Goal: Task Accomplishment & Management: Complete application form

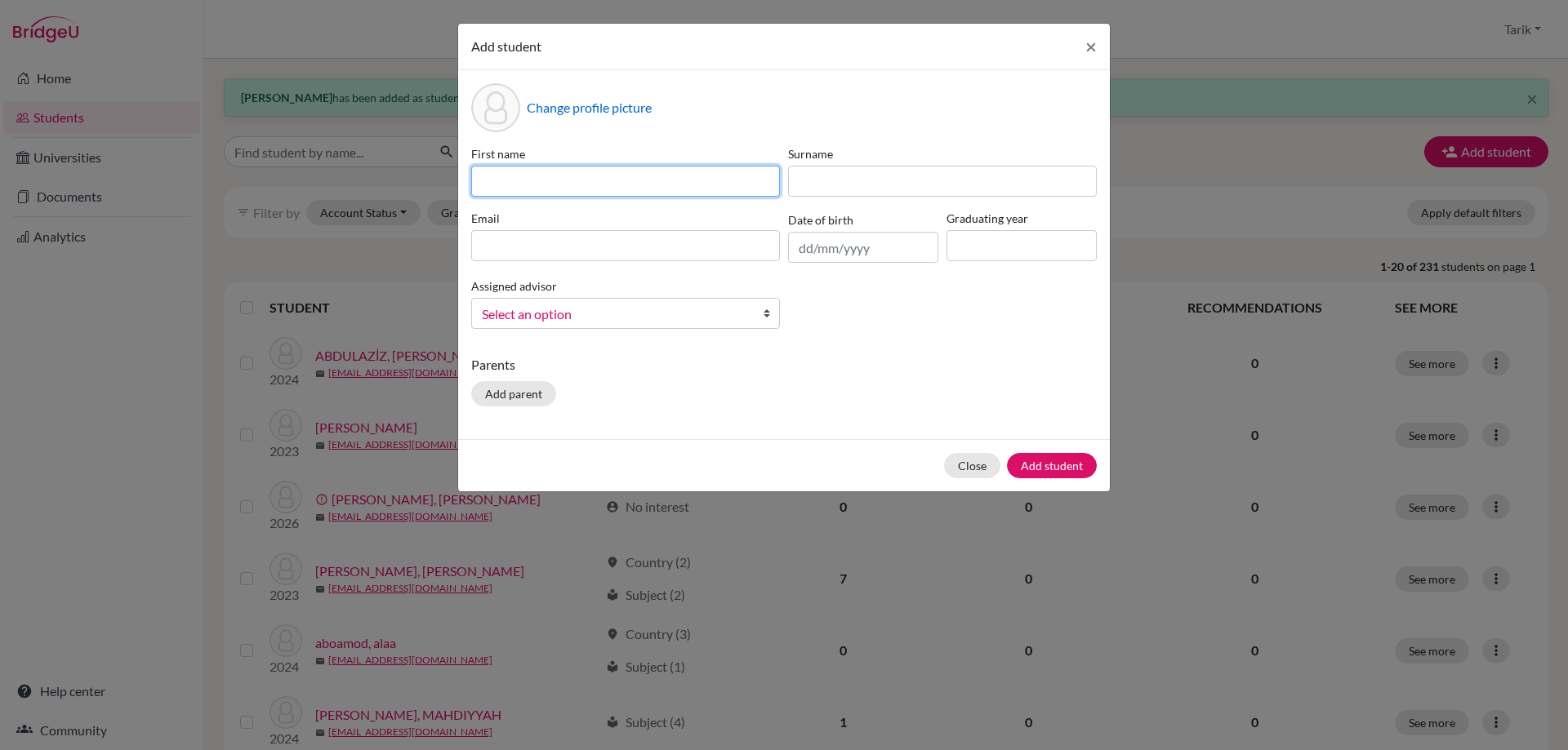
click at [532, 186] on input at bounding box center [625, 182] width 309 height 31
paste input "[PERSON_NAME]"
type input "[PERSON_NAME]"
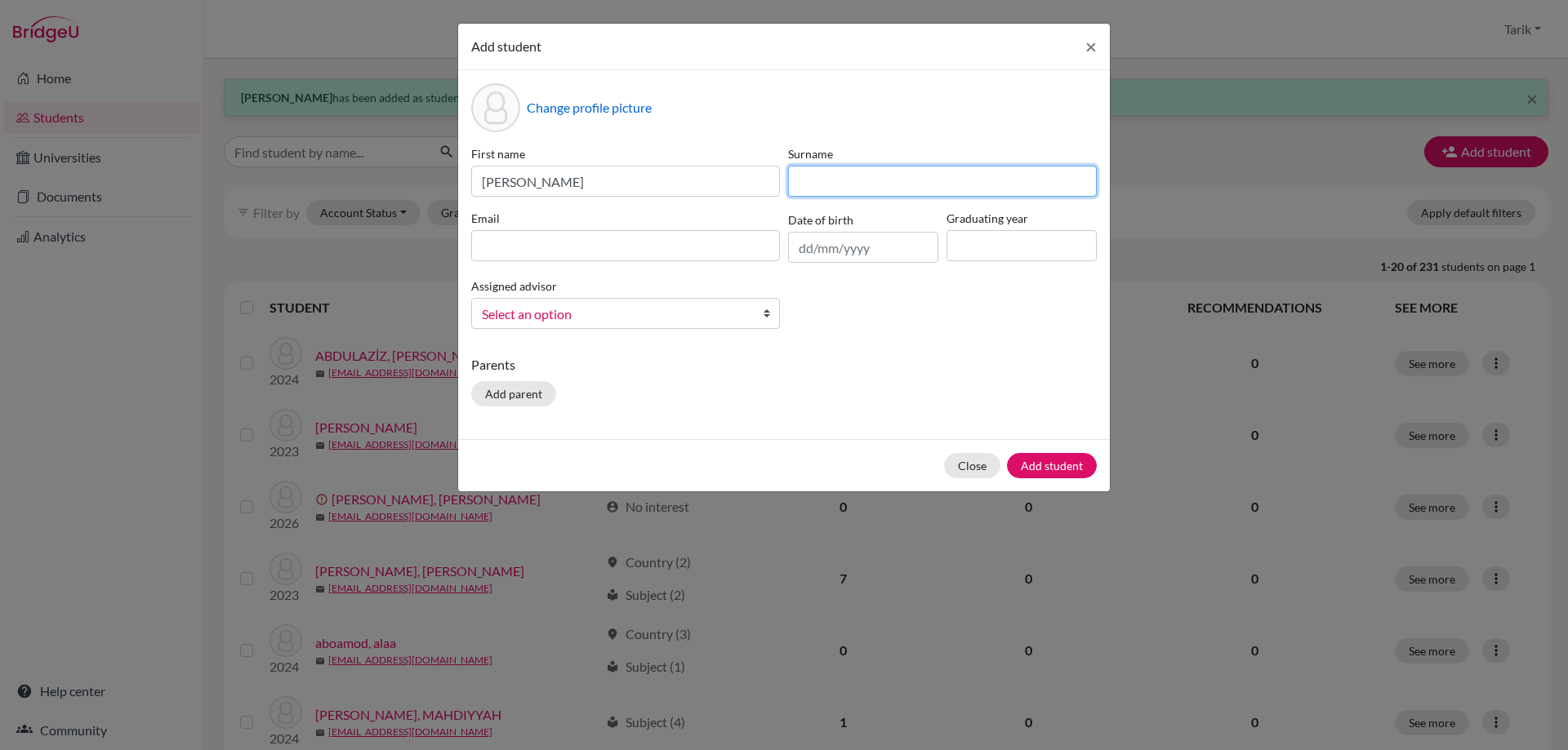
click at [827, 183] on input at bounding box center [942, 182] width 309 height 31
paste input "Embabsha"
type input "Embabsha"
click at [605, 236] on input at bounding box center [625, 246] width 309 height 31
paste input "[PERSON_NAME][EMAIL_ADDRESS][DOMAIN_NAME]"
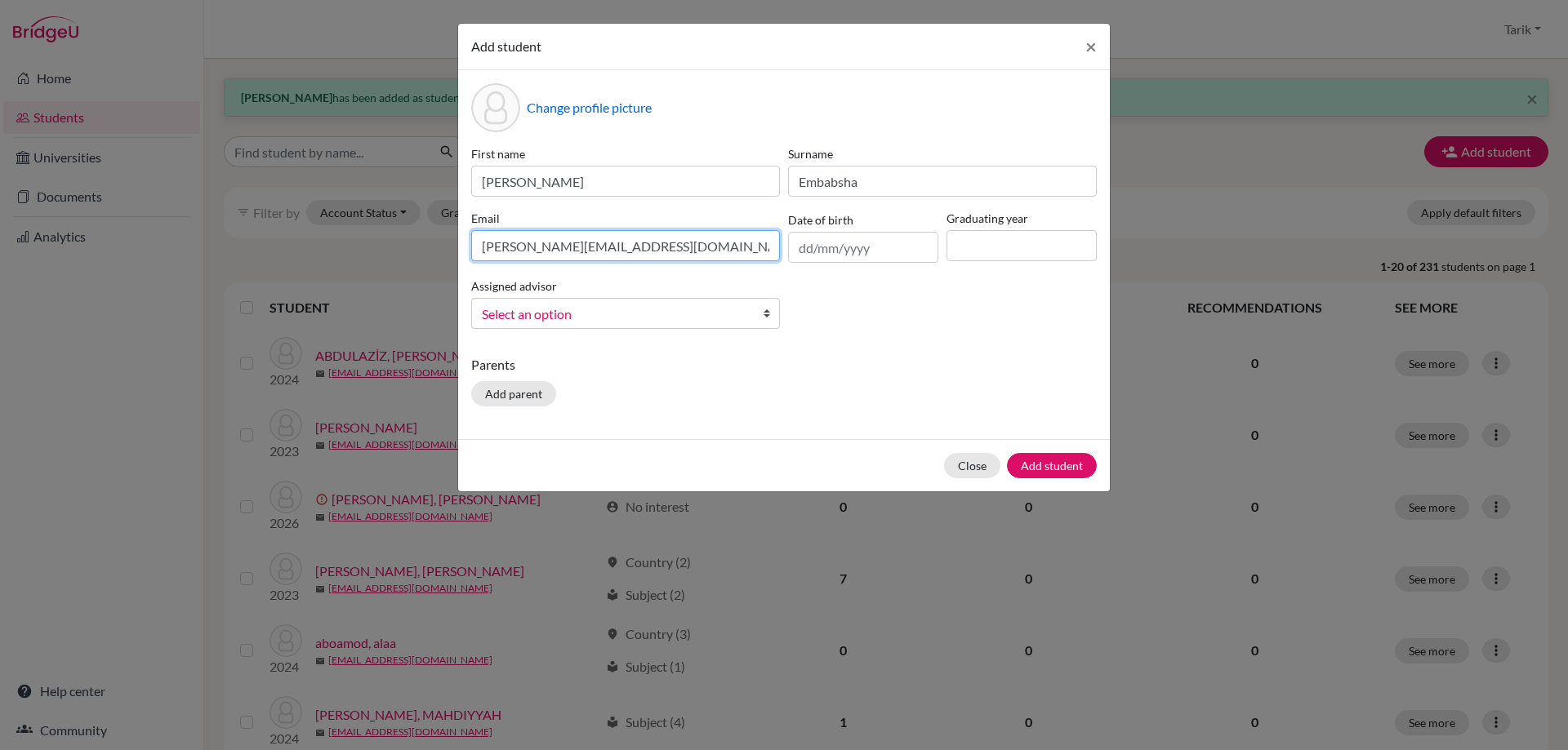
type input "[PERSON_NAME][EMAIL_ADDRESS][DOMAIN_NAME]"
click at [1039, 249] on input at bounding box center [1021, 246] width 150 height 31
type input "2029"
click at [615, 309] on span "Select an option" at bounding box center [615, 314] width 266 height 21
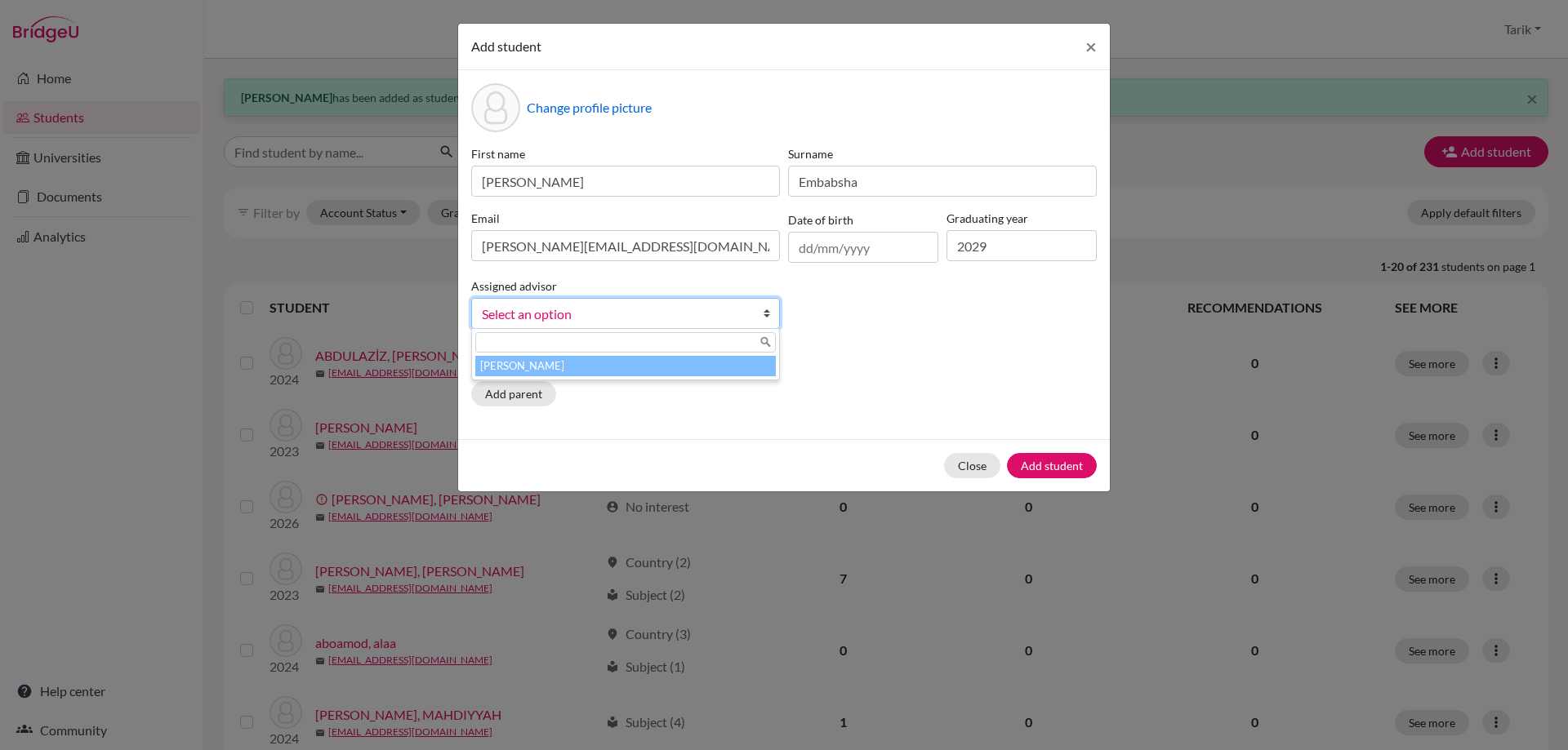
click at [616, 368] on li "[PERSON_NAME]" at bounding box center [626, 366] width 301 height 20
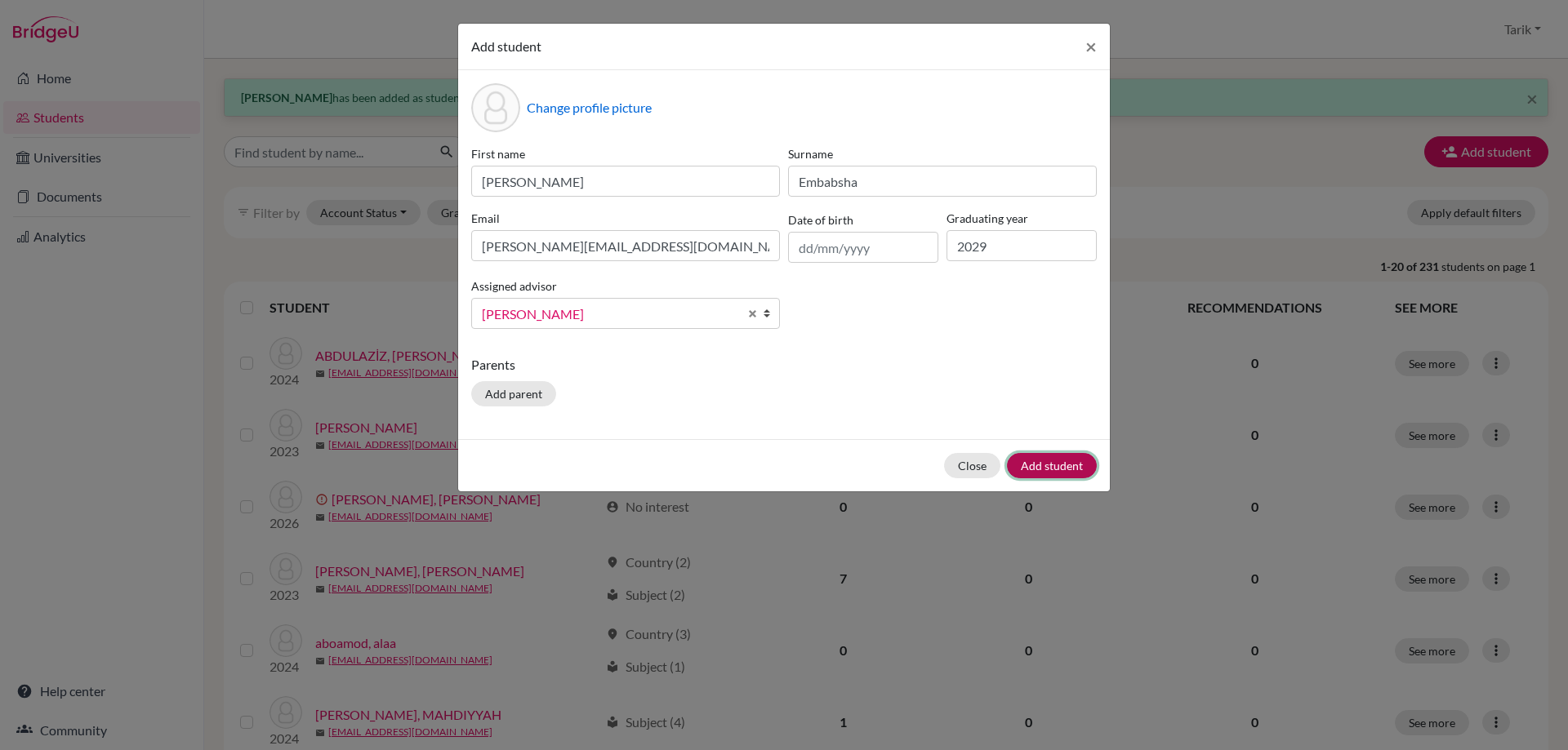
click at [1042, 465] on button "Add student" at bounding box center [1051, 465] width 89 height 25
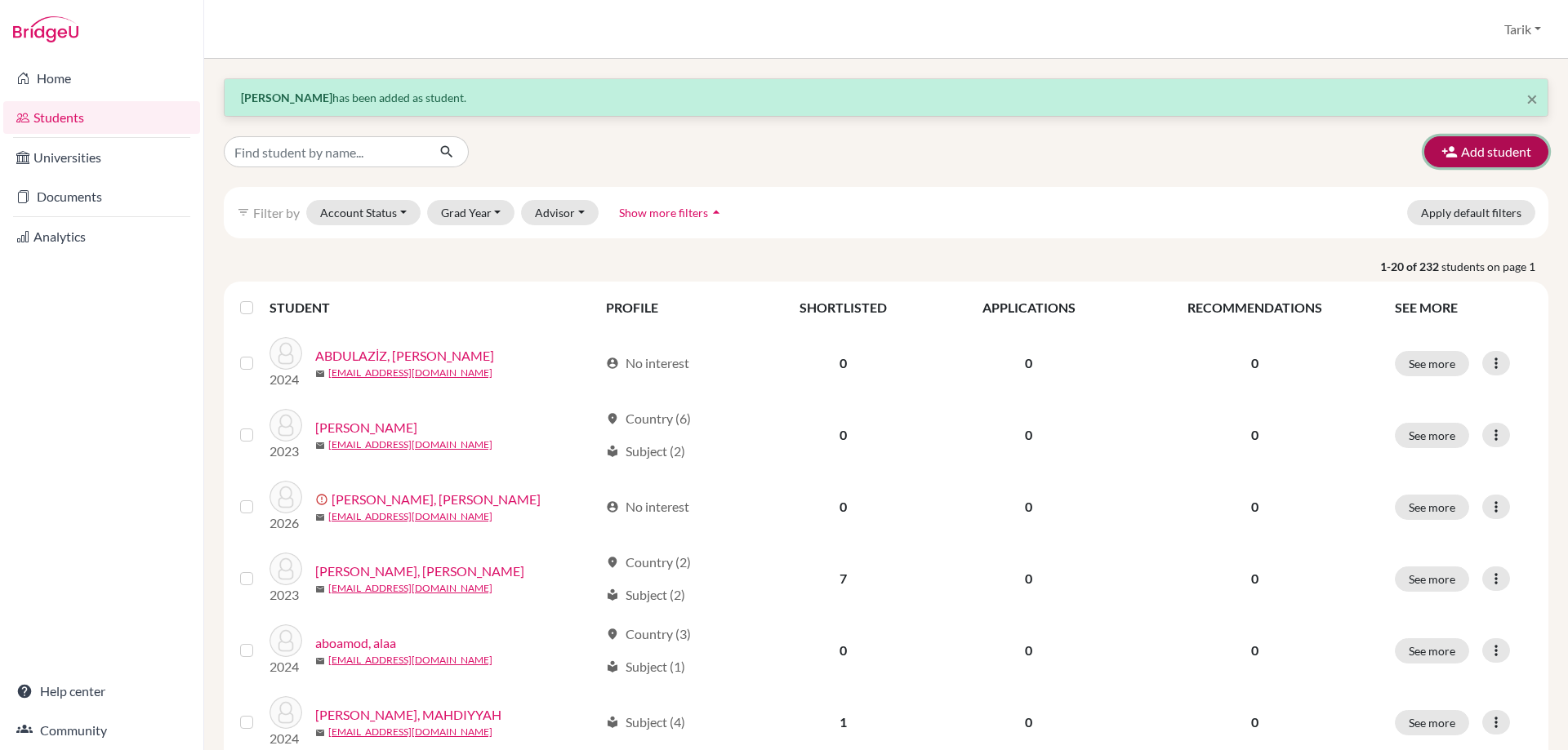
click at [1442, 158] on icon "button" at bounding box center [1450, 152] width 17 height 17
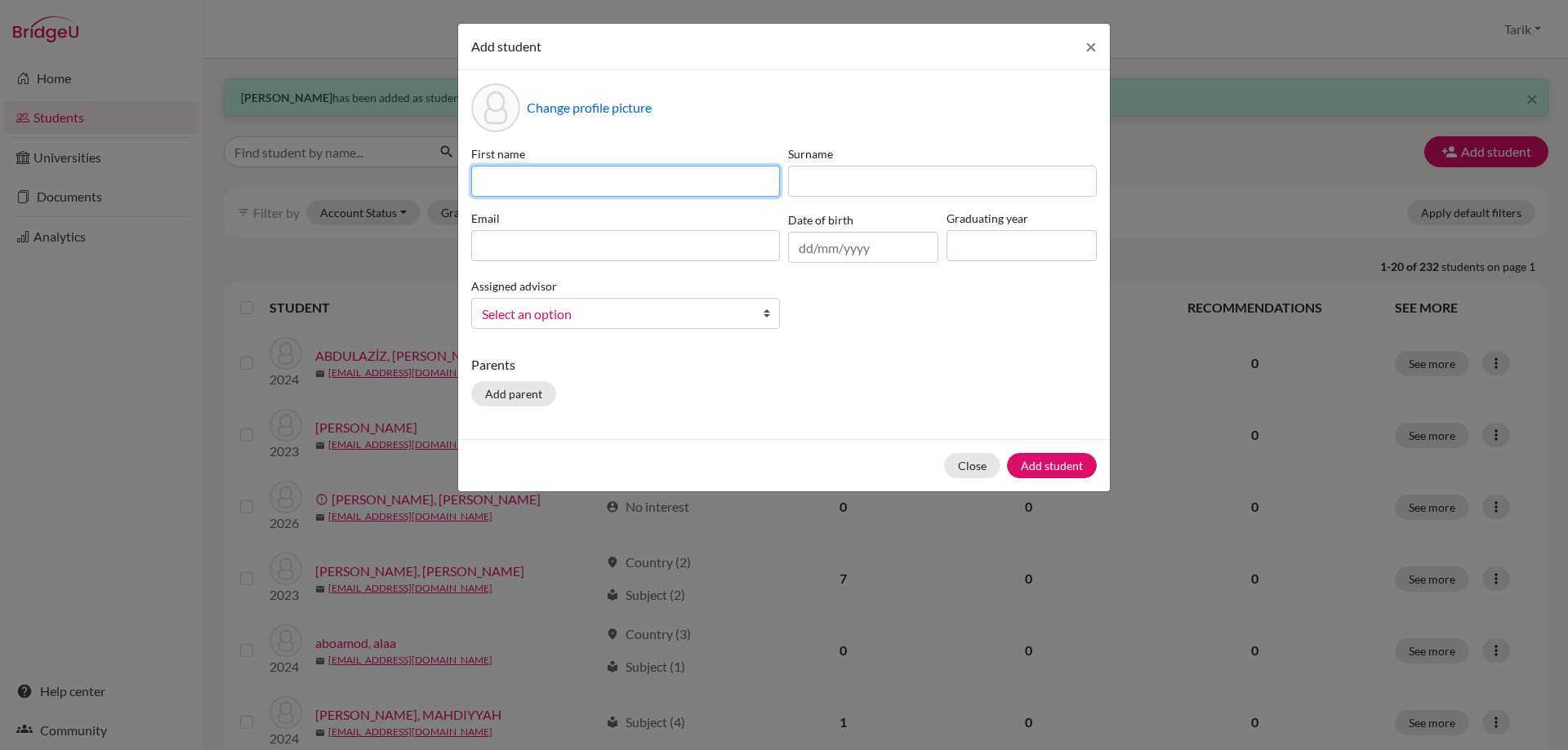
click at [560, 182] on input at bounding box center [625, 182] width 309 height 31
paste input "[PERSON_NAME]"
type input "[PERSON_NAME]"
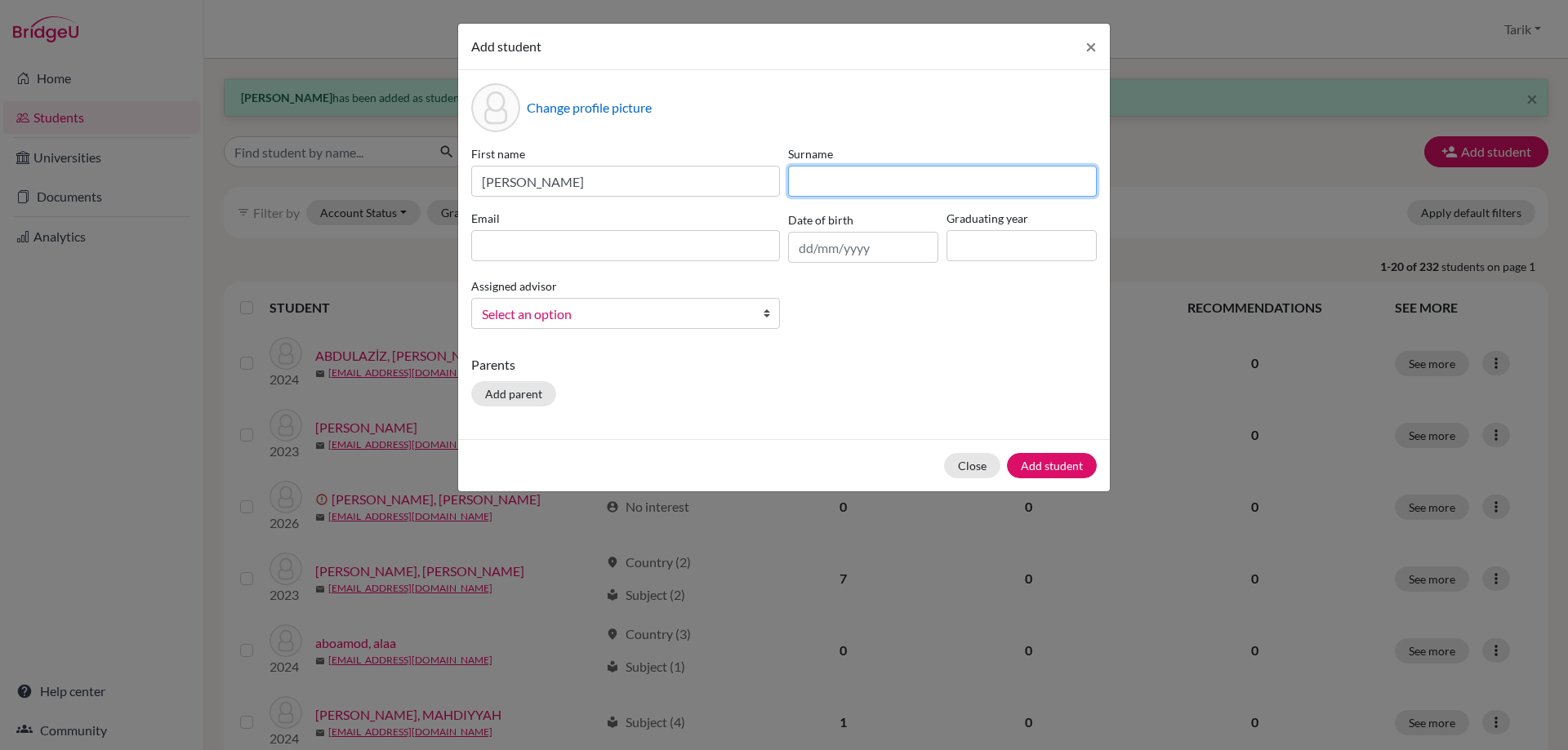
click at [827, 188] on input at bounding box center [942, 182] width 309 height 31
paste input "[PERSON_NAME]"
type input "[PERSON_NAME]"
drag, startPoint x: 522, startPoint y: 243, endPoint x: 531, endPoint y: 243, distance: 9.0
click at [522, 243] on input at bounding box center [625, 246] width 309 height 31
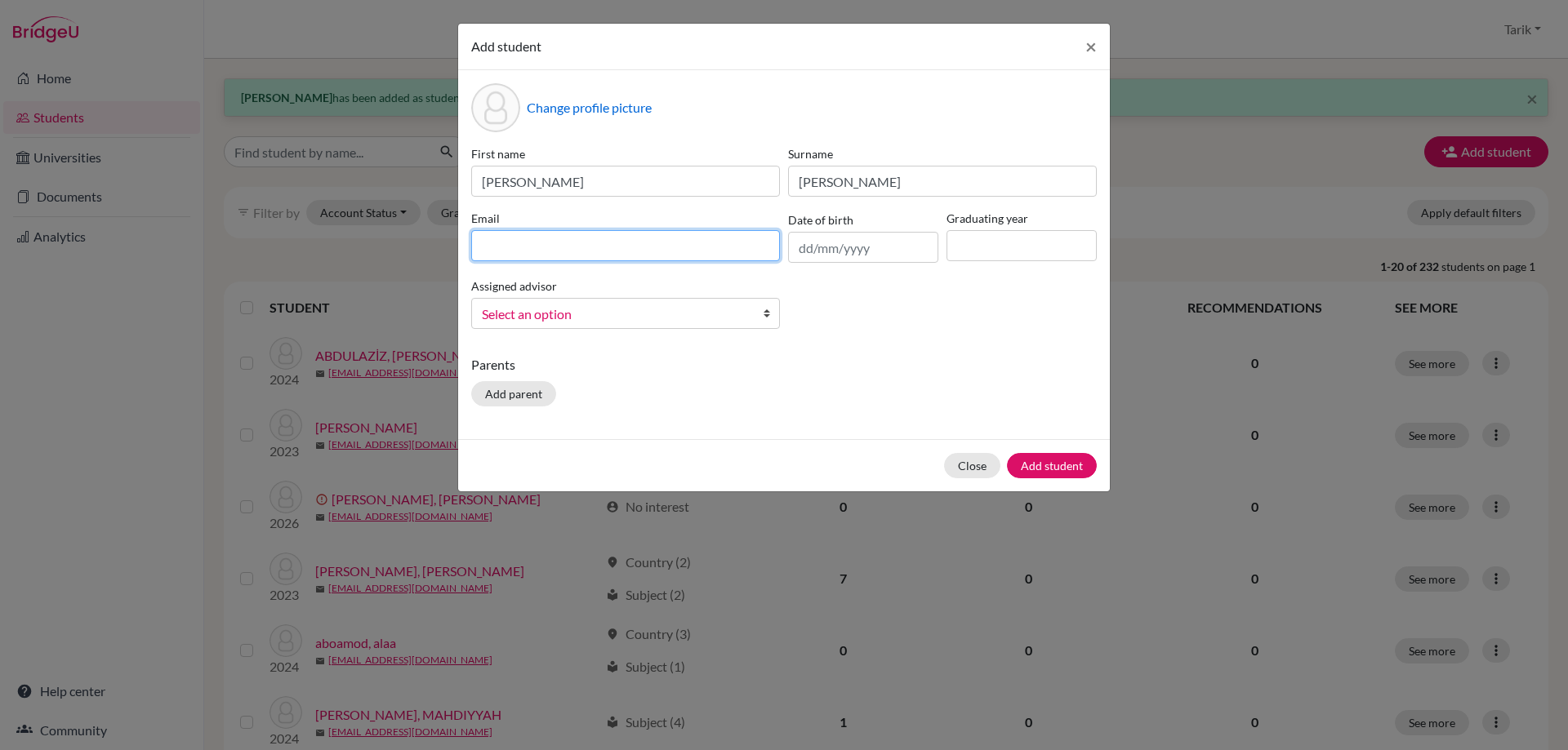
paste input "[EMAIL_ADDRESS][DOMAIN_NAME]"
type input "[EMAIL_ADDRESS][DOMAIN_NAME]"
click at [957, 260] on input at bounding box center [1021, 246] width 150 height 31
type input "2029"
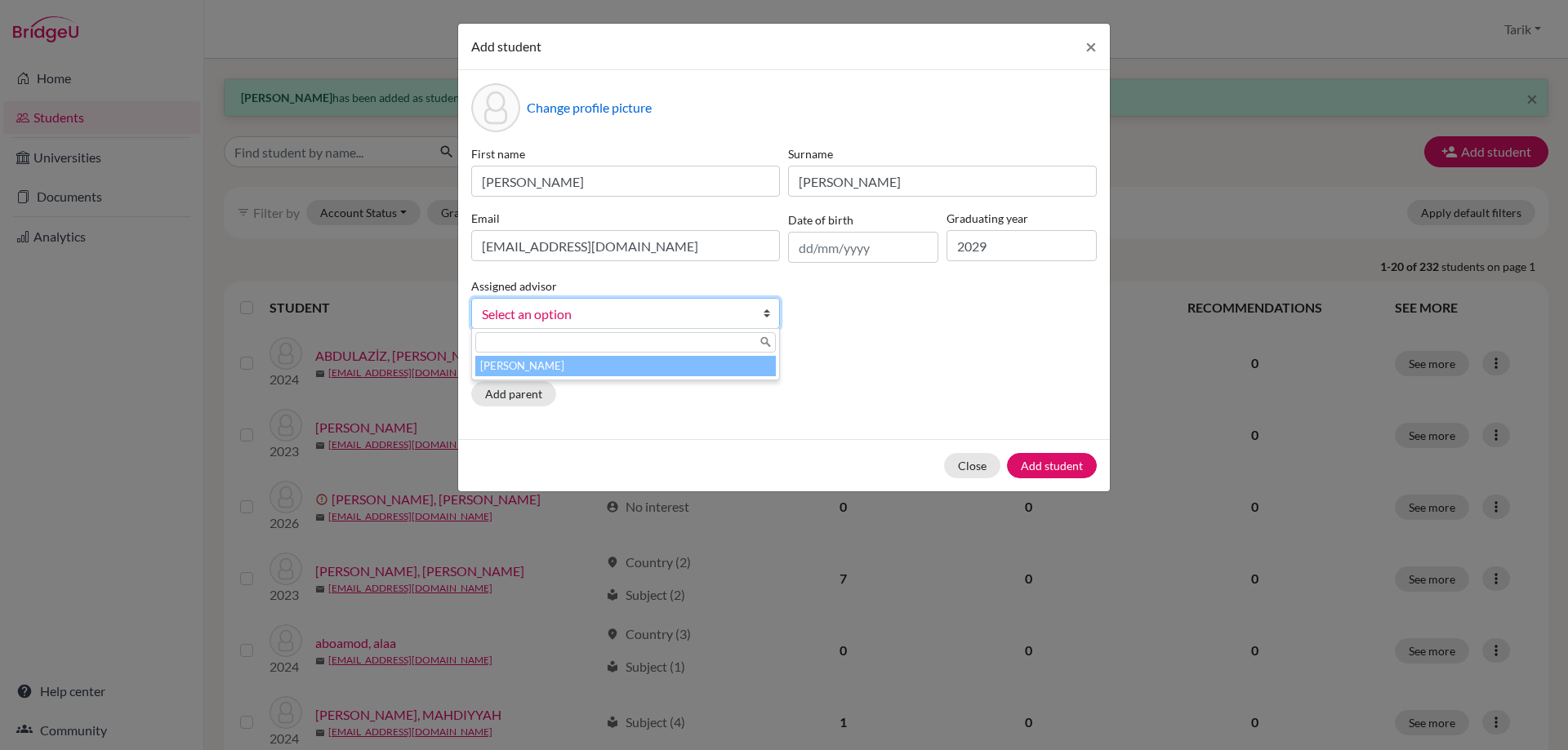
click at [755, 323] on link "Select an option" at bounding box center [625, 313] width 309 height 31
click at [713, 369] on li "[PERSON_NAME]" at bounding box center [626, 366] width 301 height 20
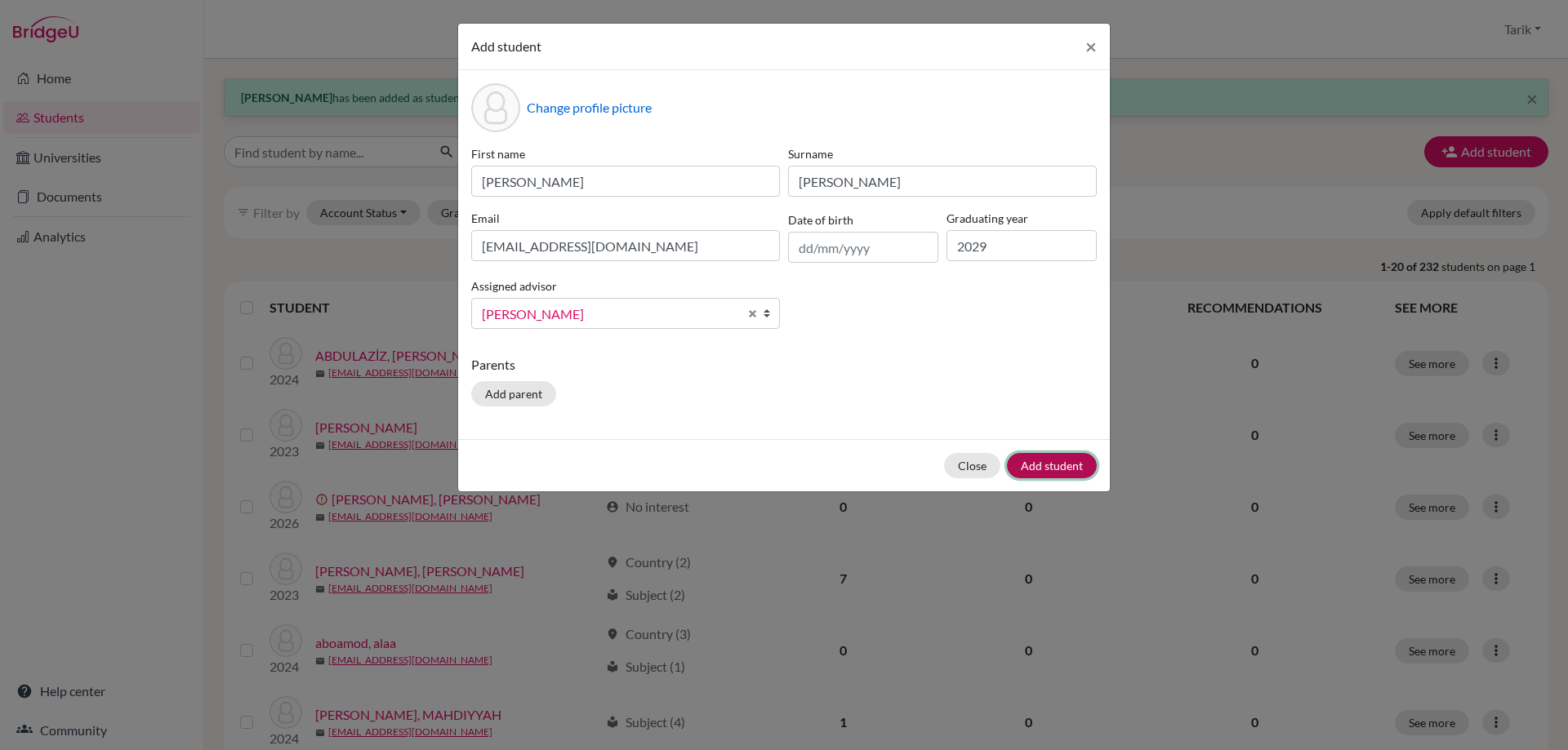
click at [1049, 462] on button "Add student" at bounding box center [1051, 465] width 89 height 25
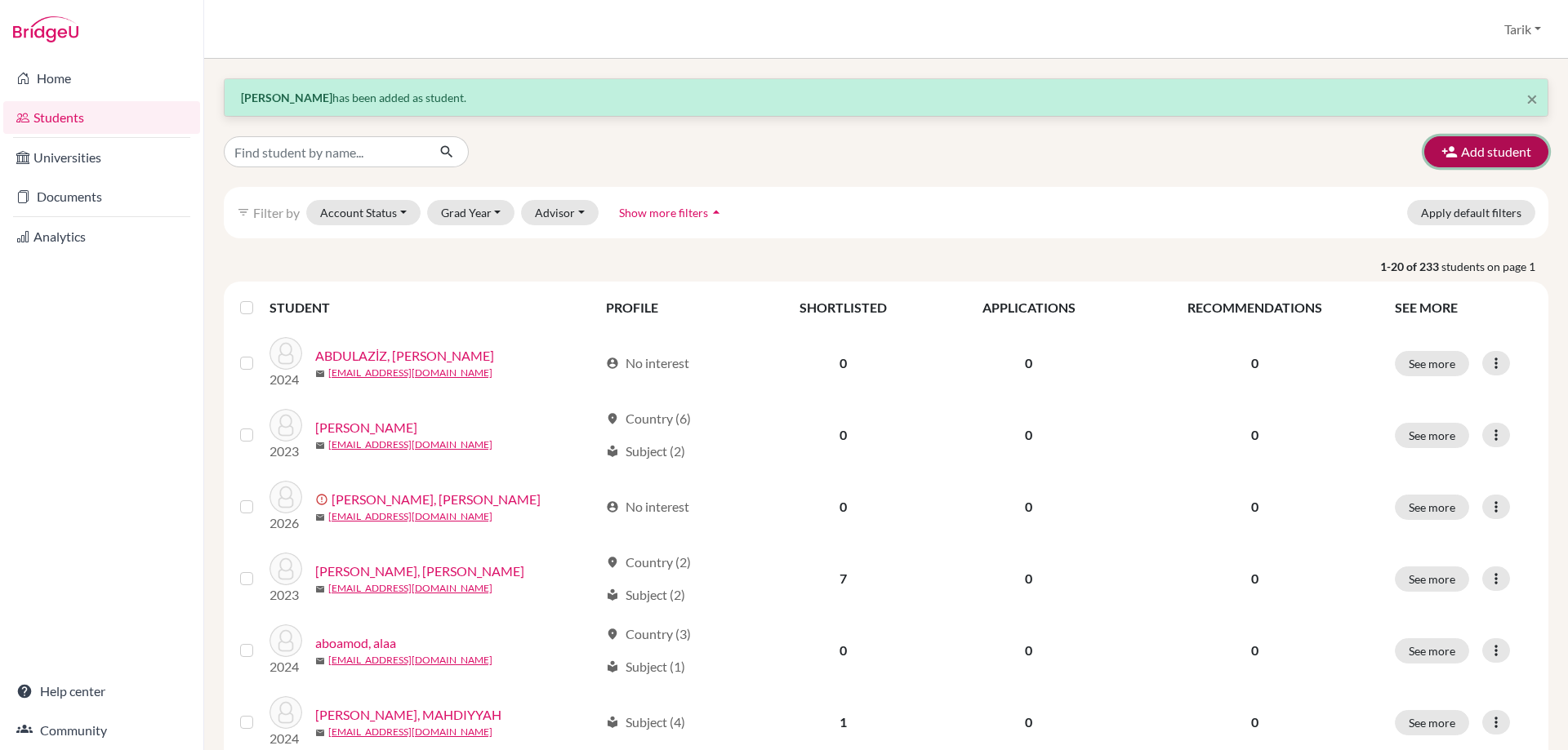
click at [1447, 160] on button "Add student" at bounding box center [1486, 152] width 124 height 31
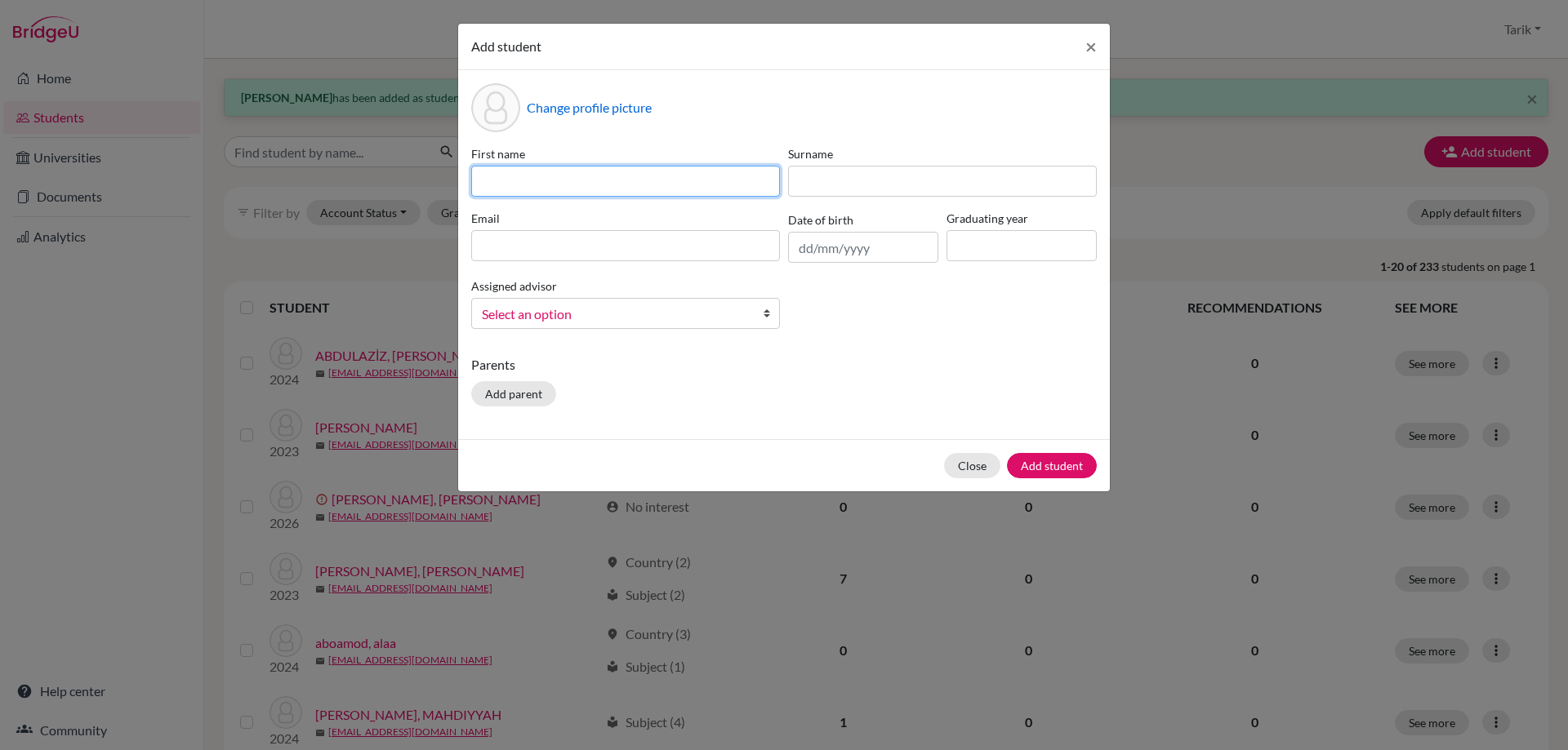
click at [569, 171] on input at bounding box center [625, 182] width 309 height 31
paste input "ALEENA"
type input "ALEENA"
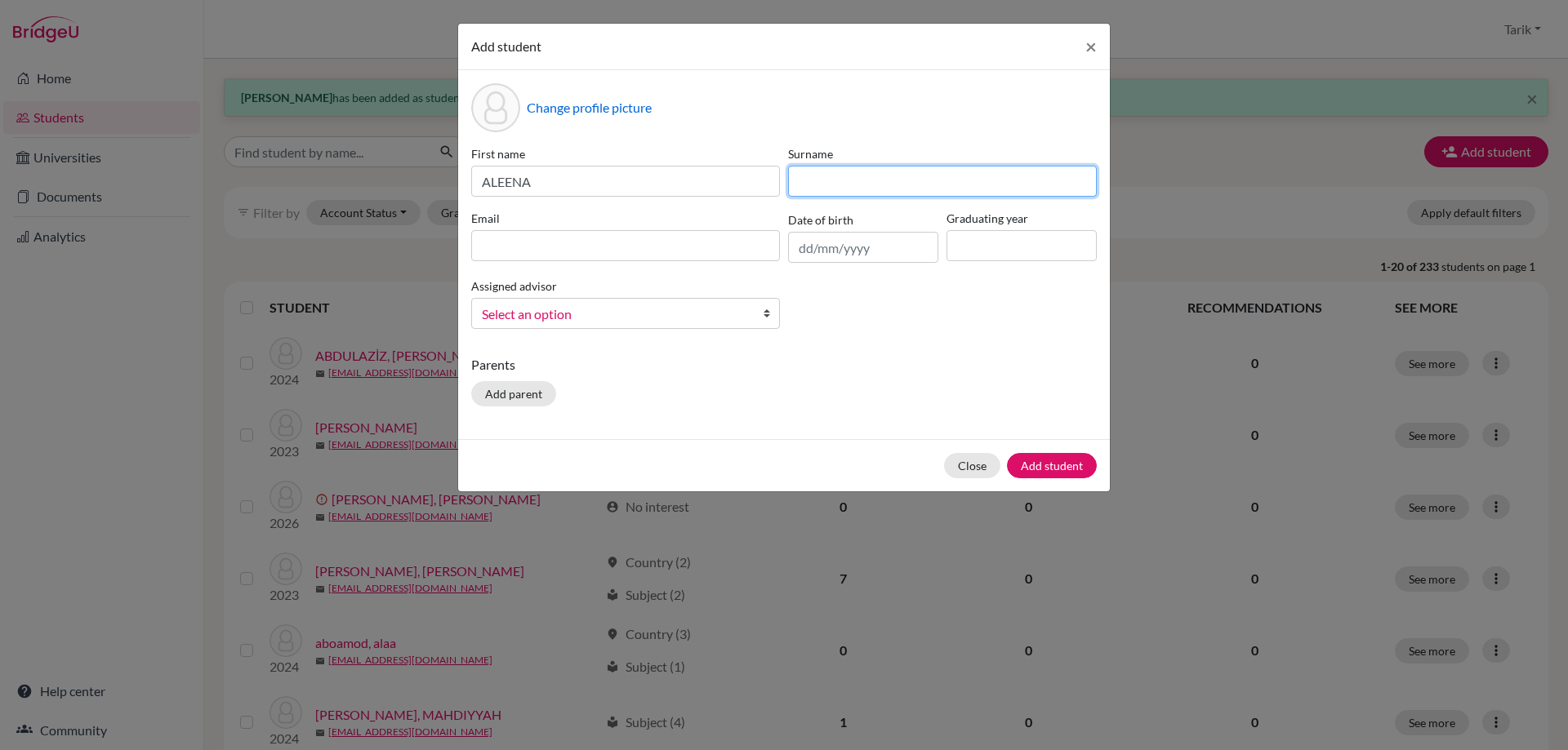
click at [945, 177] on input at bounding box center [942, 182] width 309 height 31
paste input "SIDDIQUI"
type input "SIDDIQUI"
drag, startPoint x: 675, startPoint y: 238, endPoint x: 696, endPoint y: 245, distance: 22.1
click at [675, 238] on input at bounding box center [625, 246] width 309 height 31
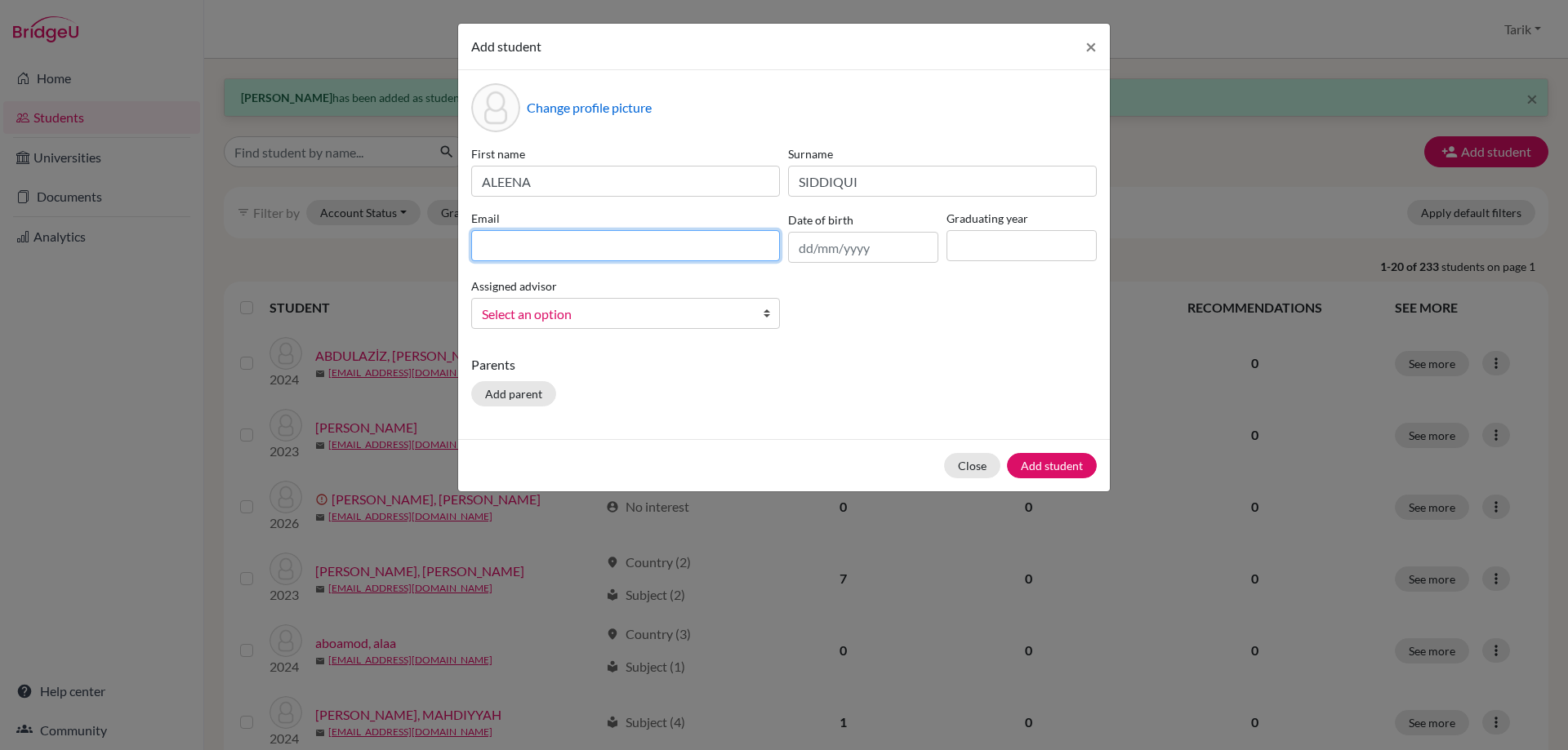
paste input "[EMAIL_ADDRESS][DOMAIN_NAME]"
type input "[EMAIL_ADDRESS][DOMAIN_NAME]"
drag, startPoint x: 964, startPoint y: 253, endPoint x: 978, endPoint y: 258, distance: 14.9
click at [965, 253] on input at bounding box center [1021, 246] width 150 height 31
type input "2029"
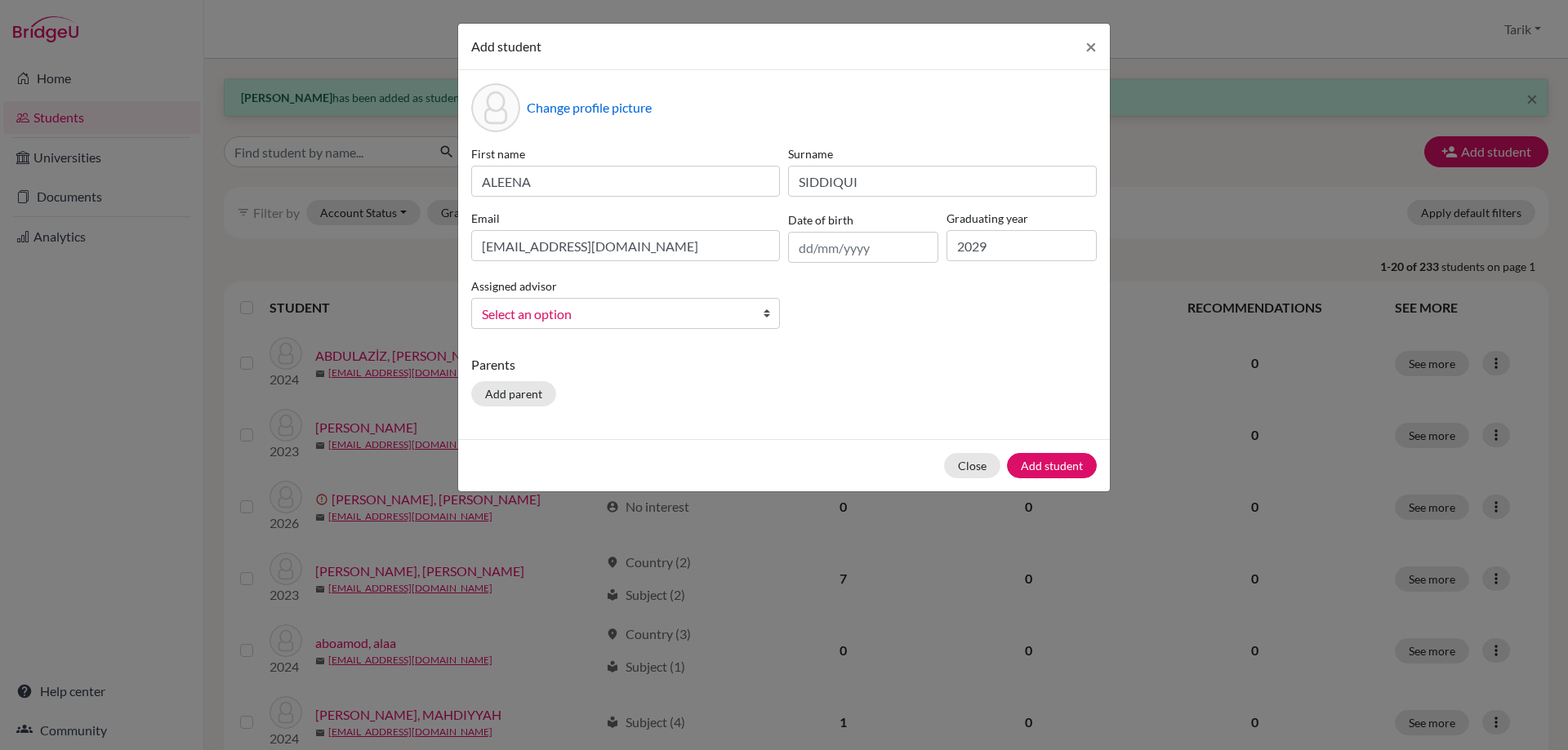
click at [644, 316] on span "Select an option" at bounding box center [615, 314] width 266 height 21
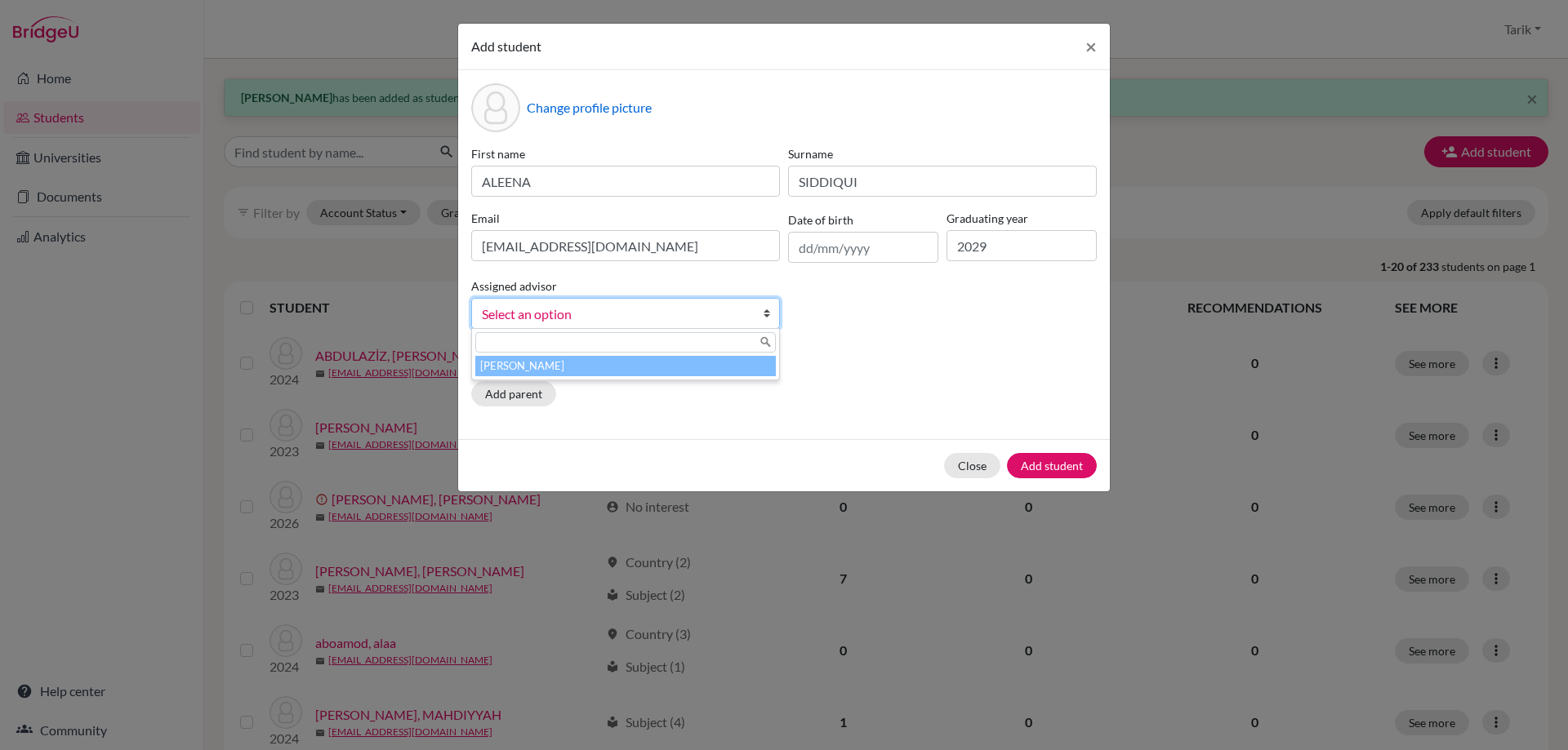
click at [637, 361] on li "[PERSON_NAME]" at bounding box center [626, 366] width 301 height 20
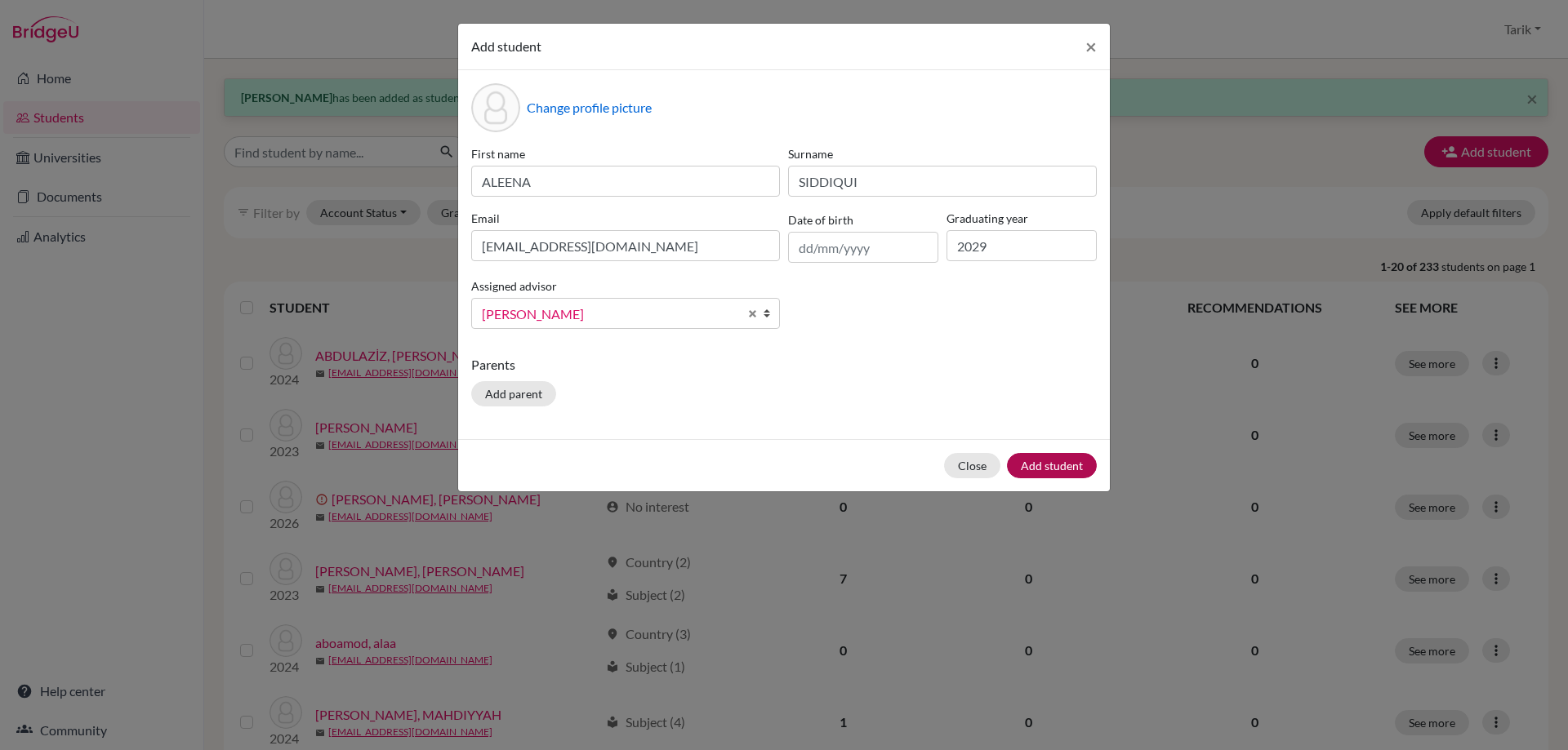
click at [1036, 479] on div "Close Add student" at bounding box center [784, 465] width 652 height 53
click at [1034, 471] on button "Add student" at bounding box center [1051, 465] width 89 height 25
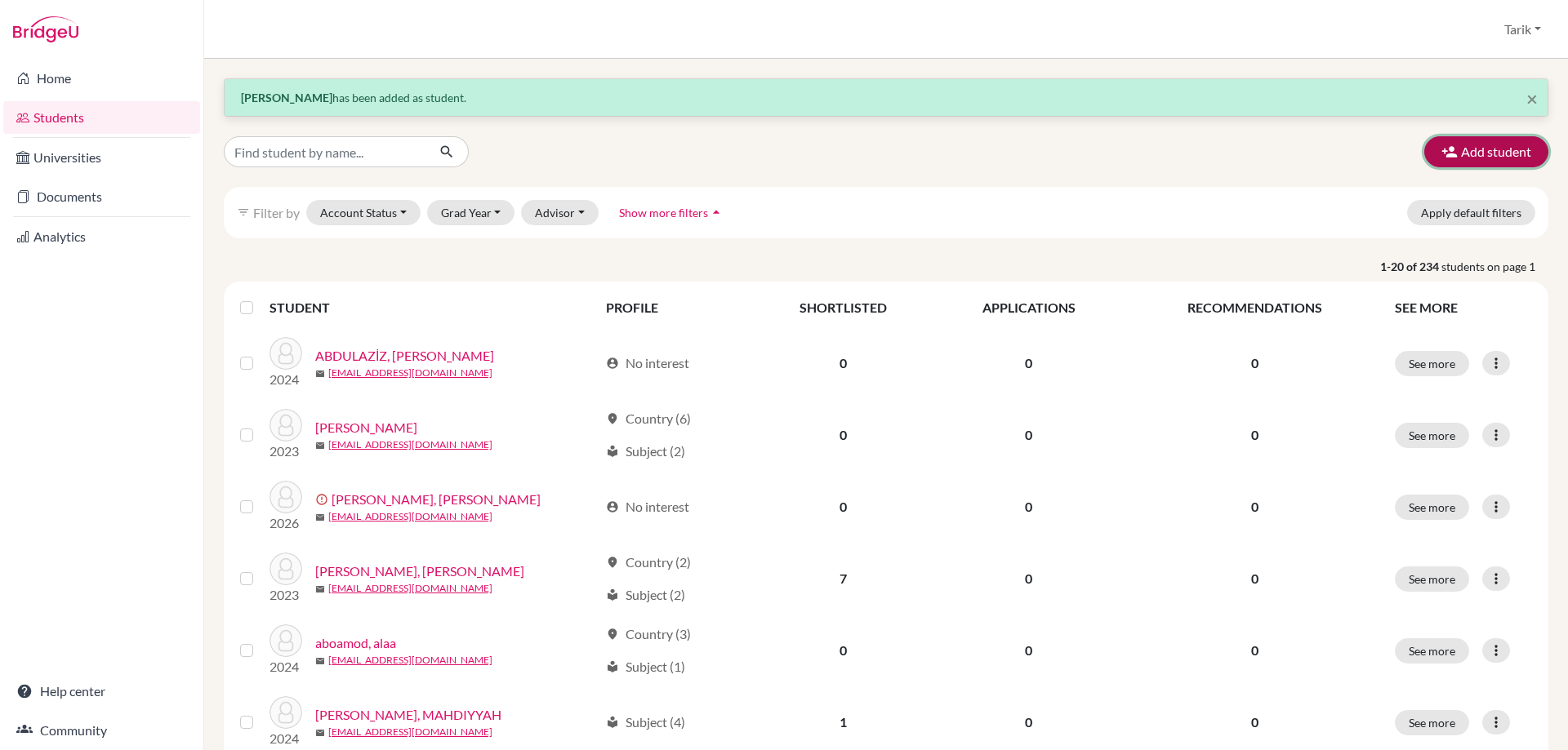
click at [1452, 141] on button "Add student" at bounding box center [1486, 152] width 124 height 31
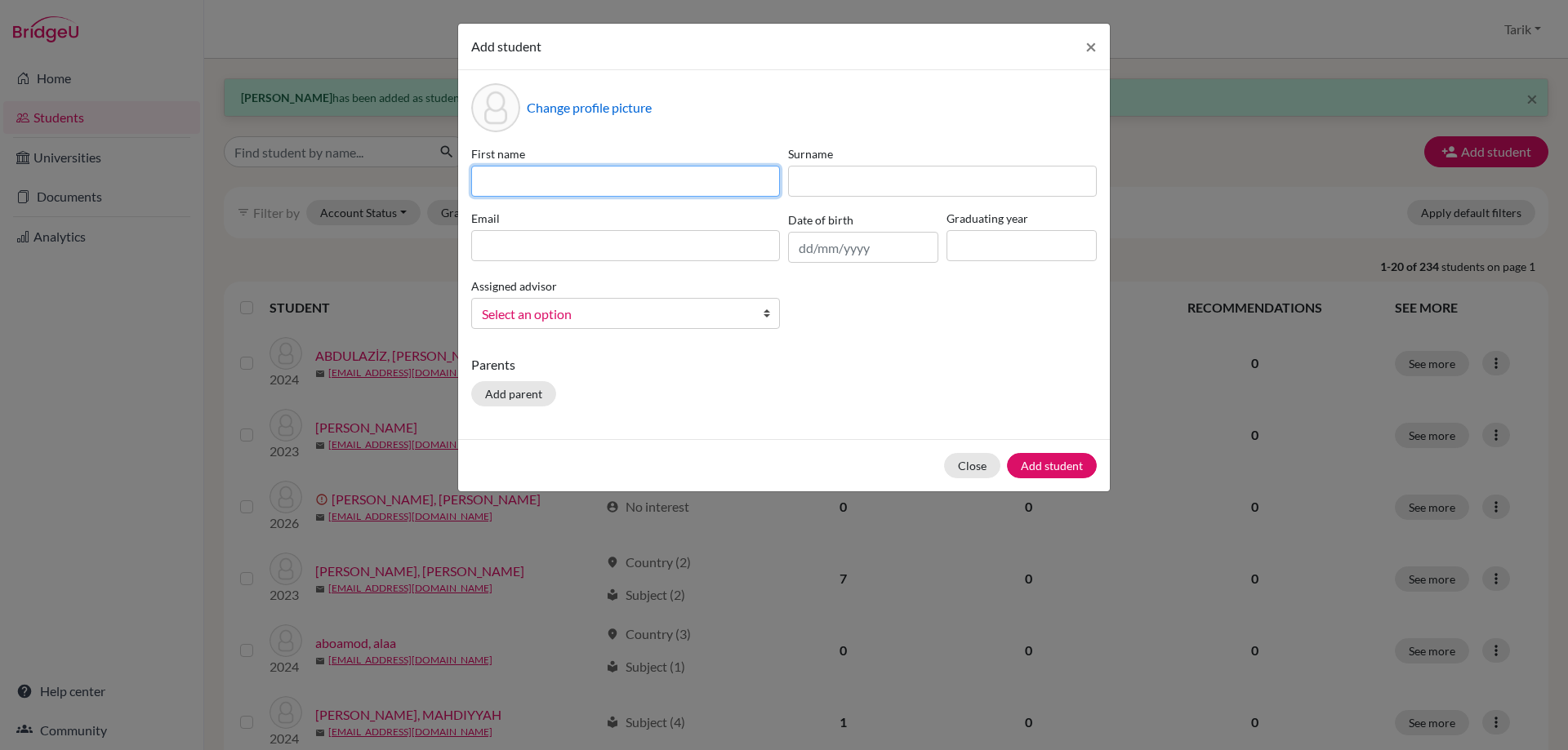
click at [597, 187] on input at bounding box center [625, 182] width 309 height 31
paste input "ANGEL"
type input "ANGEL"
click at [925, 198] on div "First name ANGEL Surname Email Date of birth Graduating year Assigned advisor […" at bounding box center [784, 244] width 633 height 197
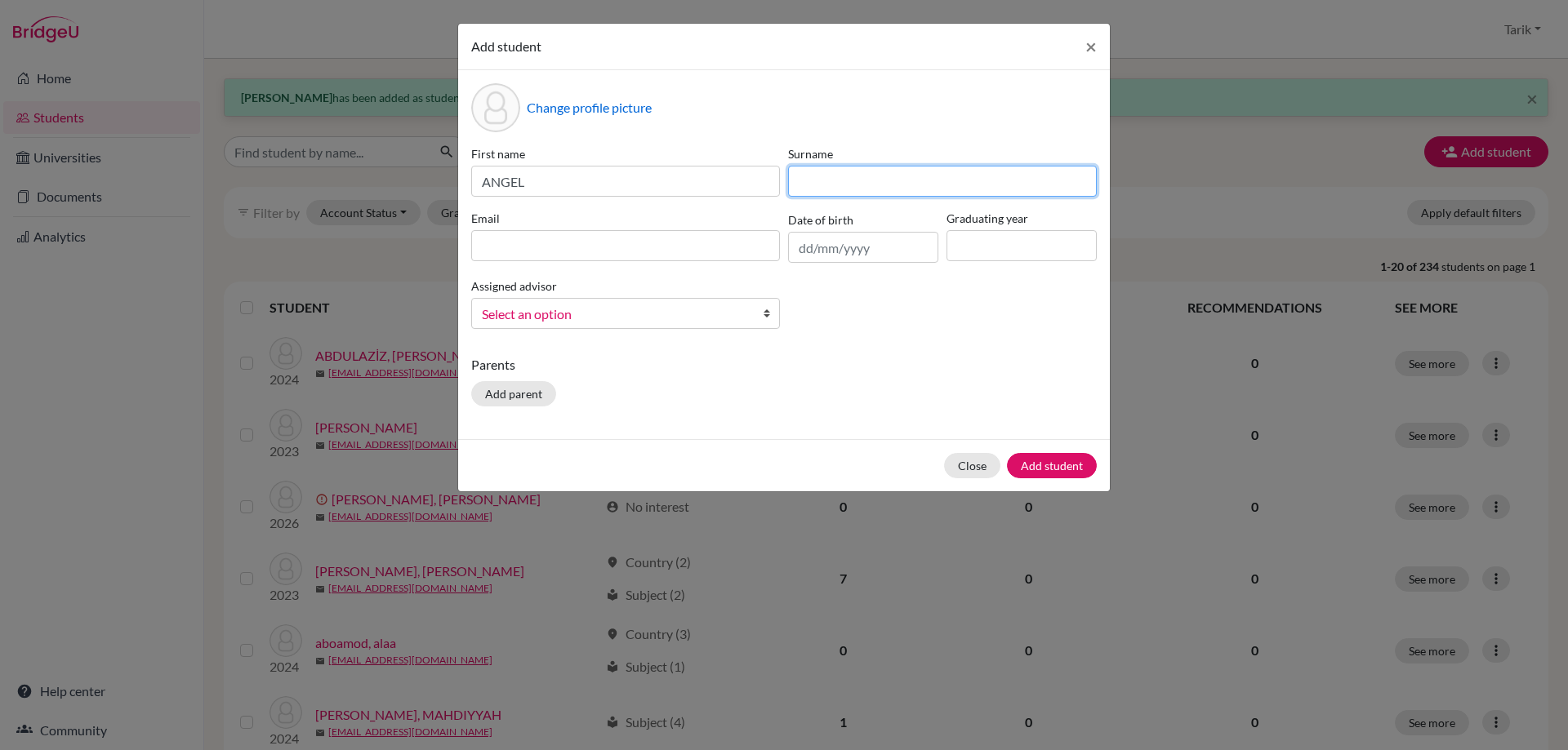
click at [921, 192] on input at bounding box center [942, 182] width 309 height 31
paste input "ARRONES"
type input "ARRONES"
drag, startPoint x: 547, startPoint y: 241, endPoint x: 558, endPoint y: 240, distance: 11.0
click at [547, 241] on input at bounding box center [625, 246] width 309 height 31
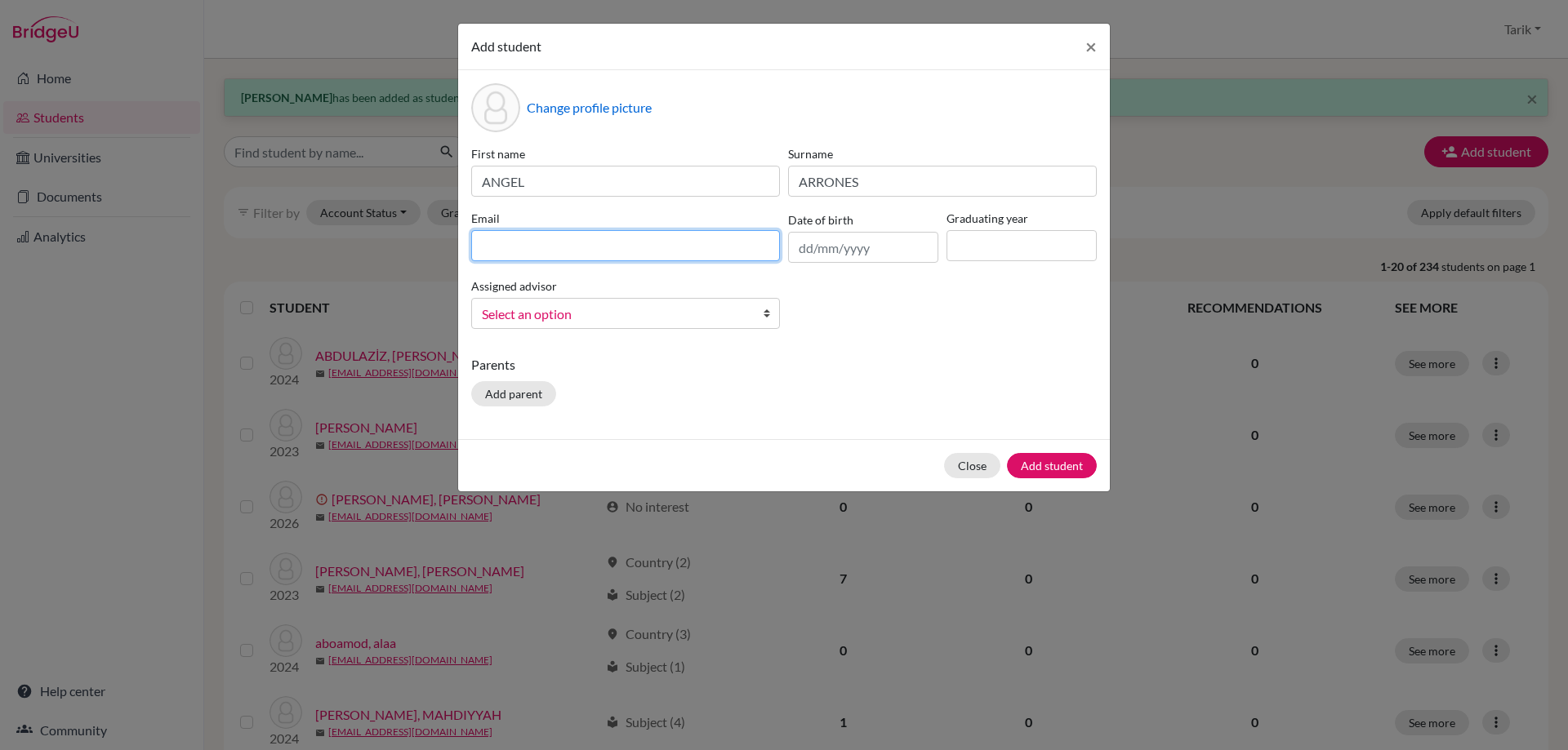
paste input "[EMAIL_ADDRESS][DOMAIN_NAME]"
type input "[EMAIL_ADDRESS][DOMAIN_NAME]"
click at [984, 247] on input at bounding box center [1021, 246] width 150 height 31
type input "2029"
click at [741, 310] on span "Select an option" at bounding box center [615, 314] width 266 height 21
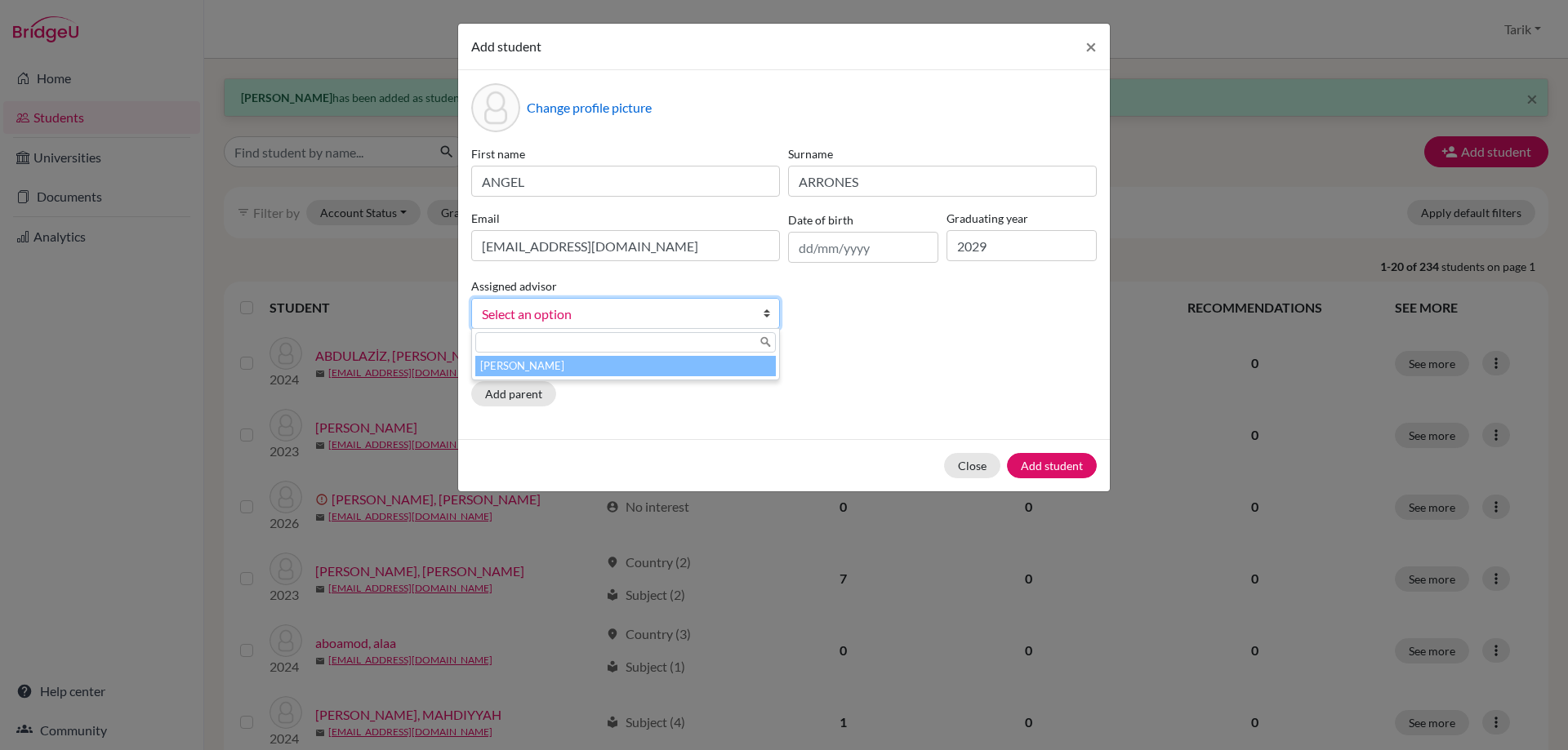
click at [708, 369] on li "[PERSON_NAME]" at bounding box center [626, 366] width 301 height 20
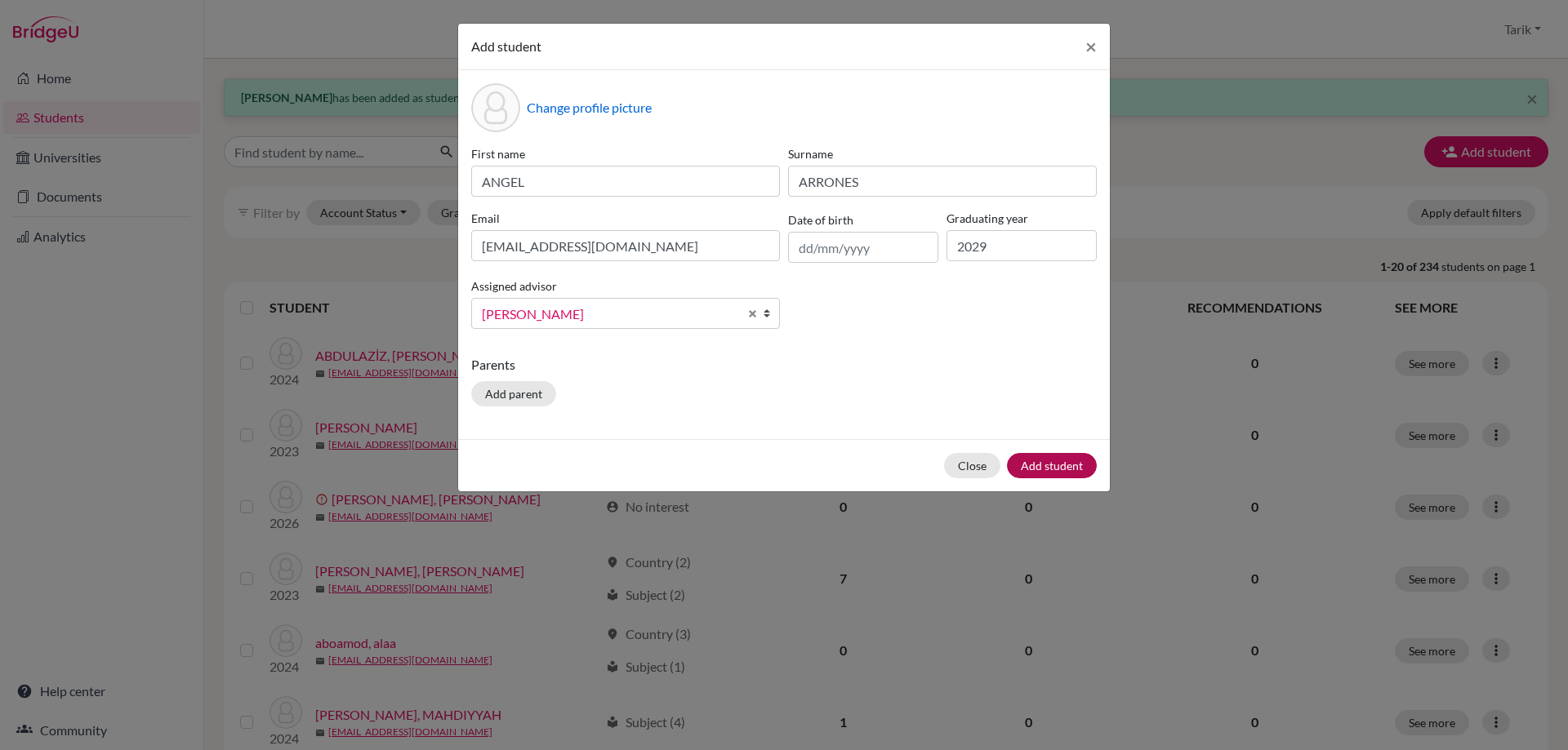
drag, startPoint x: 1114, startPoint y: 475, endPoint x: 1096, endPoint y: 470, distance: 18.7
click at [1113, 475] on div "Add student × Change profile picture First name ANGEL Surname ARRONES Email [EM…" at bounding box center [784, 375] width 1568 height 750
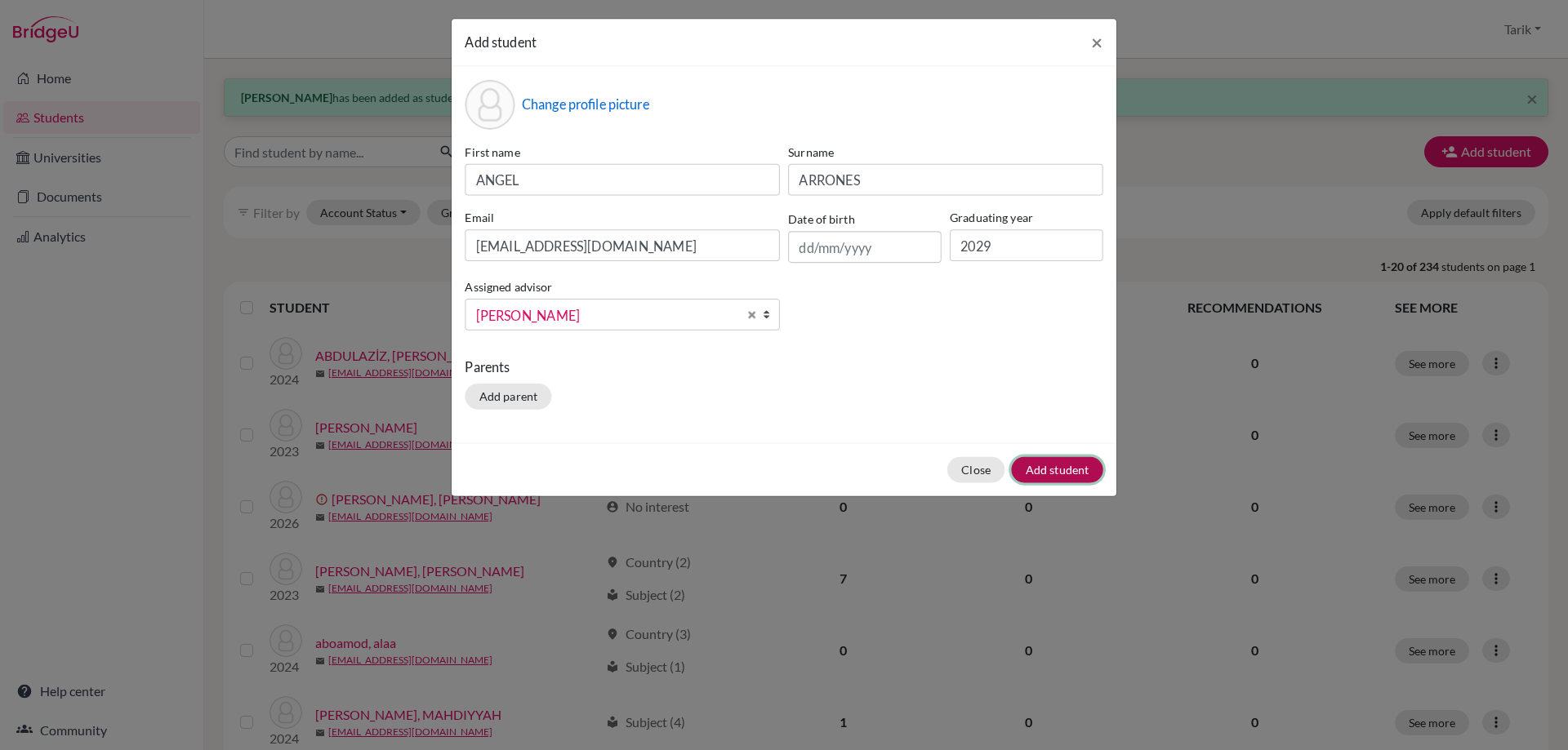
click at [1065, 467] on button "Add student" at bounding box center [1056, 470] width 91 height 26
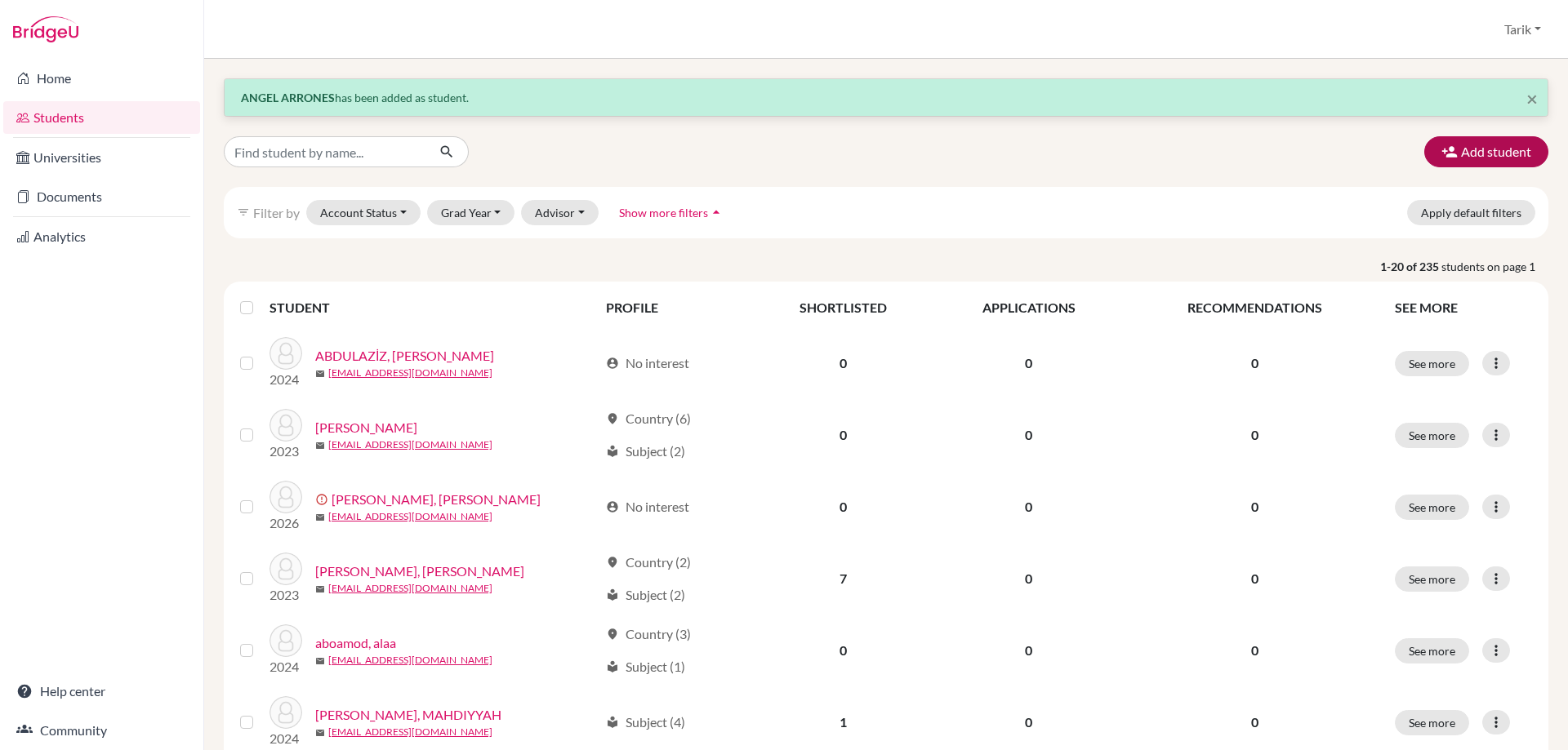
drag, startPoint x: 1437, startPoint y: 168, endPoint x: 1442, endPoint y: 159, distance: 10.3
click at [1442, 157] on icon "button" at bounding box center [1450, 152] width 17 height 17
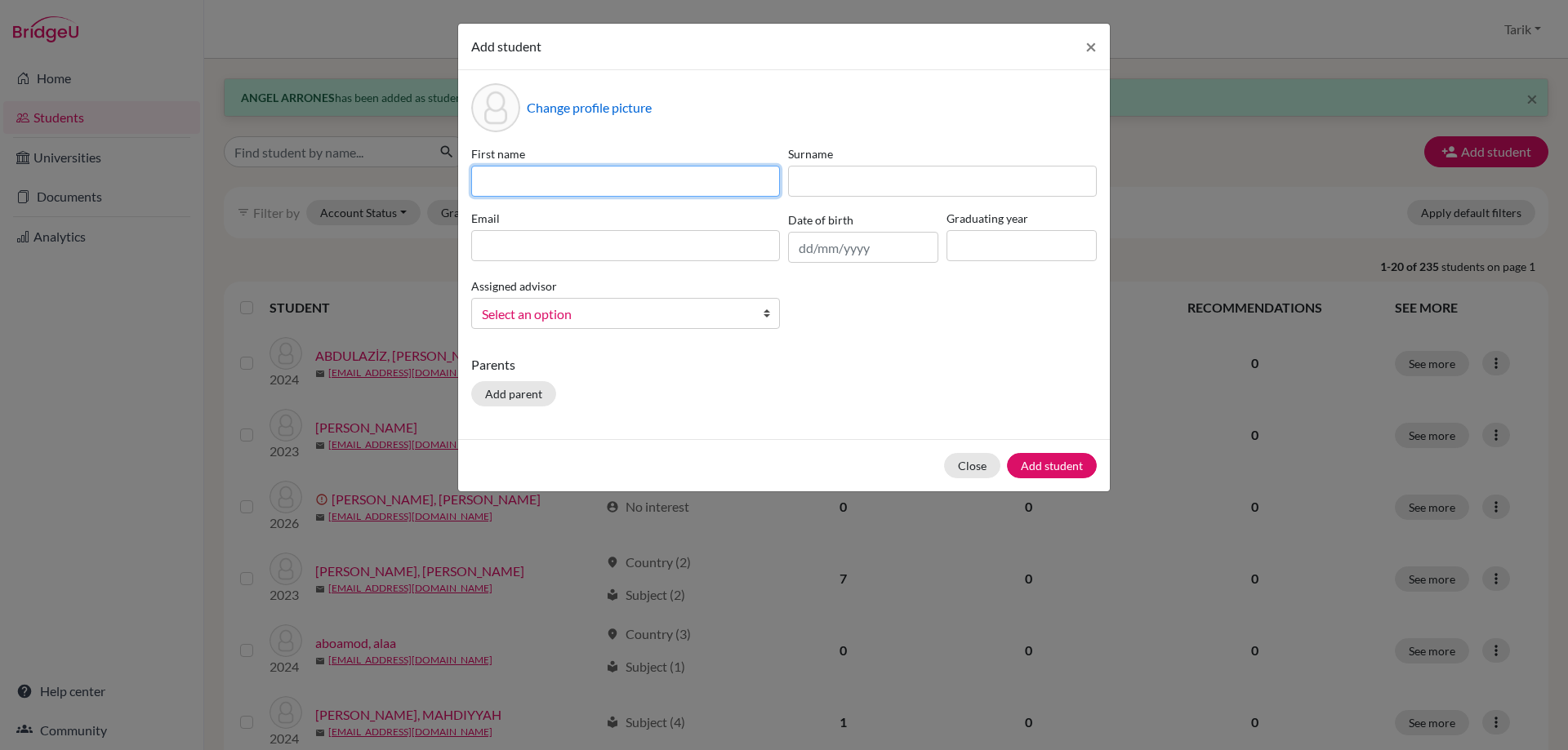
click at [620, 187] on input at bounding box center [625, 182] width 309 height 31
paste input "[PERSON_NAME]"
type input "[PERSON_NAME]"
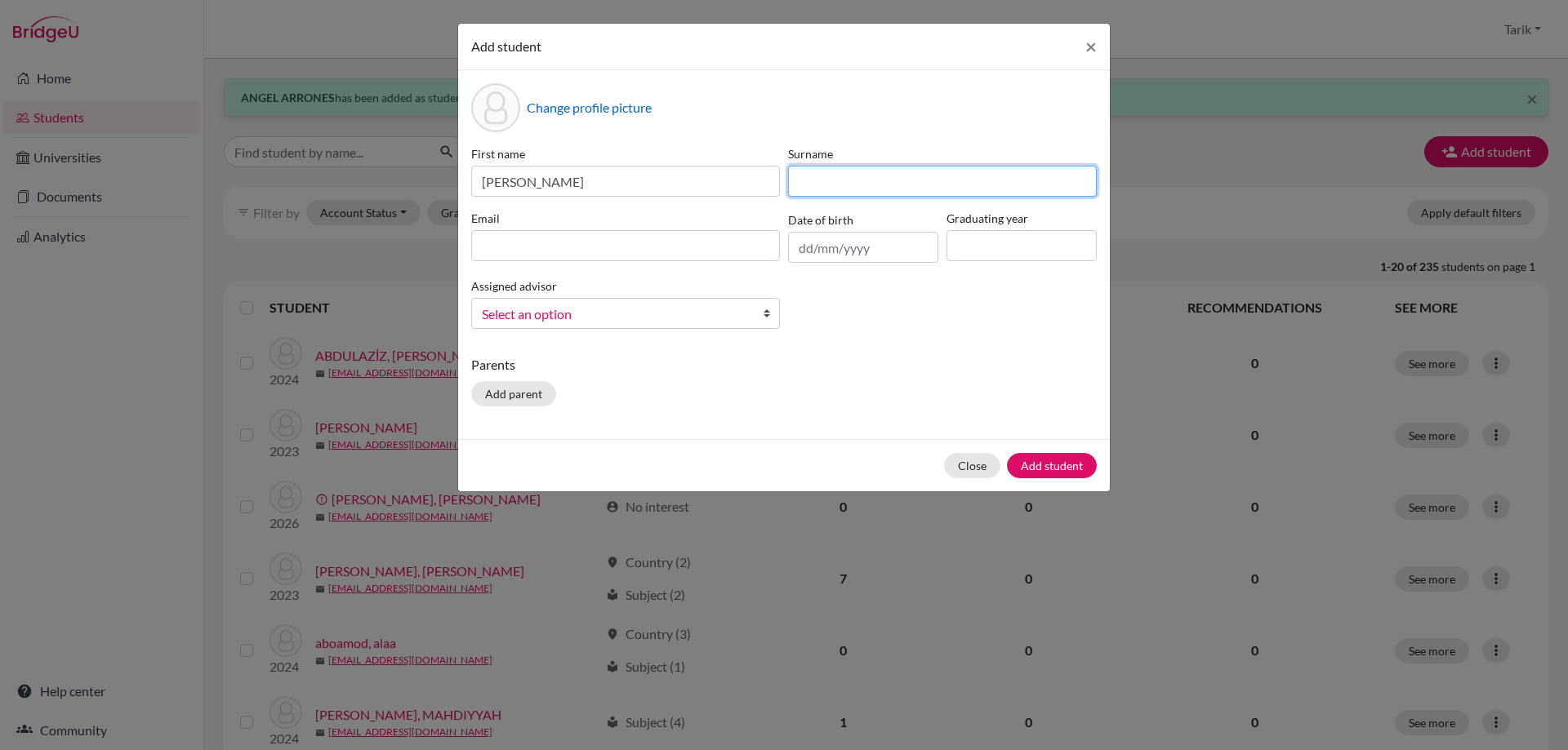
click at [817, 189] on input at bounding box center [942, 182] width 309 height 31
paste input "DEMESHOV"
type input "DEMESHOV"
drag, startPoint x: 667, startPoint y: 257, endPoint x: 822, endPoint y: 258, distance: 155.0
click at [667, 257] on input at bounding box center [625, 246] width 309 height 31
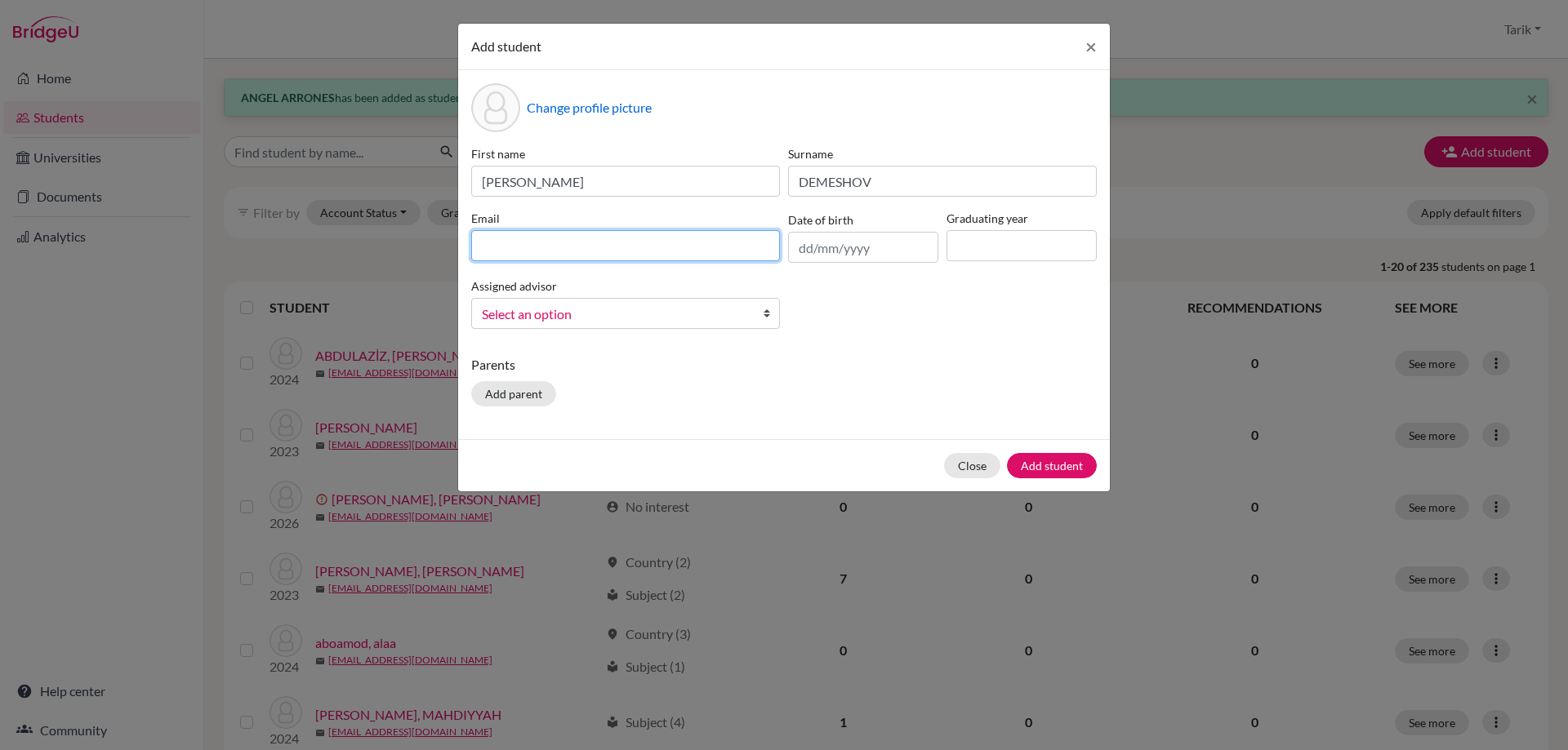
paste input "[PERSON_NAME][EMAIL_ADDRESS][DOMAIN_NAME]"
type input "[PERSON_NAME][EMAIL_ADDRESS][DOMAIN_NAME]"
click at [993, 258] on input at bounding box center [1021, 246] width 150 height 31
type input "2029"
click at [691, 310] on span "Select an option" at bounding box center [615, 314] width 266 height 21
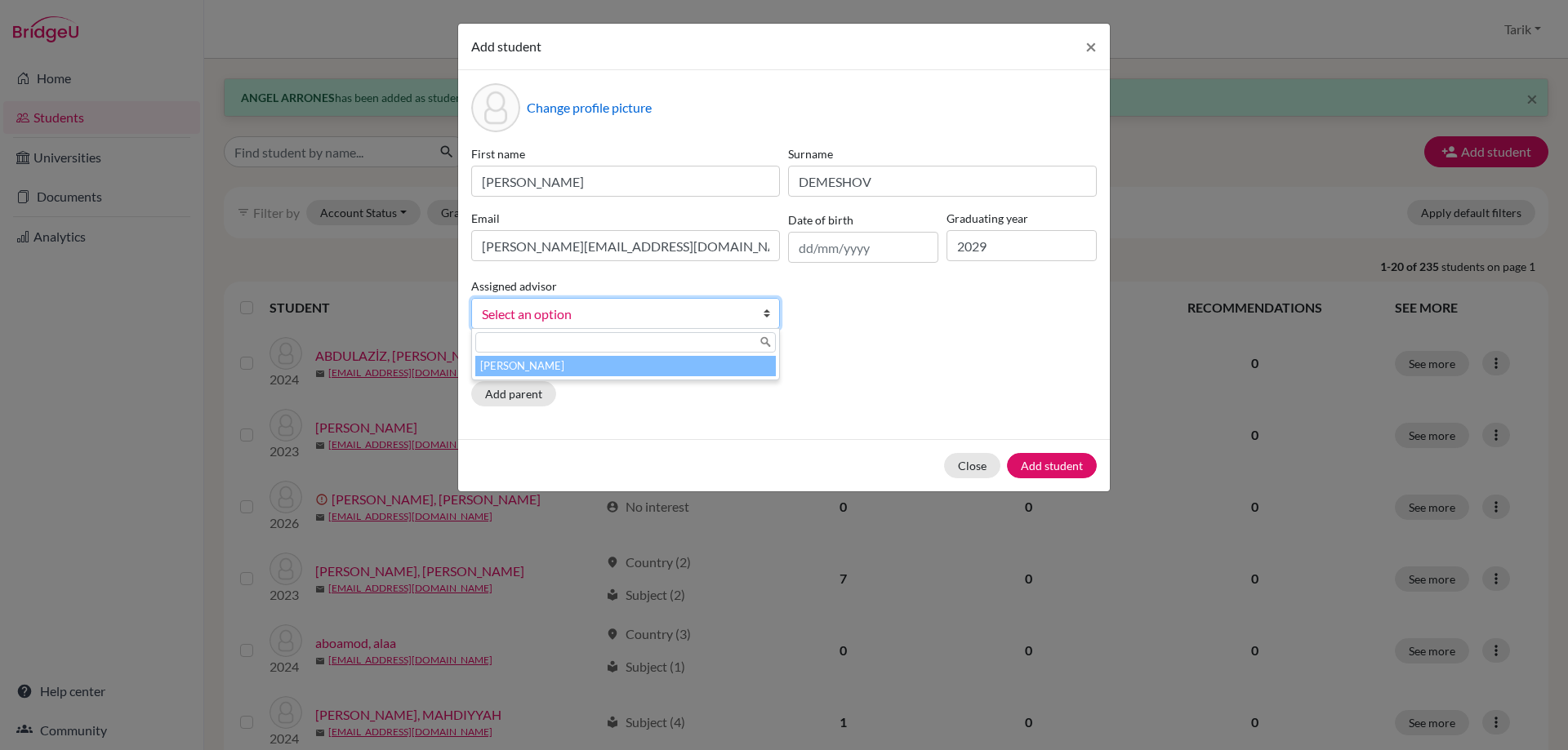
click at [643, 368] on li "[PERSON_NAME]" at bounding box center [626, 366] width 301 height 20
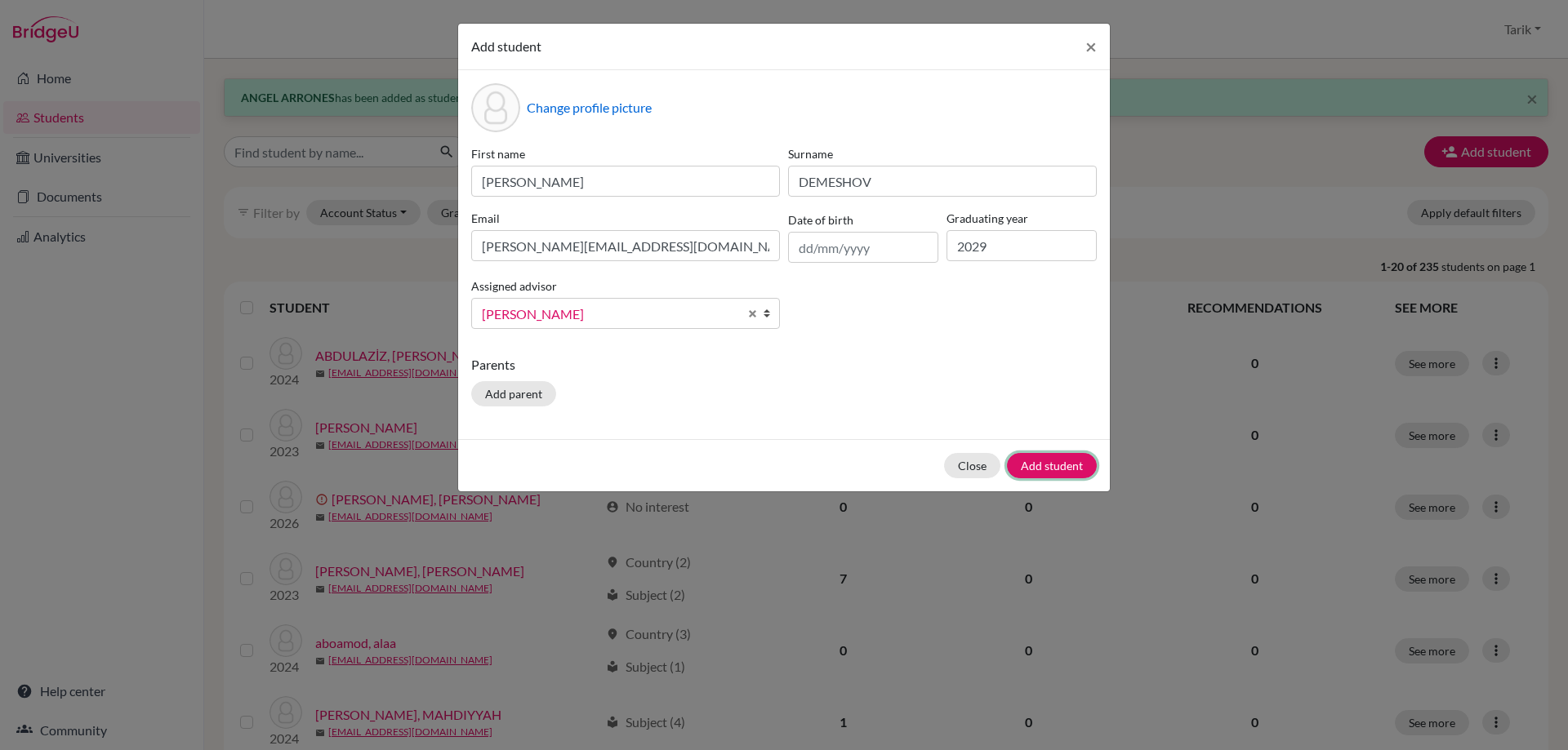
click at [1029, 459] on button "Add student" at bounding box center [1051, 465] width 89 height 25
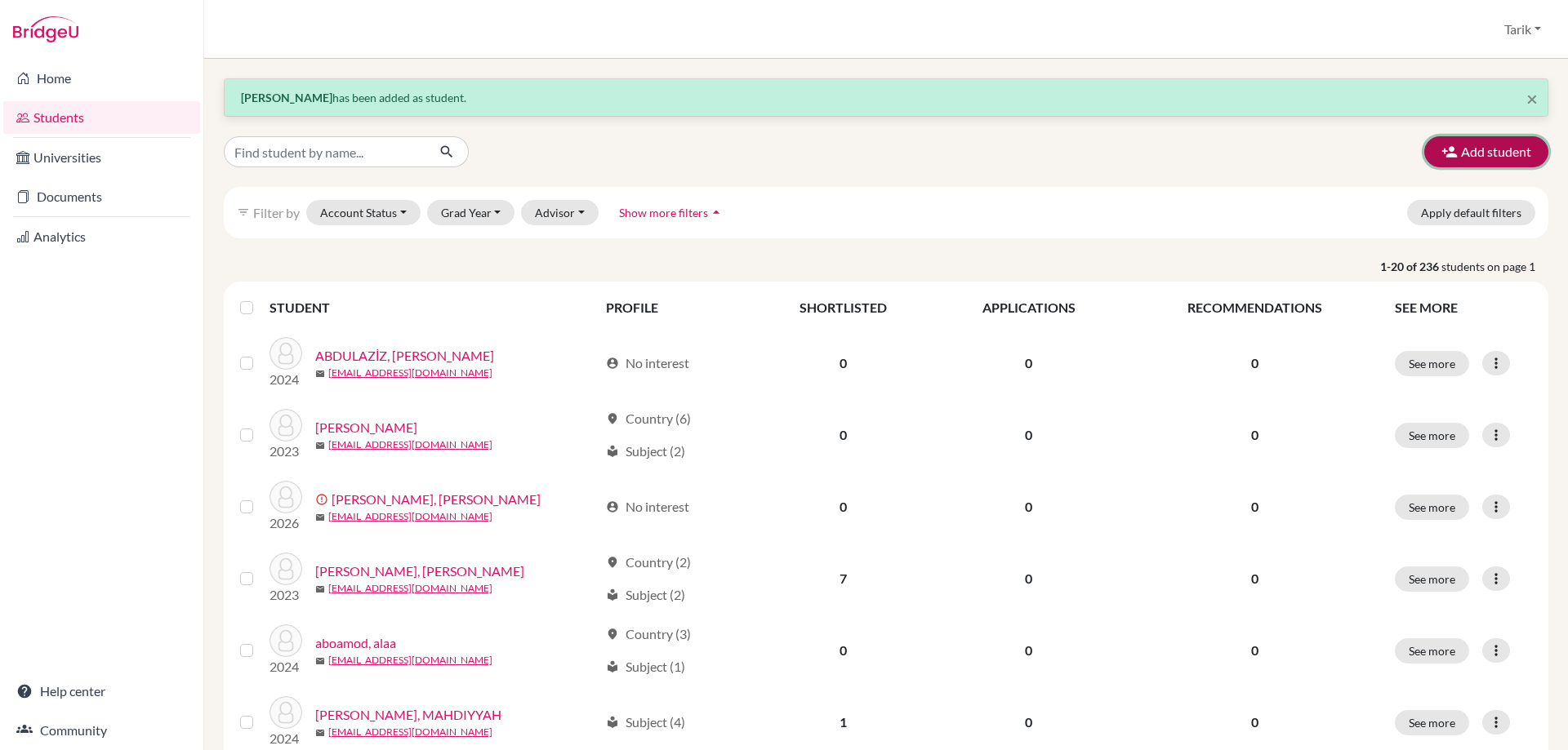
click at [1443, 159] on icon "button" at bounding box center [1450, 152] width 17 height 17
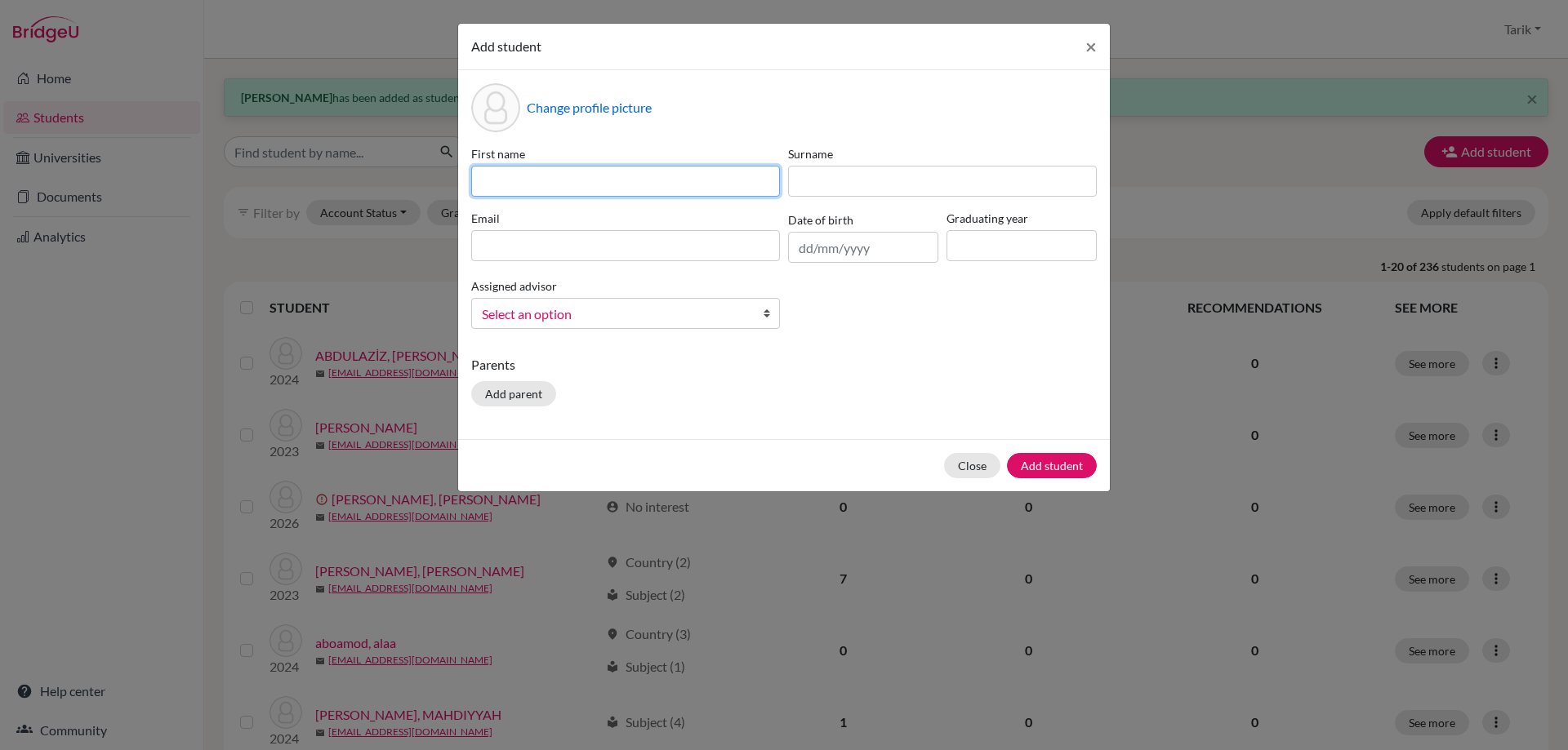
click at [601, 169] on input at bounding box center [625, 182] width 309 height 31
paste input "[PERSON_NAME]"
type input "[PERSON_NAME]"
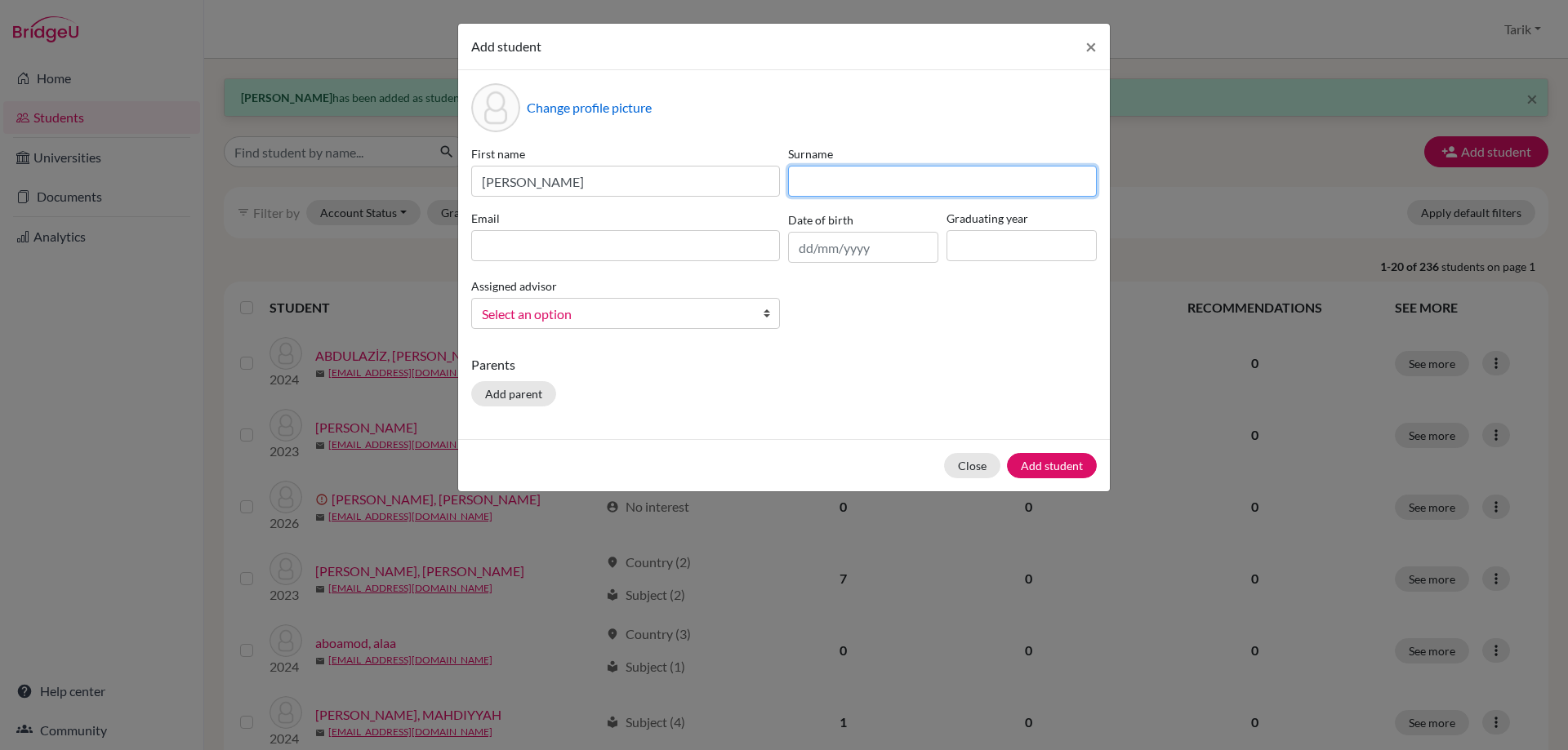
click at [888, 181] on input at bounding box center [942, 182] width 309 height 31
paste input "DANURWENDA"
type input "DANURWENDA"
click at [542, 235] on input at bounding box center [625, 246] width 309 height 31
paste input "[EMAIL_ADDRESS][DOMAIN_NAME]"
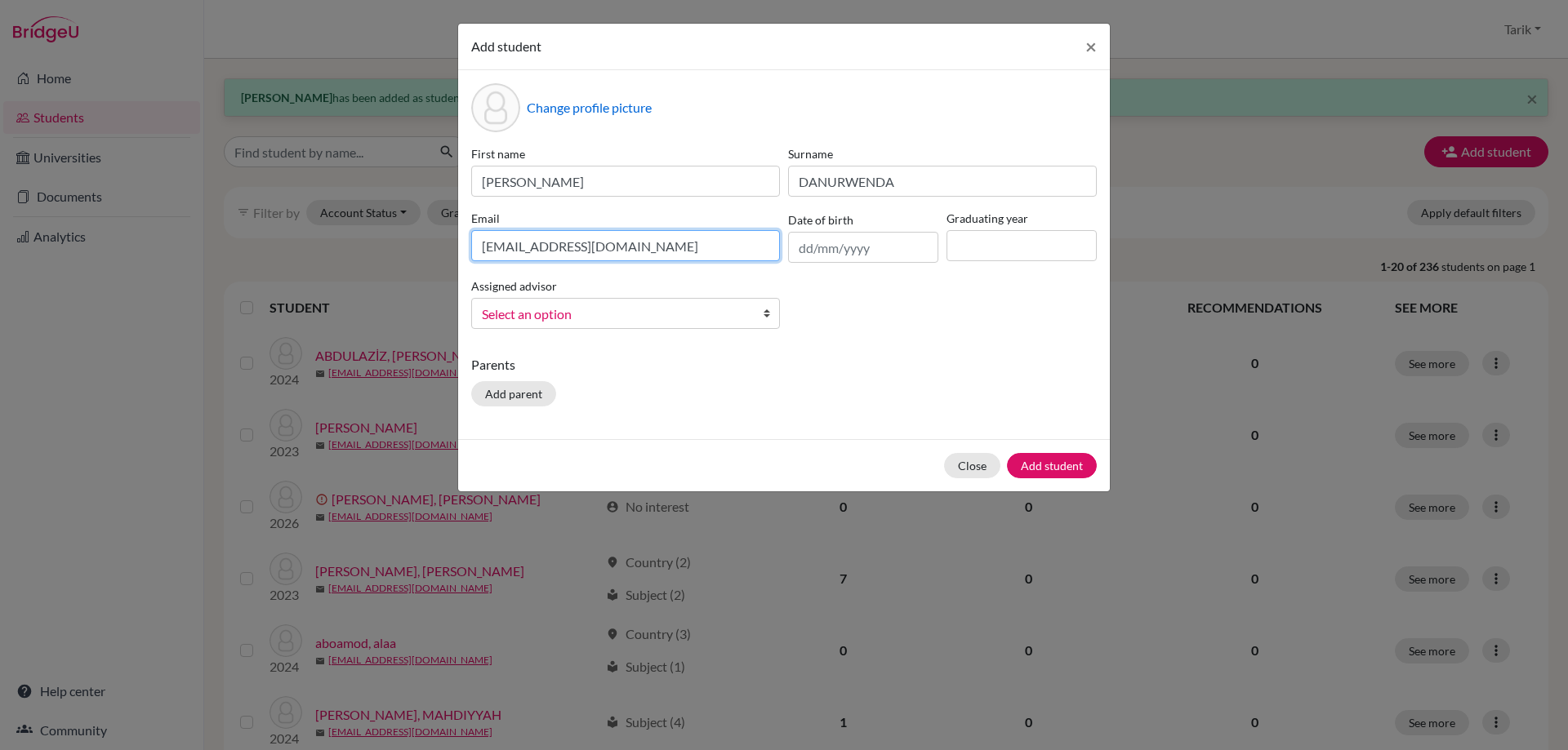
type input "[EMAIL_ADDRESS][DOMAIN_NAME]"
click at [1041, 252] on input at bounding box center [1021, 246] width 150 height 31
type input "2029"
drag, startPoint x: 709, startPoint y: 311, endPoint x: 689, endPoint y: 332, distance: 29.0
click at [708, 311] on span "Select an option" at bounding box center [615, 314] width 266 height 21
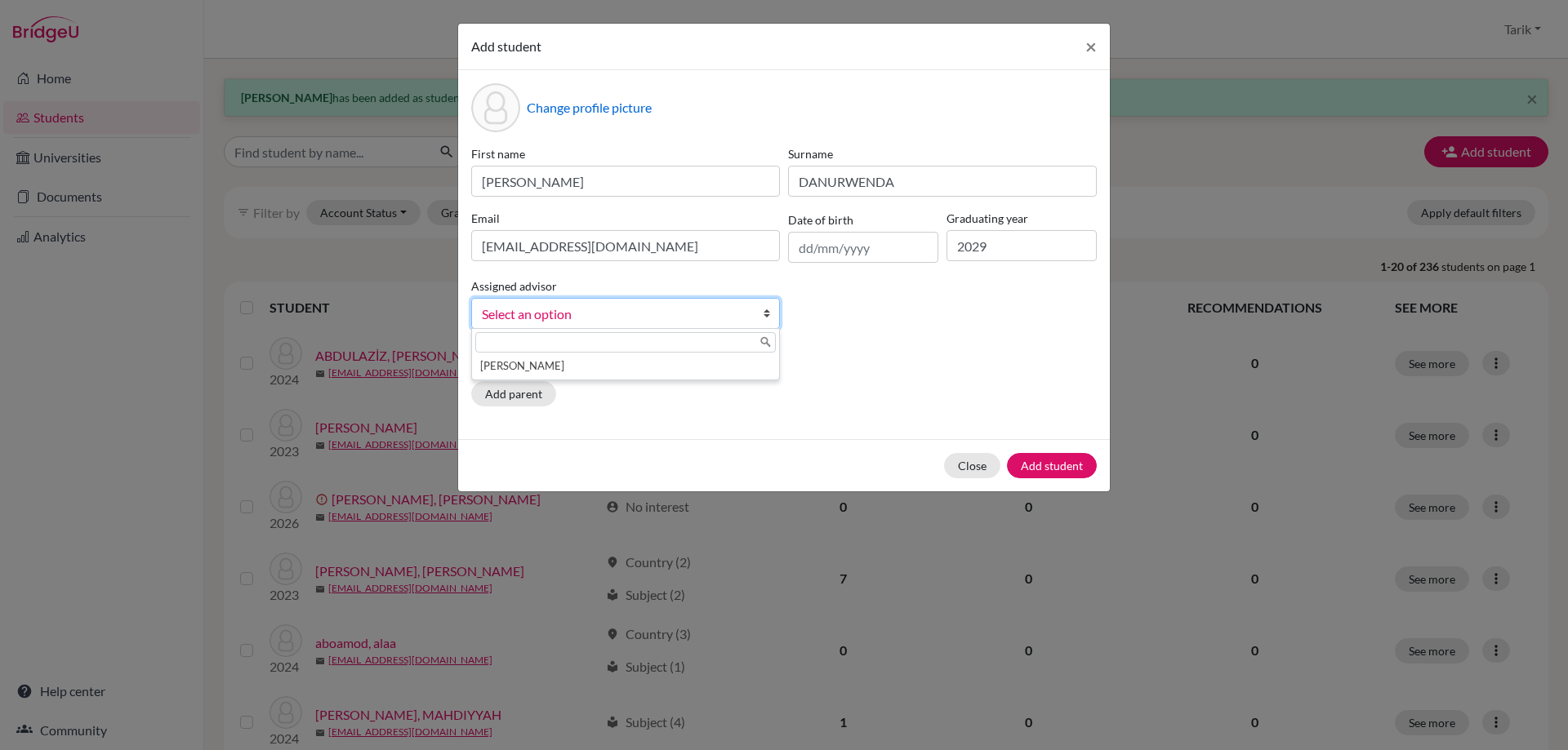
click at [641, 376] on div "[PERSON_NAME]" at bounding box center [625, 354] width 309 height 53
click at [642, 369] on li "[PERSON_NAME]" at bounding box center [626, 366] width 301 height 20
click at [1051, 463] on button "Add student" at bounding box center [1051, 465] width 89 height 25
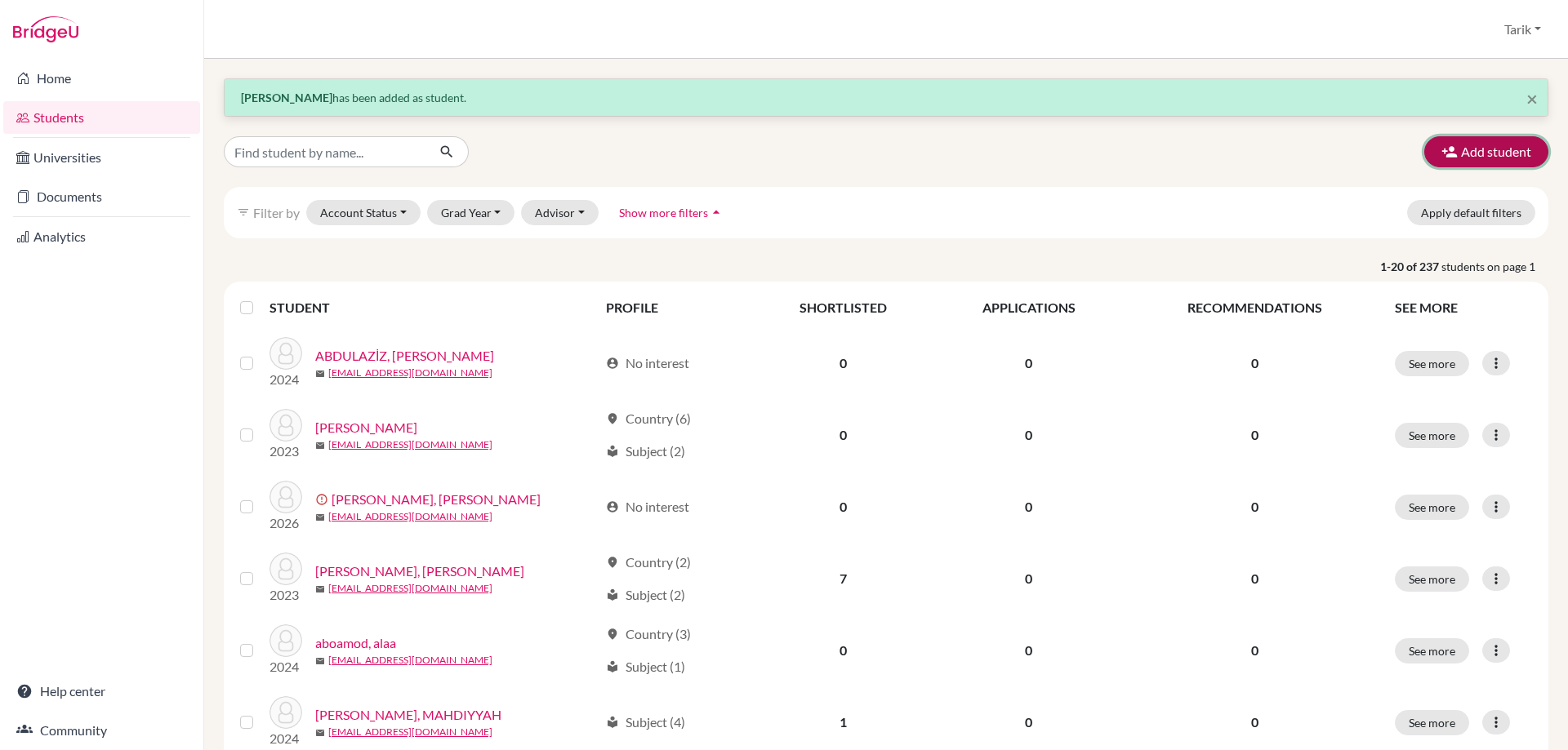
click at [1444, 158] on icon "button" at bounding box center [1450, 152] width 17 height 17
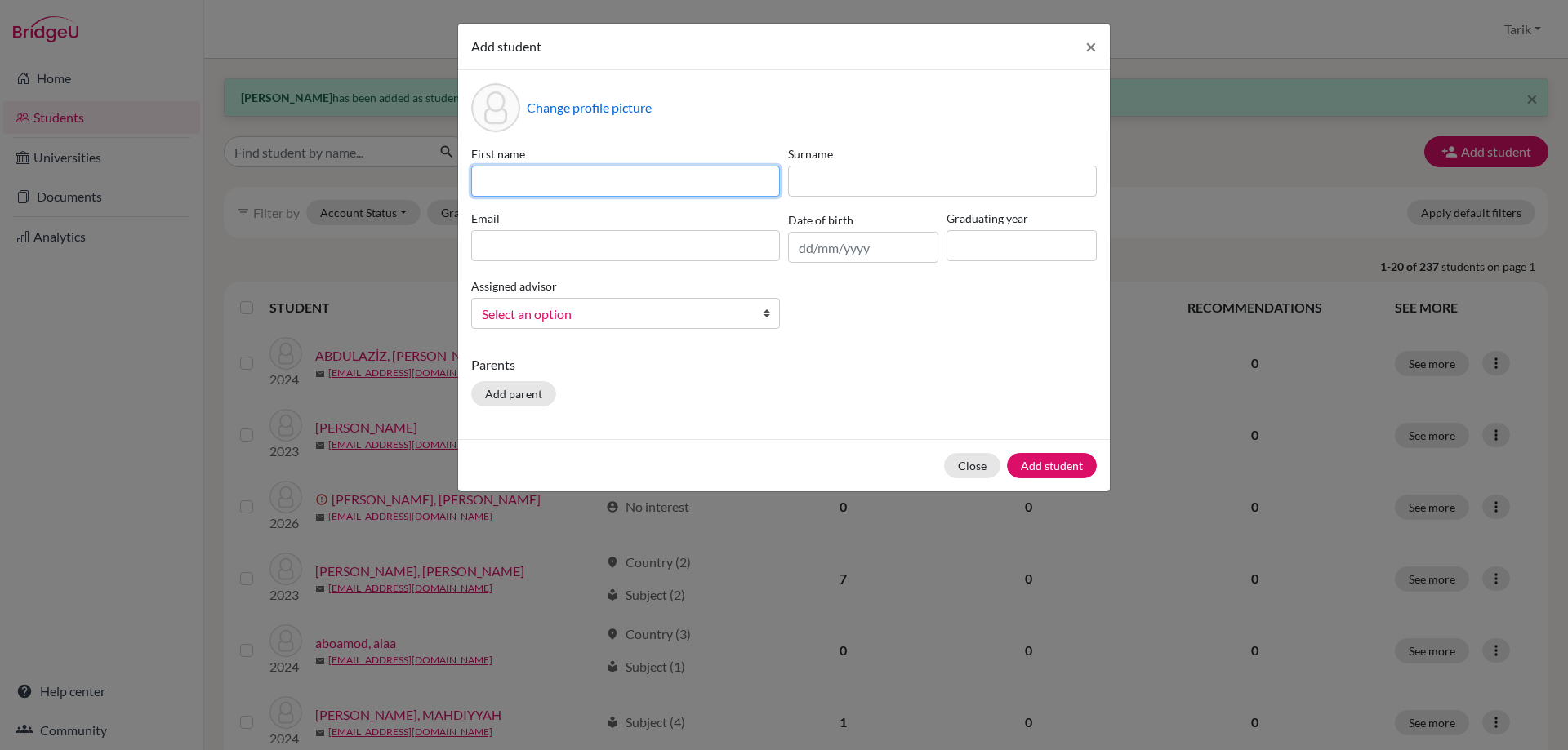
drag, startPoint x: 591, startPoint y: 182, endPoint x: 565, endPoint y: 162, distance: 32.8
click at [591, 182] on input at bounding box center [625, 182] width 309 height 31
paste input "ATHARVA"
type input "ATHARVA"
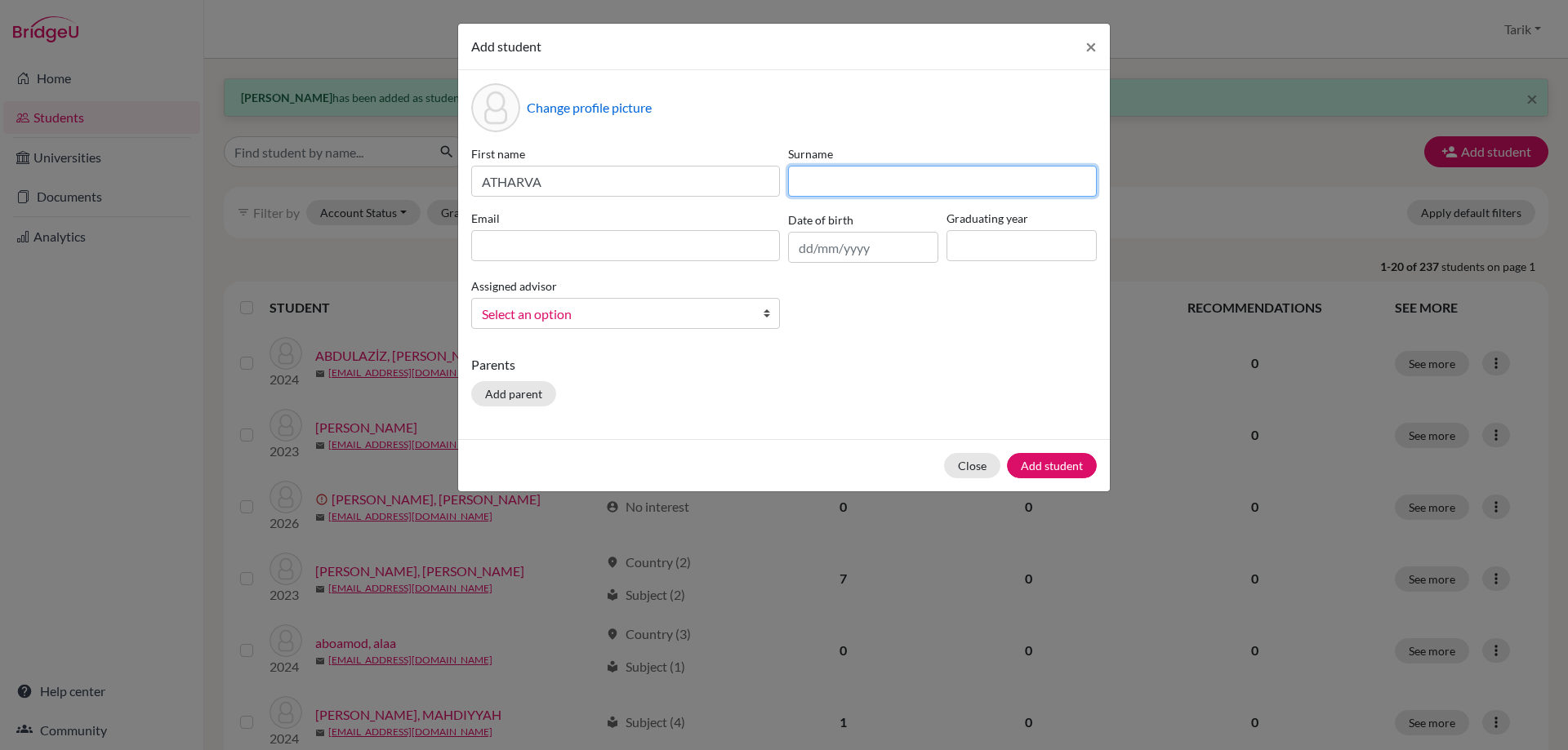
click at [823, 186] on input at bounding box center [942, 182] width 309 height 31
paste input "PANT"
type input "PANT"
drag, startPoint x: 679, startPoint y: 247, endPoint x: 746, endPoint y: 248, distance: 67.0
click at [679, 247] on input at bounding box center [625, 246] width 309 height 31
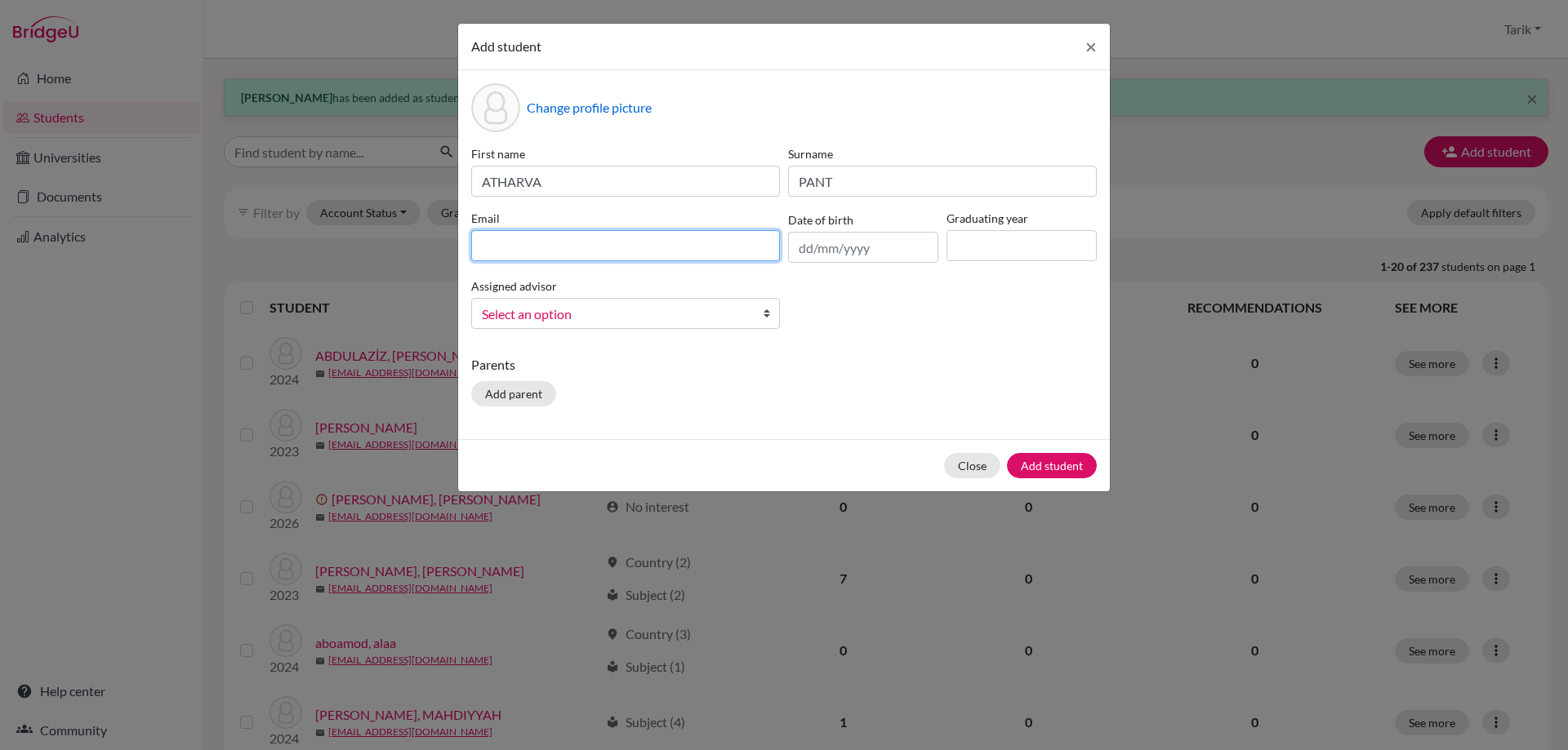
paste input "[EMAIL_ADDRESS][DOMAIN_NAME]"
type input "[EMAIL_ADDRESS][DOMAIN_NAME]"
click at [994, 252] on input at bounding box center [1021, 246] width 150 height 31
type input "2029"
click at [757, 312] on link "Select an option" at bounding box center [625, 313] width 309 height 31
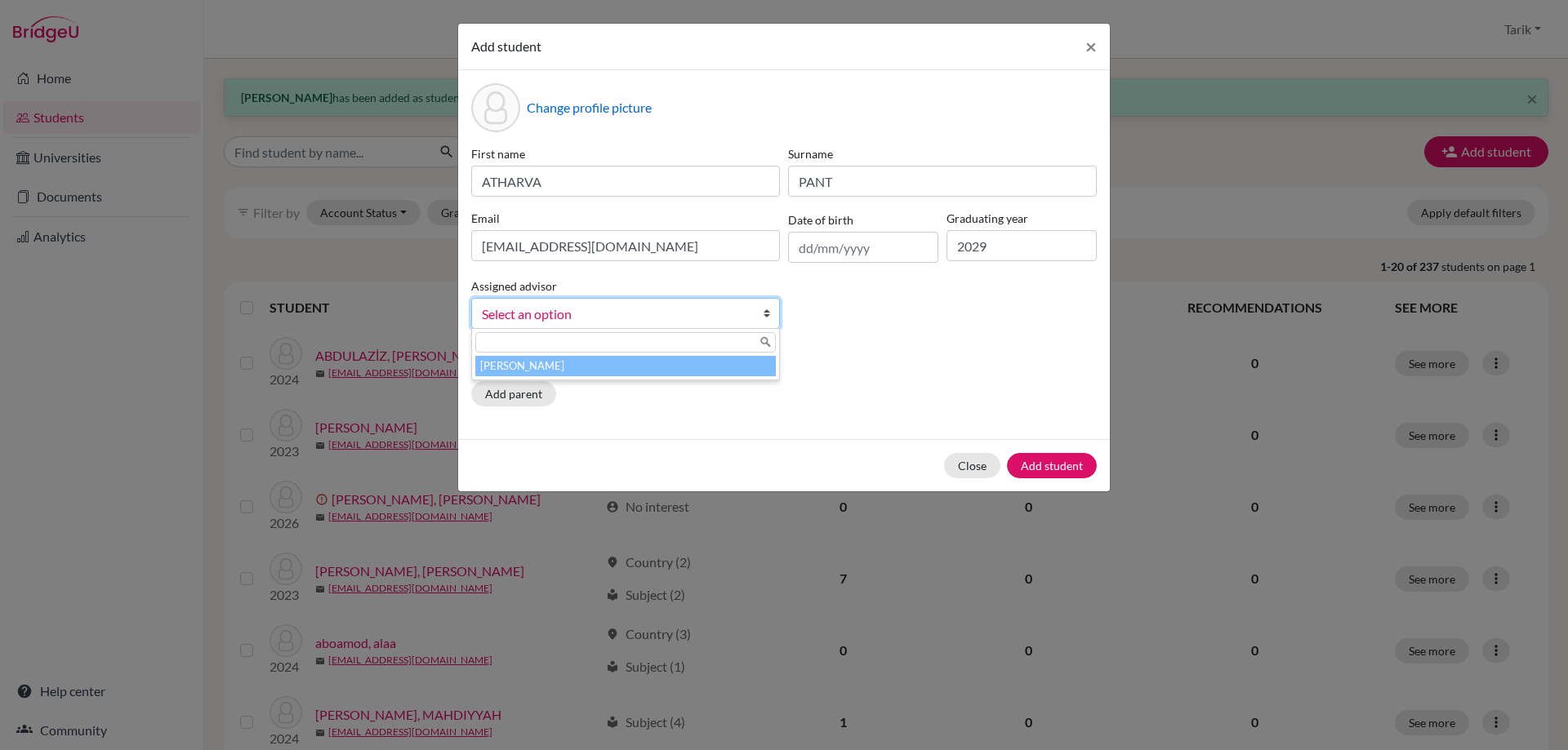
click at [739, 370] on li "[PERSON_NAME]" at bounding box center [626, 366] width 301 height 20
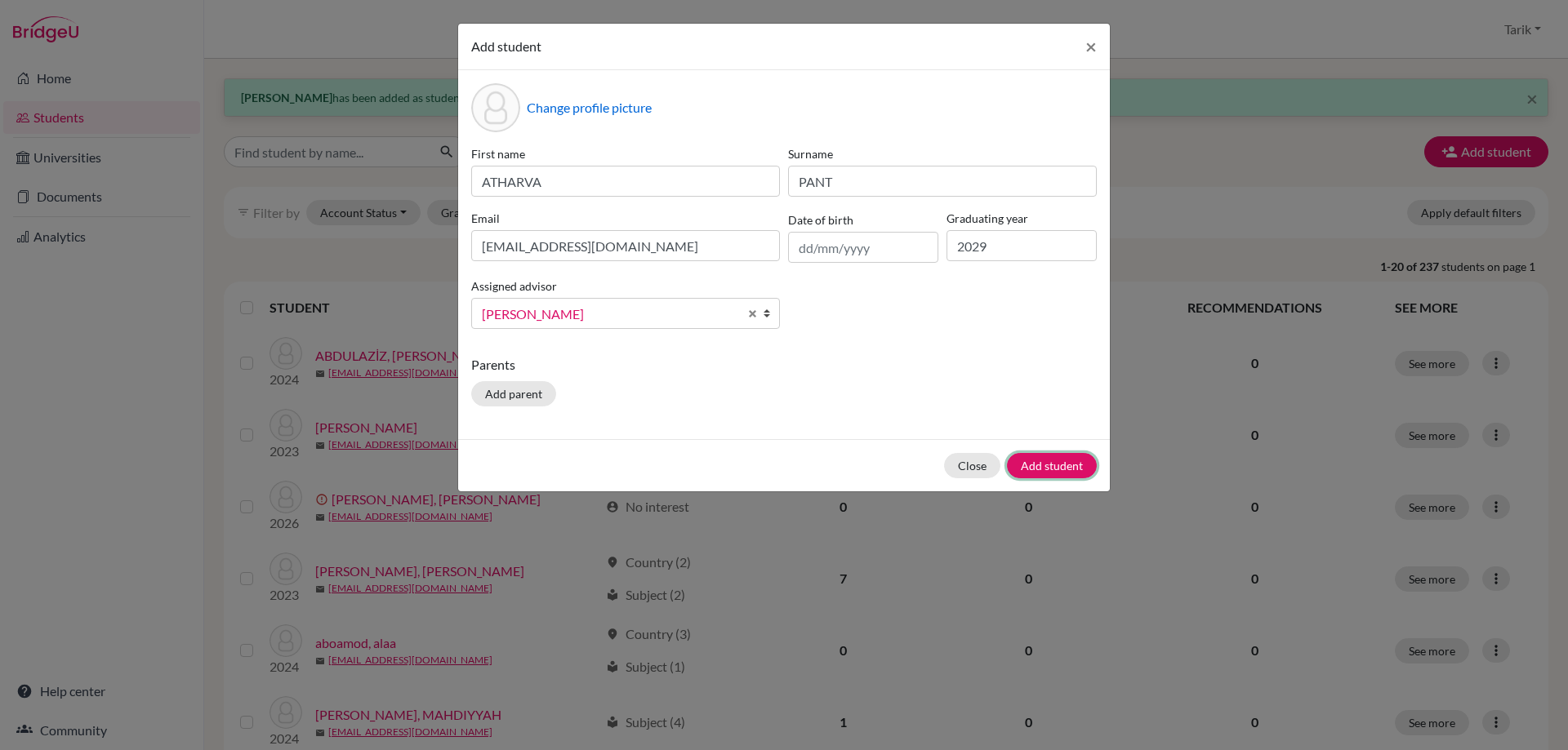
click at [1048, 470] on button "Add student" at bounding box center [1051, 465] width 89 height 25
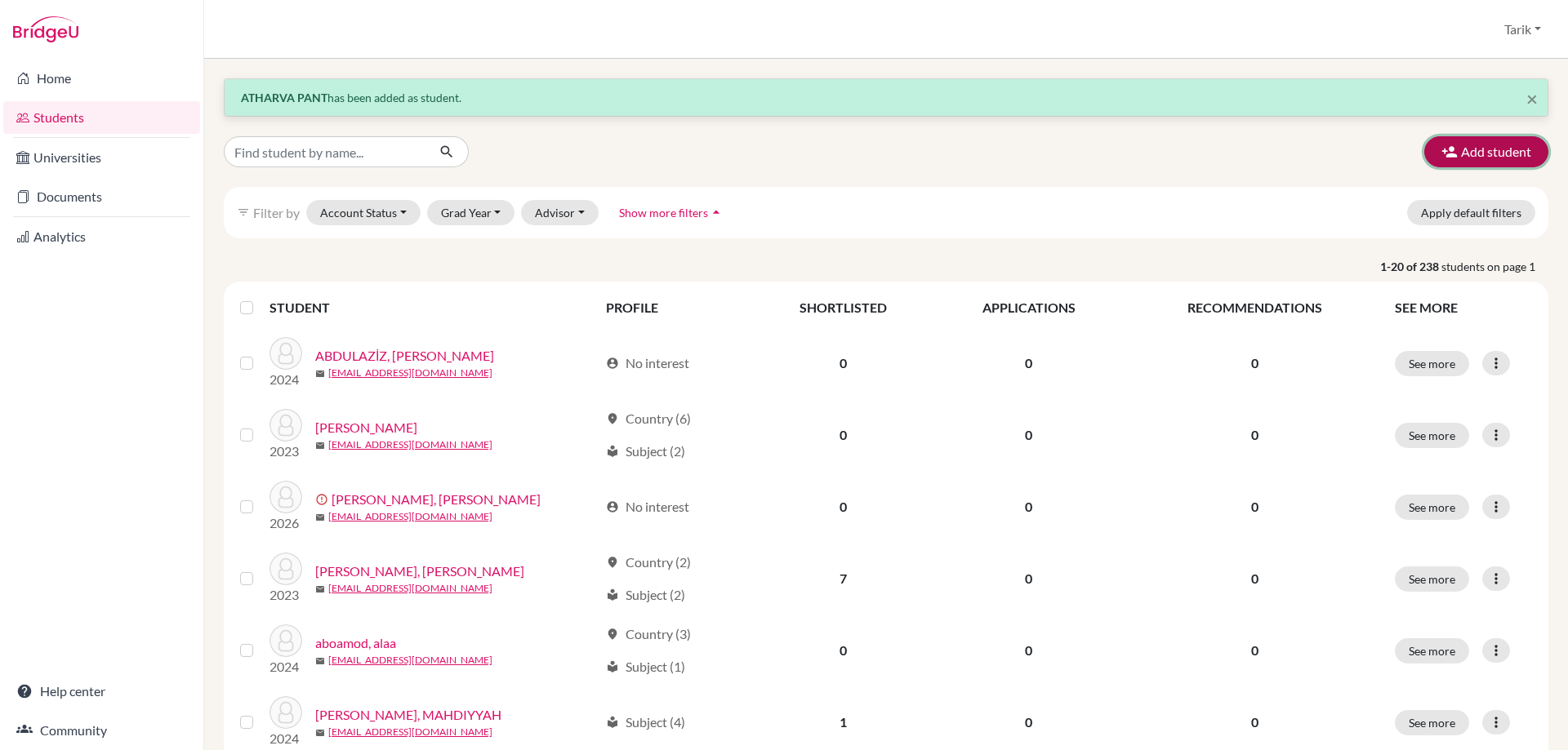
click at [1446, 146] on button "Add student" at bounding box center [1486, 152] width 124 height 31
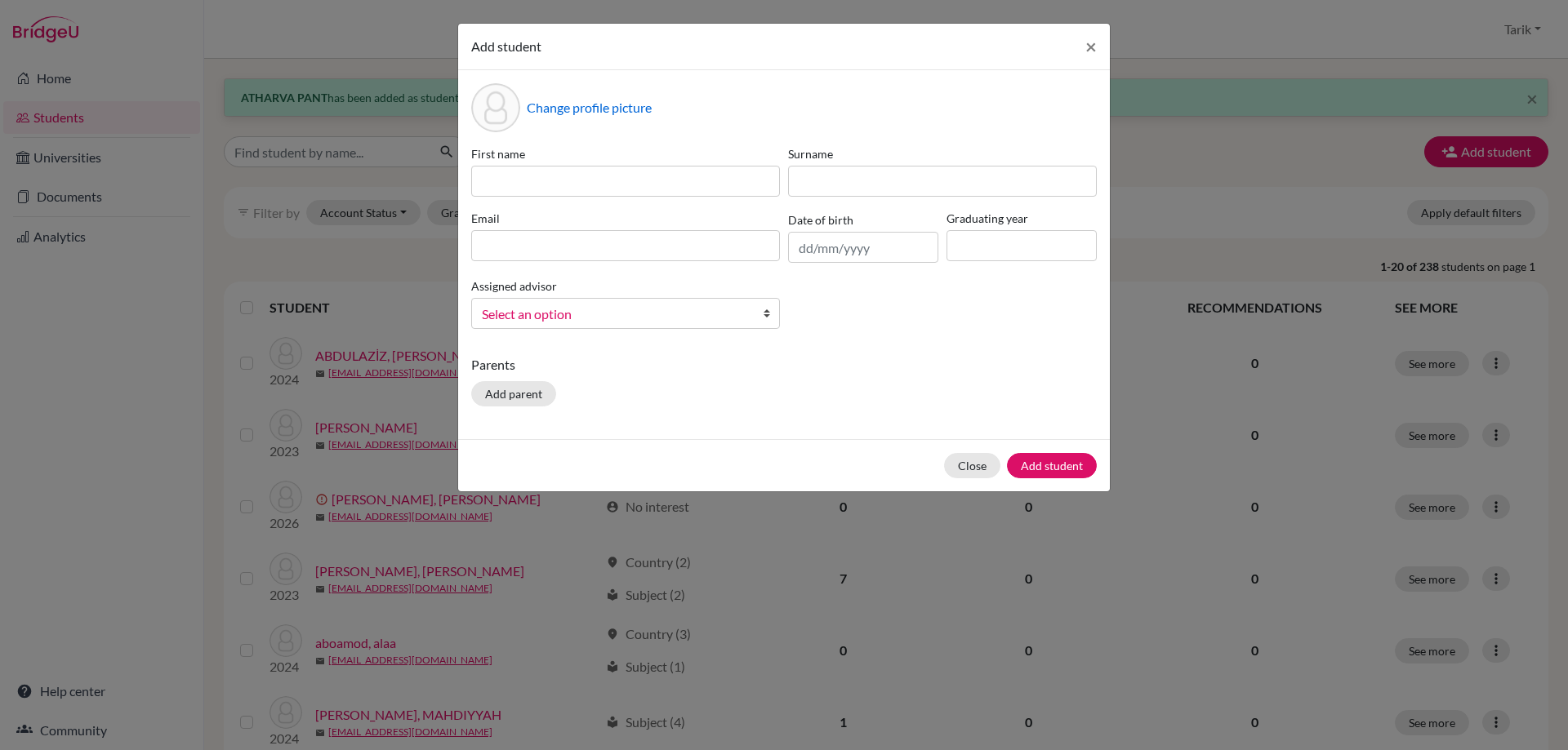
drag, startPoint x: 535, startPoint y: 153, endPoint x: 538, endPoint y: 175, distance: 22.2
click at [535, 155] on label "First name" at bounding box center [625, 154] width 309 height 18
click at [538, 176] on input at bounding box center [625, 182] width 309 height 31
paste input "KANYKEY"
type input "KANYKEY"
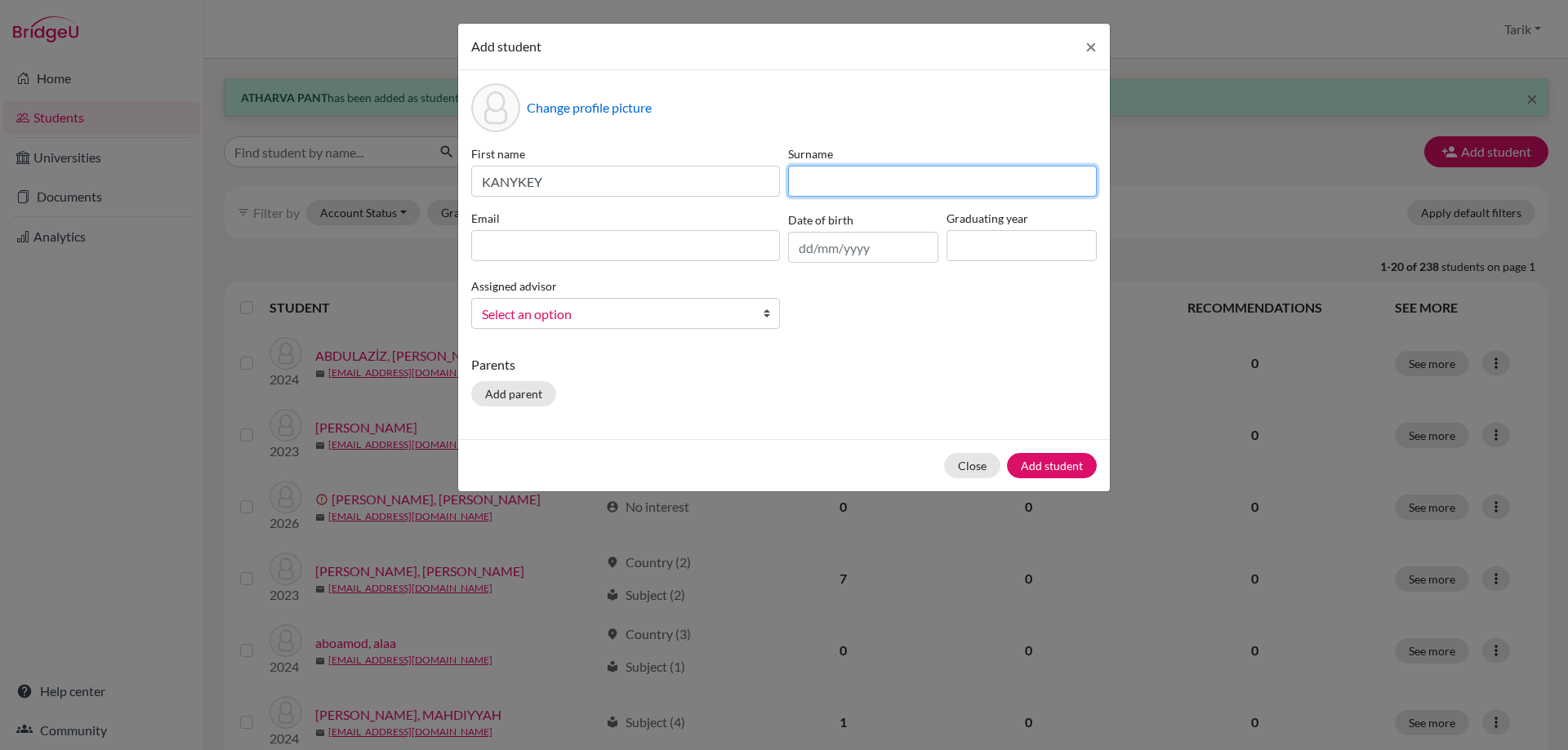
drag, startPoint x: 823, startPoint y: 170, endPoint x: 809, endPoint y: 160, distance: 17.2
click at [823, 170] on input at bounding box center [942, 182] width 309 height 31
paste input "EGEN"
type input "EGEN"
drag, startPoint x: 701, startPoint y: 234, endPoint x: 709, endPoint y: 238, distance: 8.9
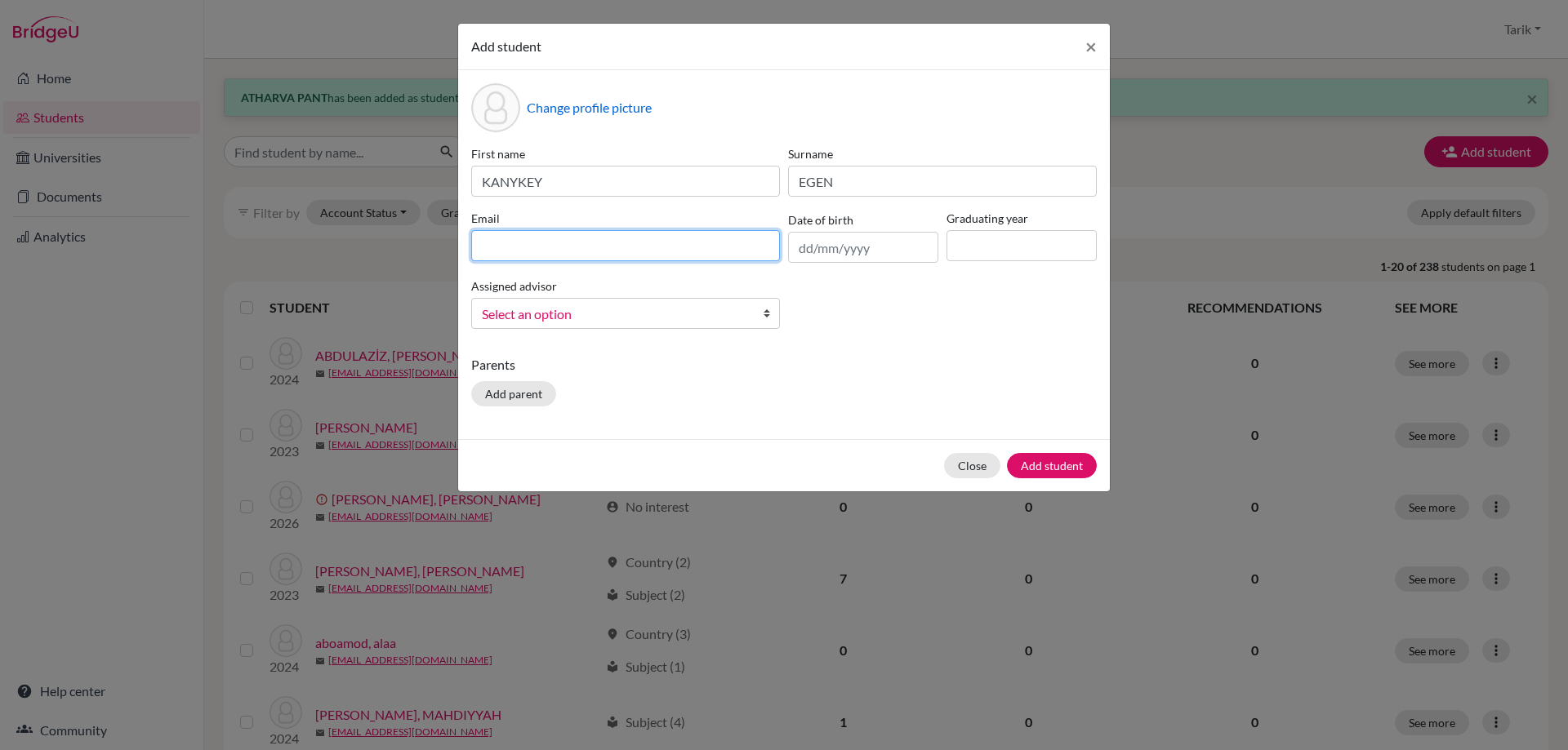
click at [701, 234] on input at bounding box center [625, 246] width 309 height 31
paste input "[EMAIL_ADDRESS][DOMAIN_NAME]"
type input "[EMAIL_ADDRESS][DOMAIN_NAME]"
drag, startPoint x: 995, startPoint y: 245, endPoint x: 1000, endPoint y: 254, distance: 10.3
click at [995, 245] on input at bounding box center [1021, 246] width 150 height 31
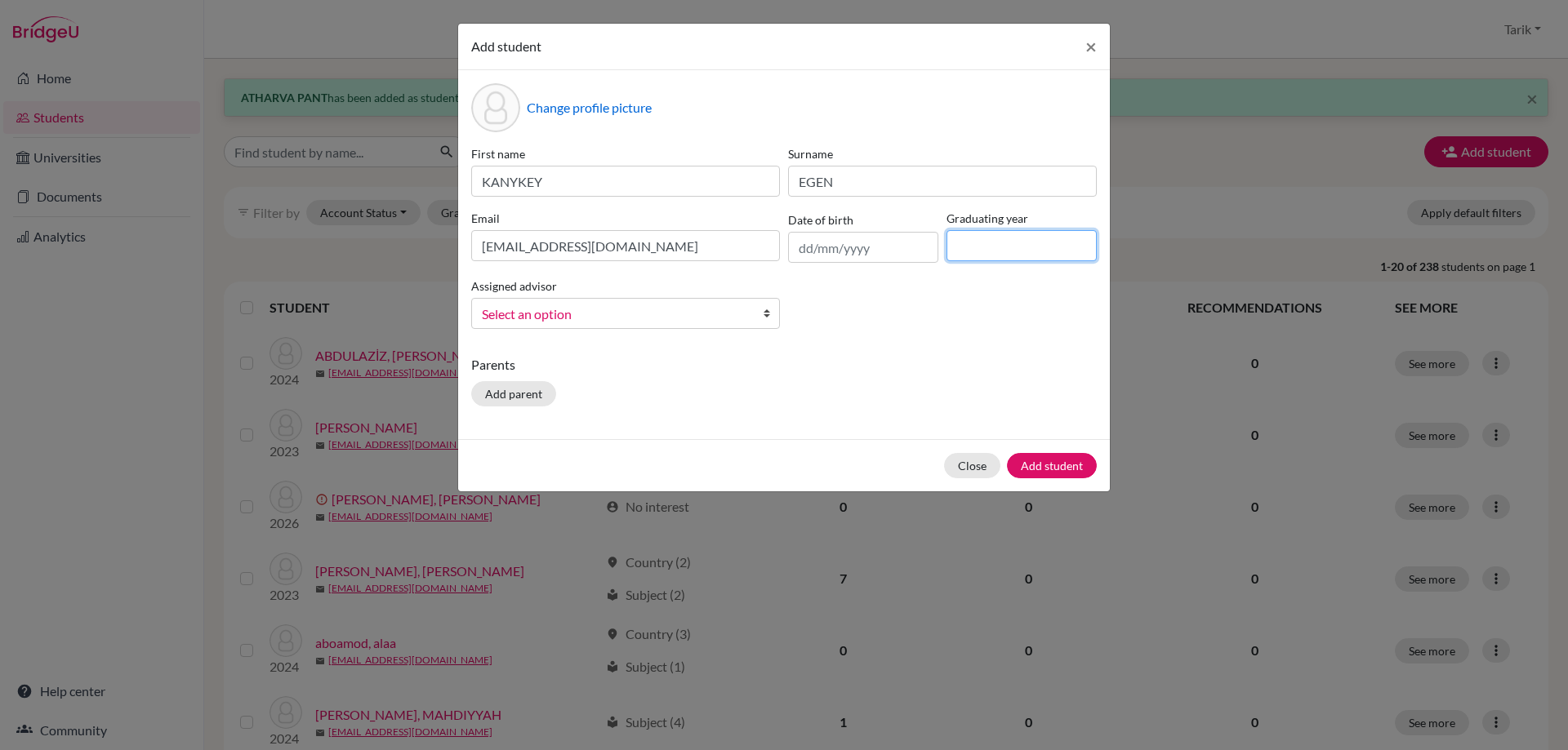
type input "2029"
click at [759, 309] on link "Select an option" at bounding box center [625, 313] width 309 height 31
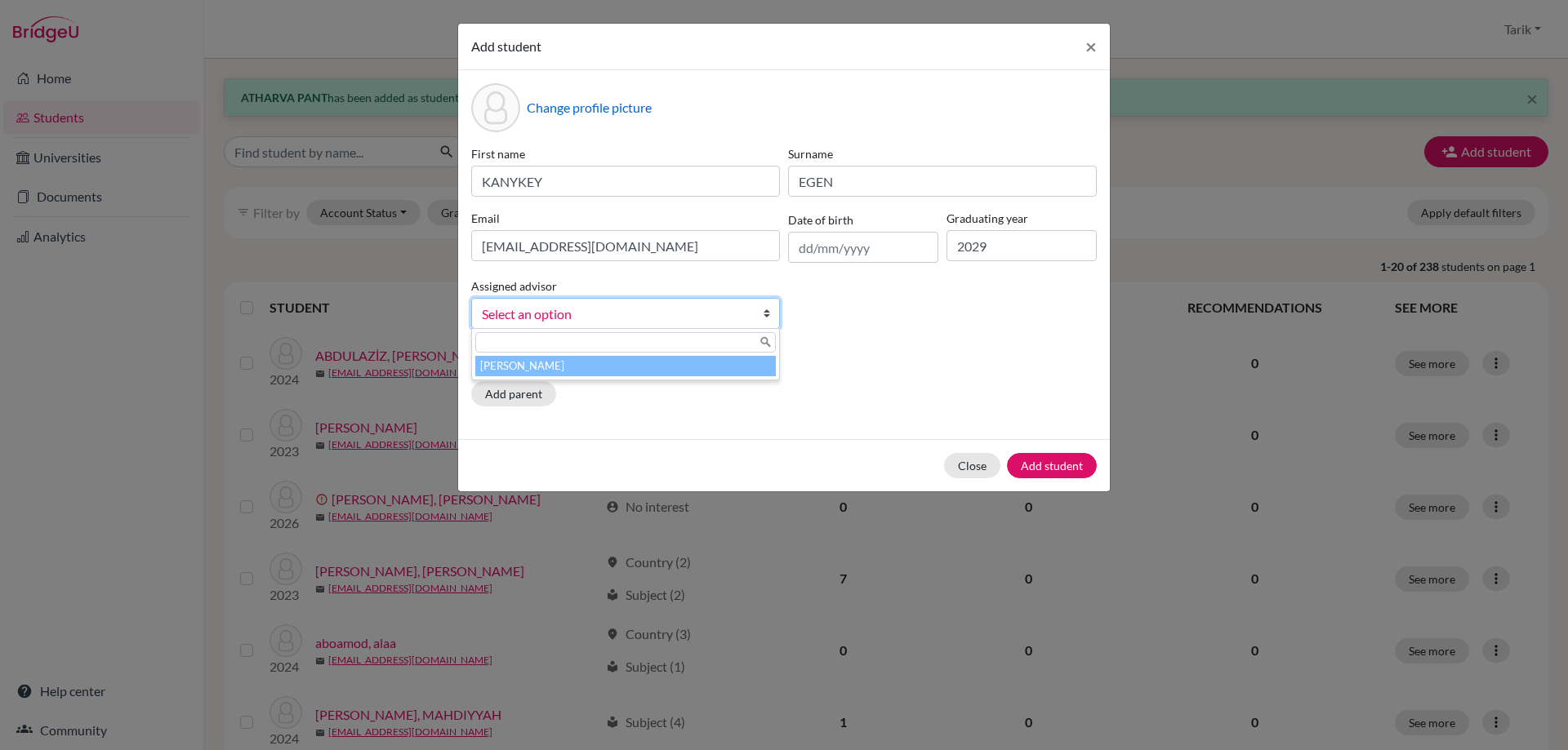
click at [752, 363] on li "[PERSON_NAME]" at bounding box center [626, 366] width 301 height 20
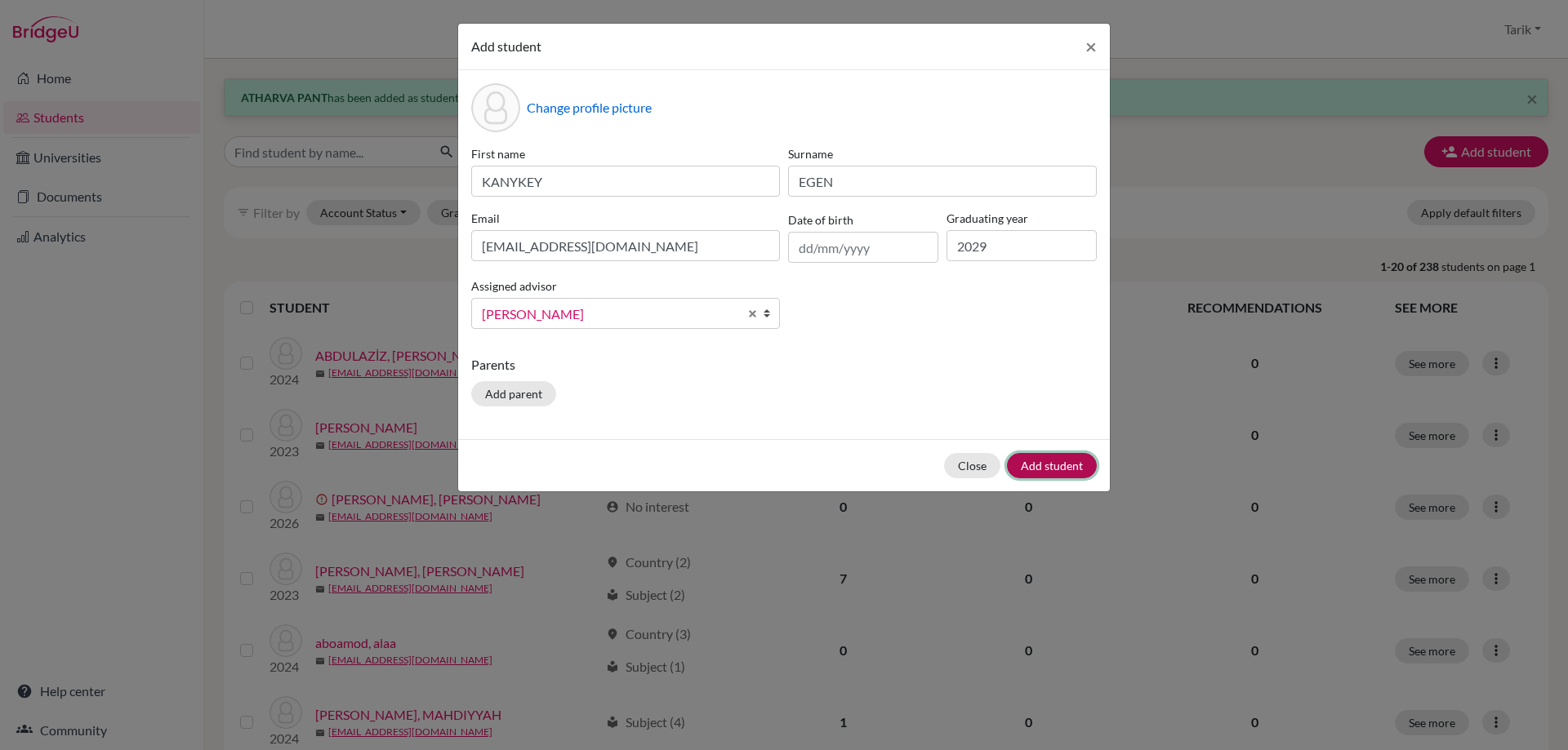
click at [1032, 454] on button "Add student" at bounding box center [1051, 465] width 89 height 25
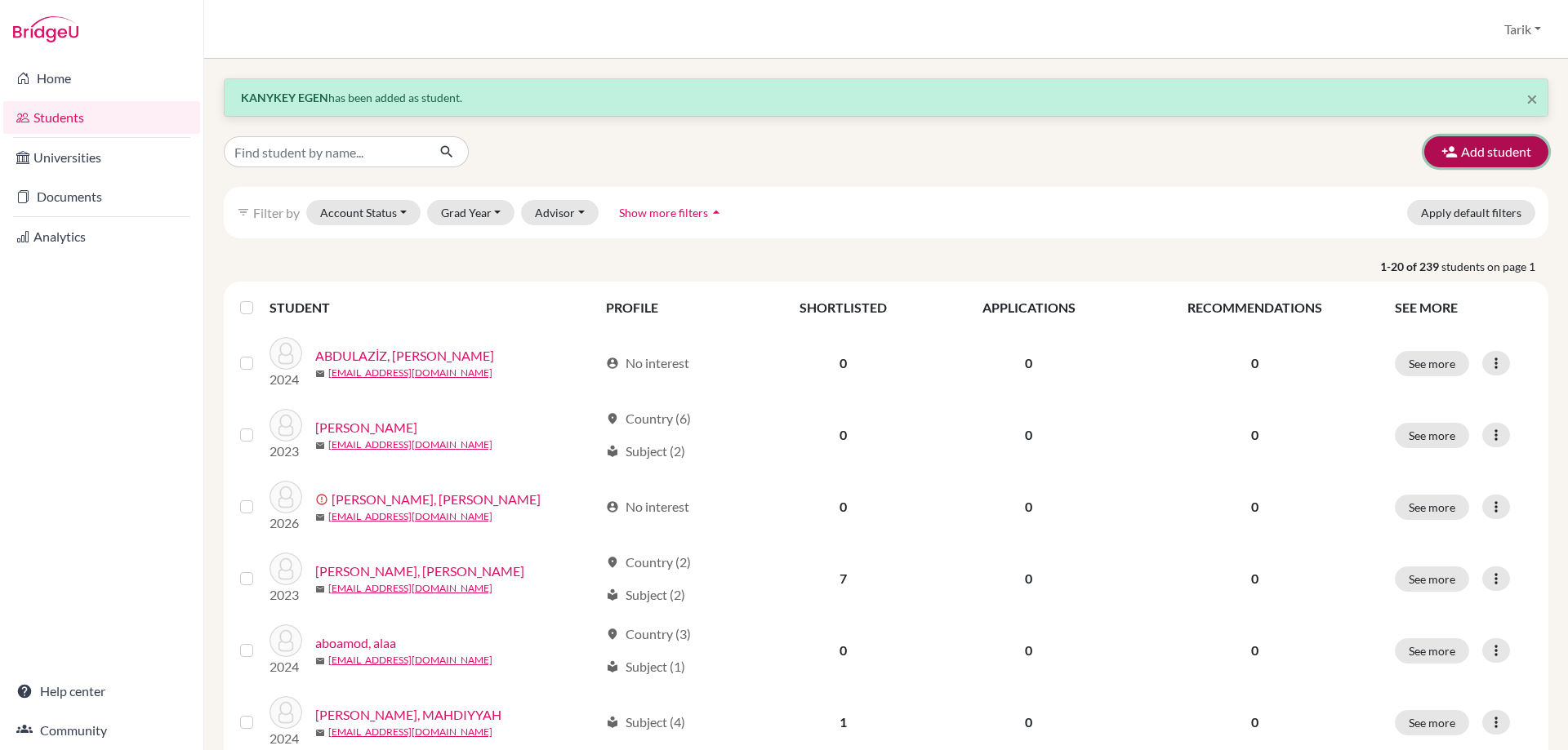
click at [1442, 152] on icon "button" at bounding box center [1450, 152] width 17 height 17
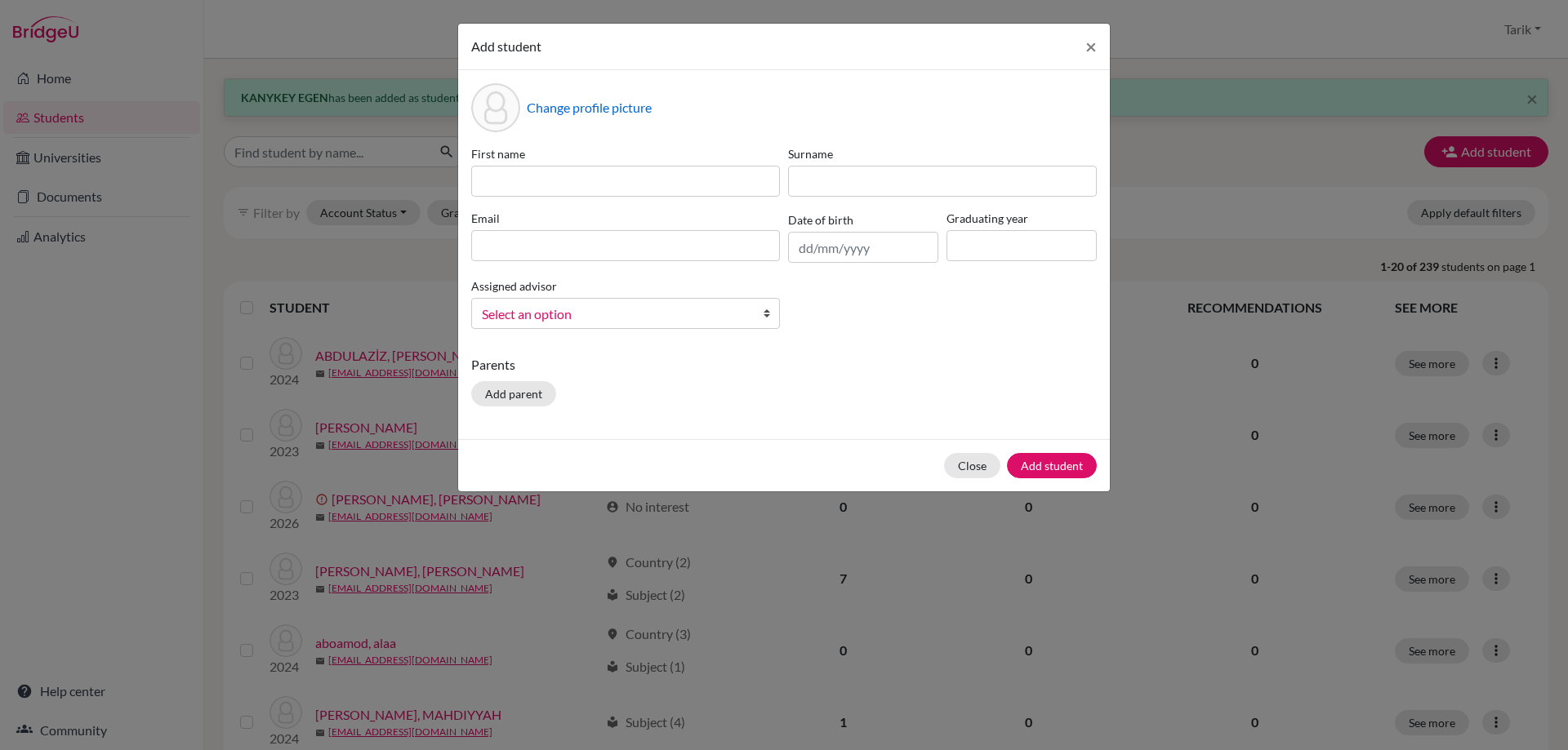
click at [528, 172] on div "First name" at bounding box center [626, 171] width 317 height 52
drag, startPoint x: 526, startPoint y: 176, endPoint x: 502, endPoint y: 146, distance: 38.4
click at [526, 176] on input at bounding box center [625, 182] width 309 height 31
paste input "KATA"
type input "KATA"
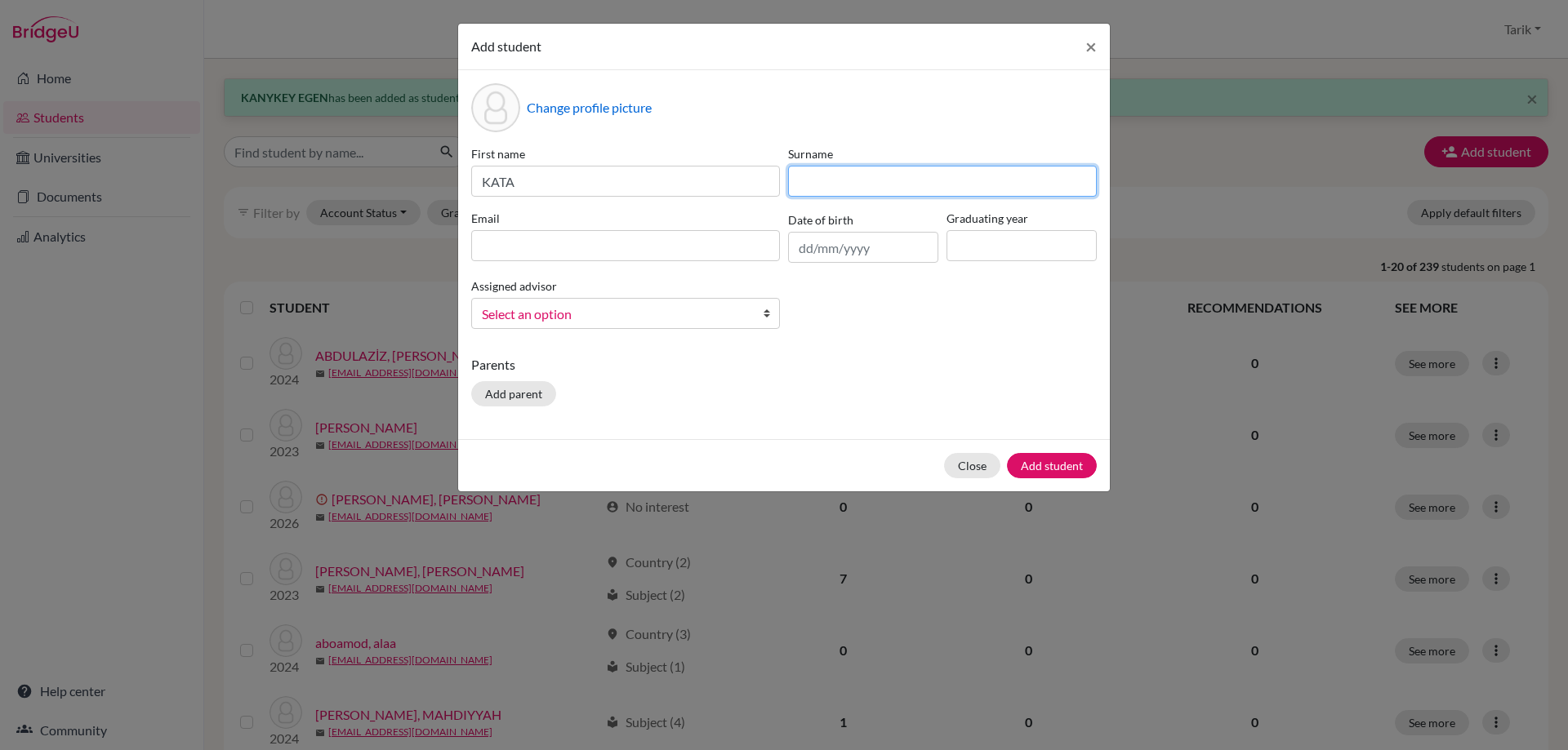
click at [865, 189] on input at bounding box center [942, 182] width 309 height 31
paste input "[PERSON_NAME]"
type input "[PERSON_NAME]"
drag, startPoint x: 743, startPoint y: 256, endPoint x: 825, endPoint y: 252, distance: 82.1
click at [743, 256] on input at bounding box center [625, 246] width 309 height 31
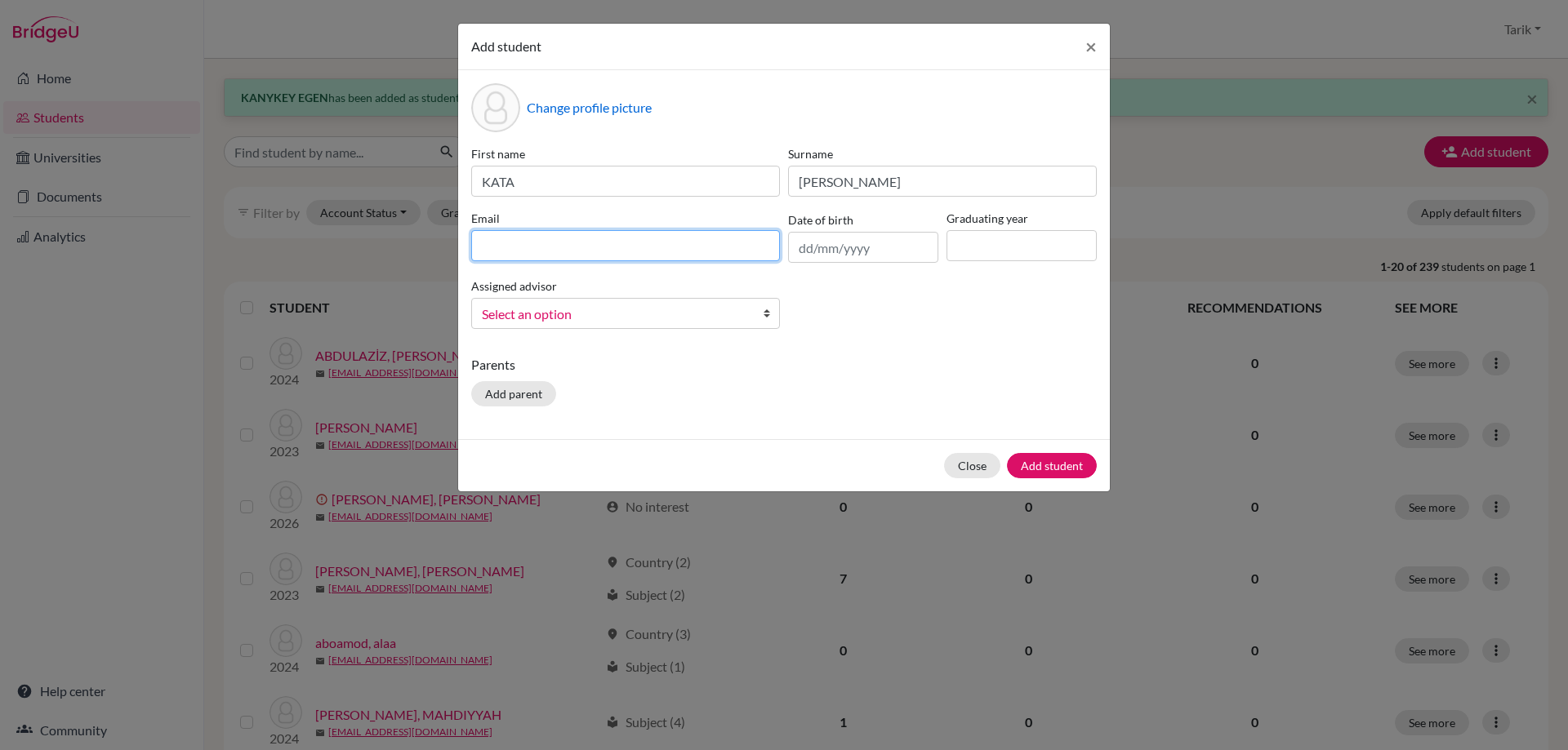
paste input "[EMAIL_ADDRESS][PERSON_NAME][DOMAIN_NAME]"
type input "[EMAIL_ADDRESS][PERSON_NAME][DOMAIN_NAME]"
click at [1034, 243] on input at bounding box center [1021, 246] width 150 height 31
type input "2029"
click at [746, 304] on span "Select an option" at bounding box center [615, 314] width 266 height 21
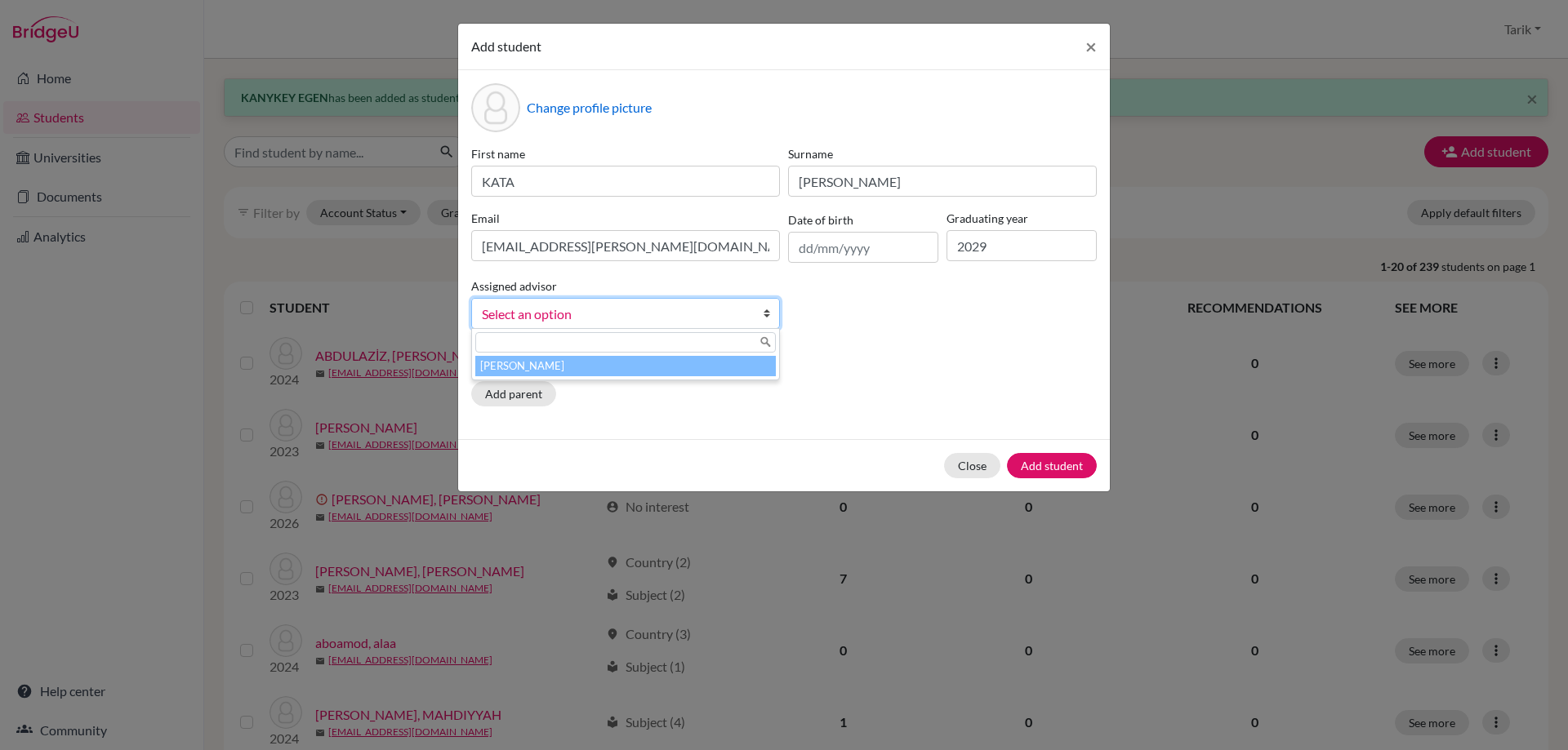
click at [729, 357] on li "[PERSON_NAME]" at bounding box center [626, 366] width 301 height 20
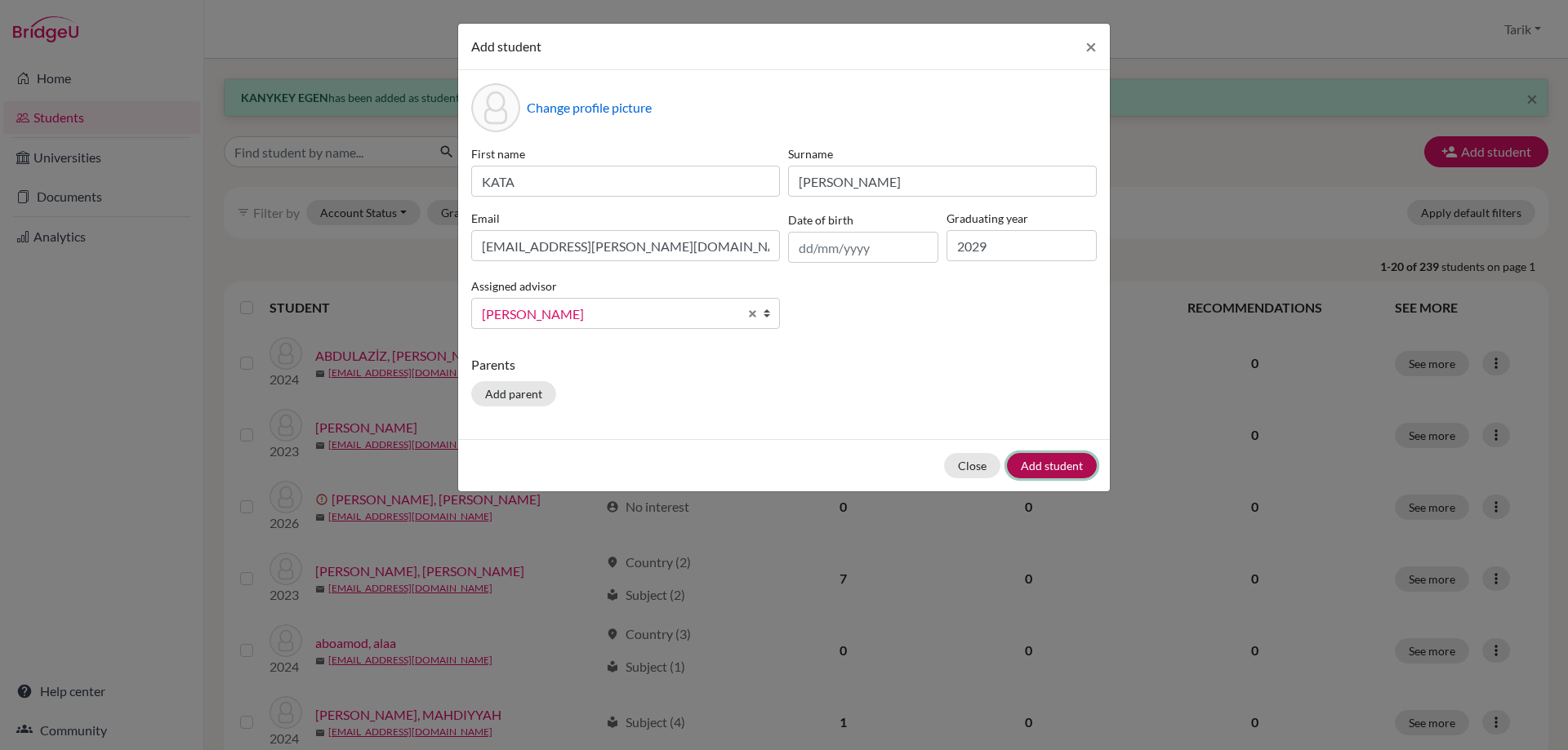
click at [1016, 455] on button "Add student" at bounding box center [1051, 465] width 89 height 25
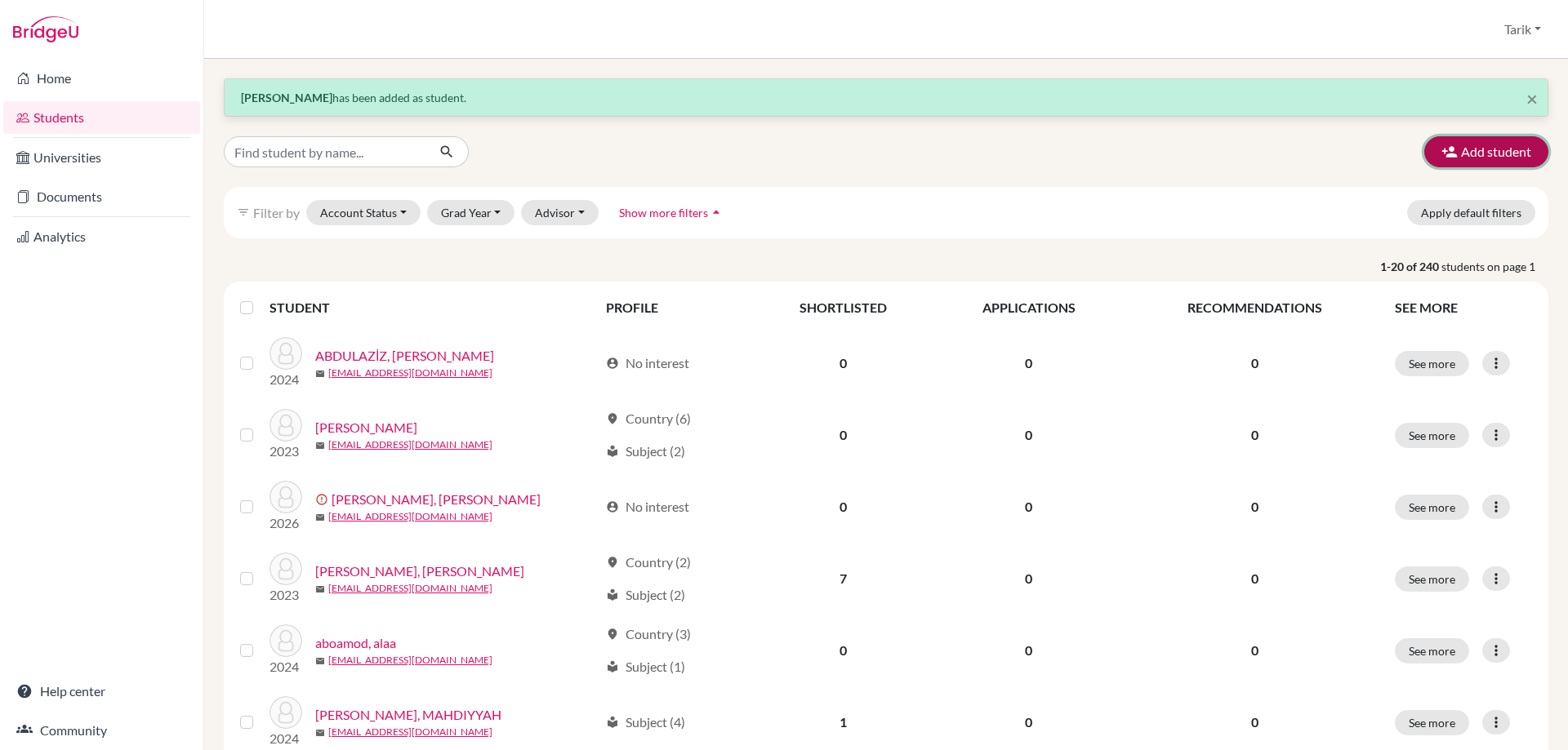
click at [1457, 159] on button "Add student" at bounding box center [1486, 152] width 124 height 31
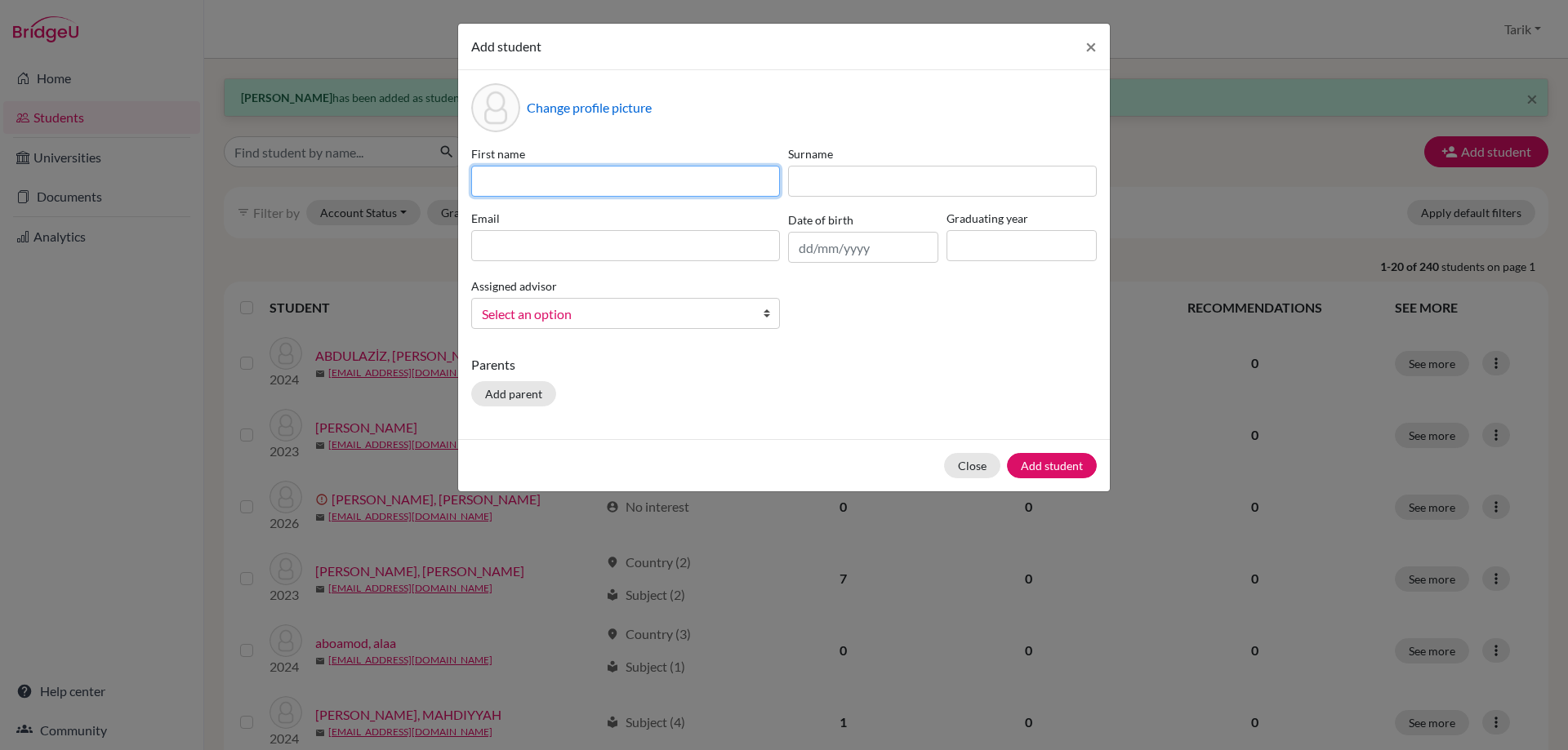
click at [520, 179] on input at bounding box center [625, 182] width 309 height 31
paste input "MINSU"
type input "MINSU"
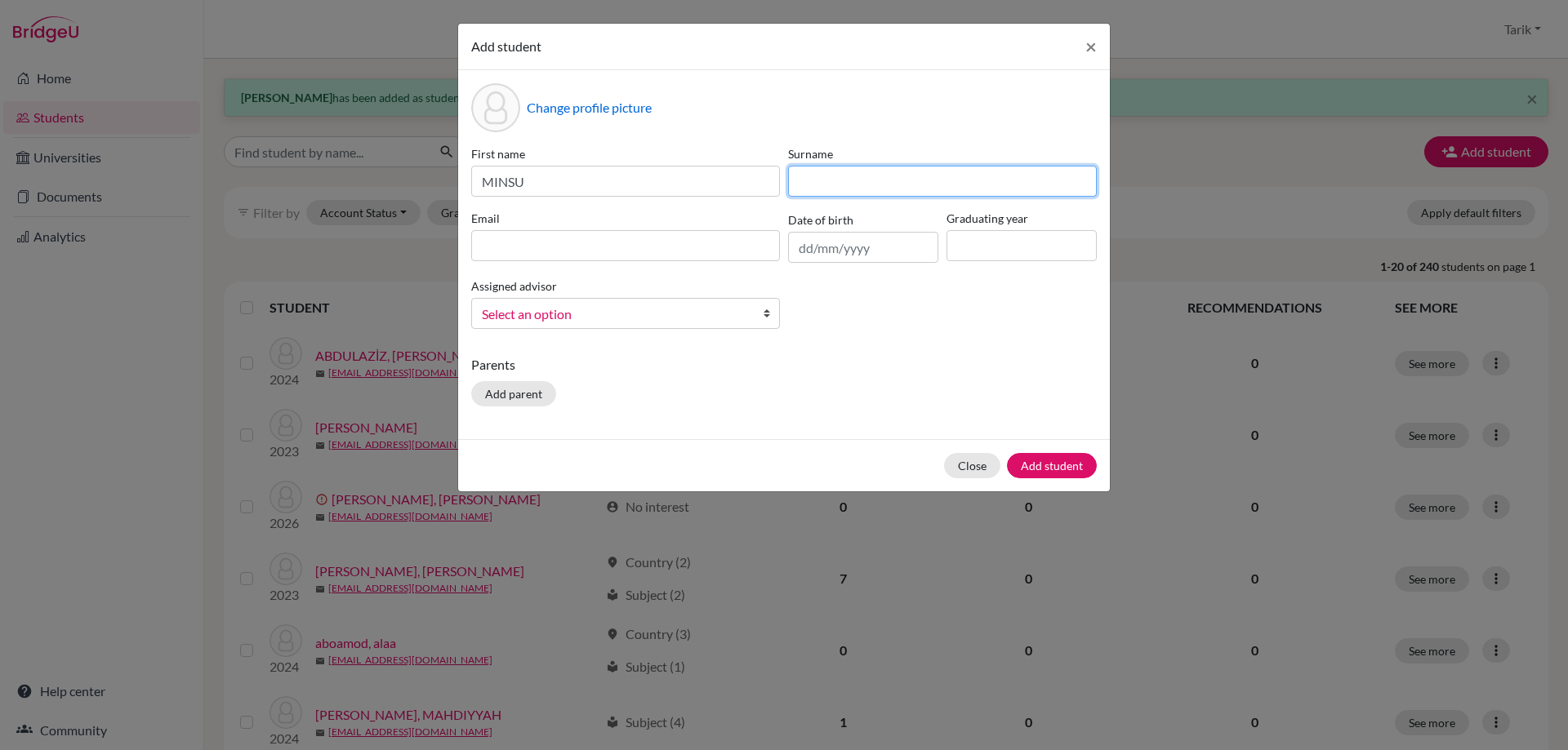
click at [839, 186] on input at bounding box center [942, 182] width 309 height 31
paste input "JUN"
type input "JUN"
drag, startPoint x: 725, startPoint y: 239, endPoint x: 816, endPoint y: 242, distance: 91.0
click at [725, 240] on input at bounding box center [625, 246] width 309 height 31
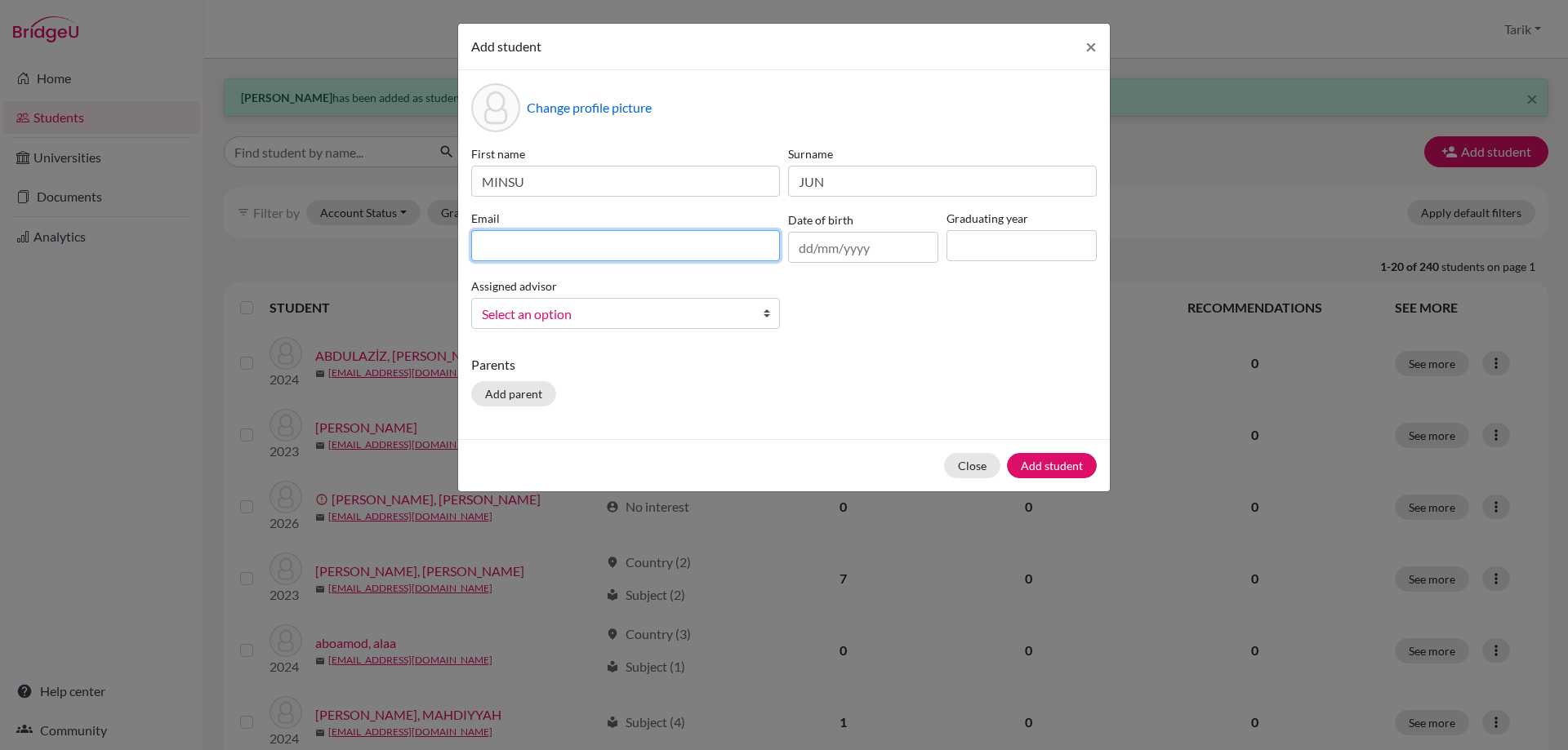
paste input "[EMAIL_ADDRESS][DOMAIN_NAME]"
type input "[EMAIL_ADDRESS][DOMAIN_NAME]"
drag, startPoint x: 1119, startPoint y: 244, endPoint x: 1081, endPoint y: 244, distance: 38.0
click at [1119, 244] on div "Add student × Change profile picture First name [PERSON_NAME] Surname JUN Email…" at bounding box center [784, 375] width 1568 height 750
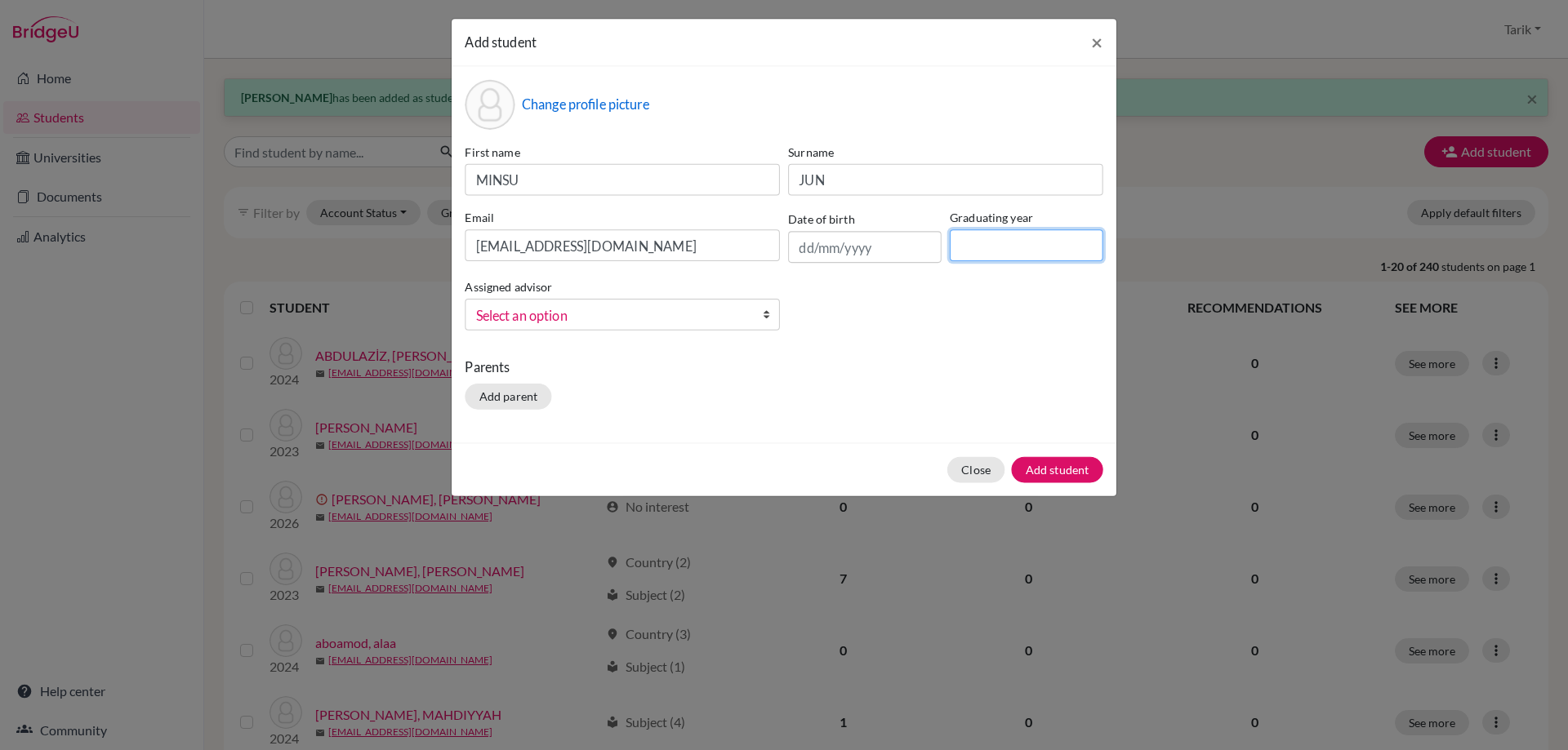
click at [1038, 244] on input at bounding box center [1026, 245] width 154 height 32
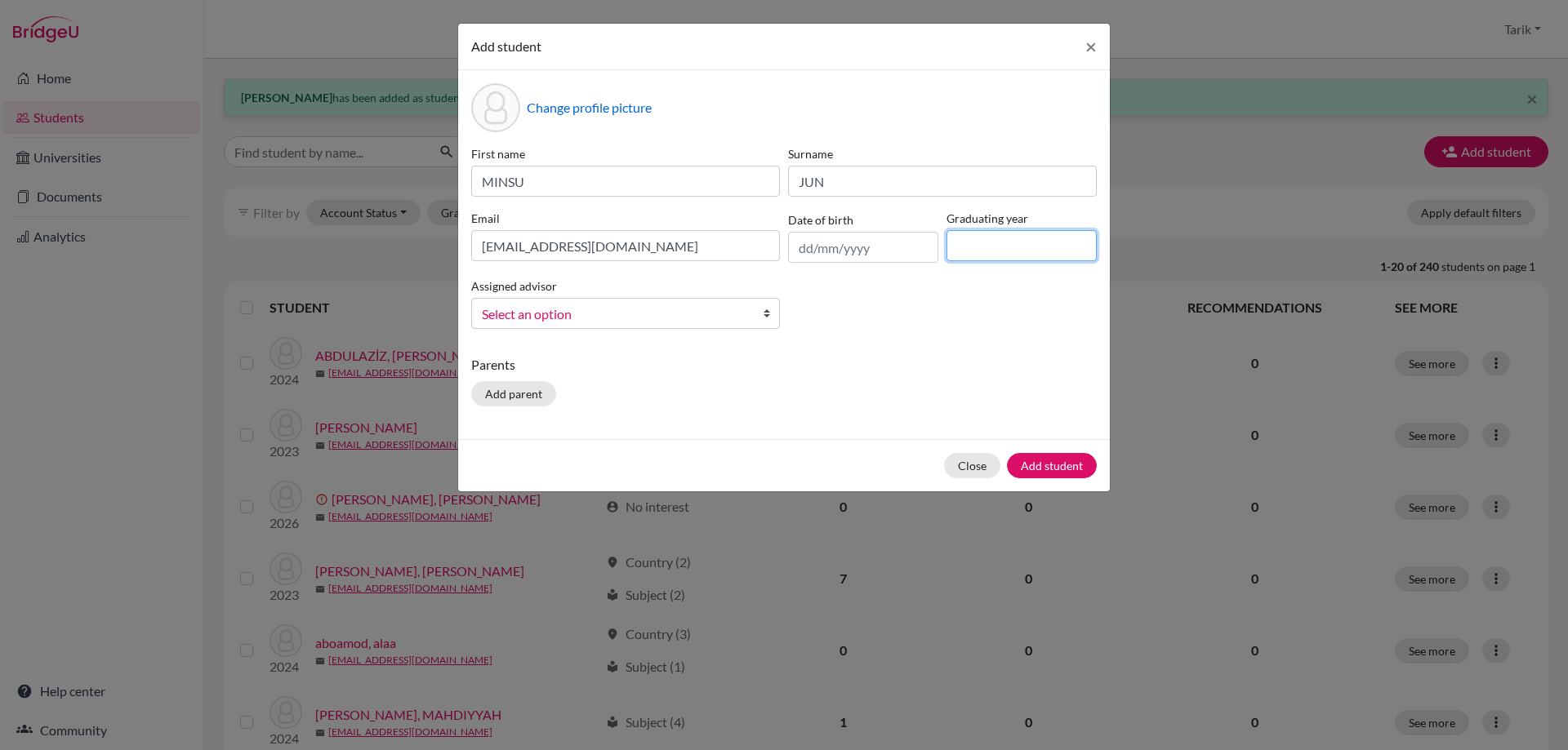
type input "2029"
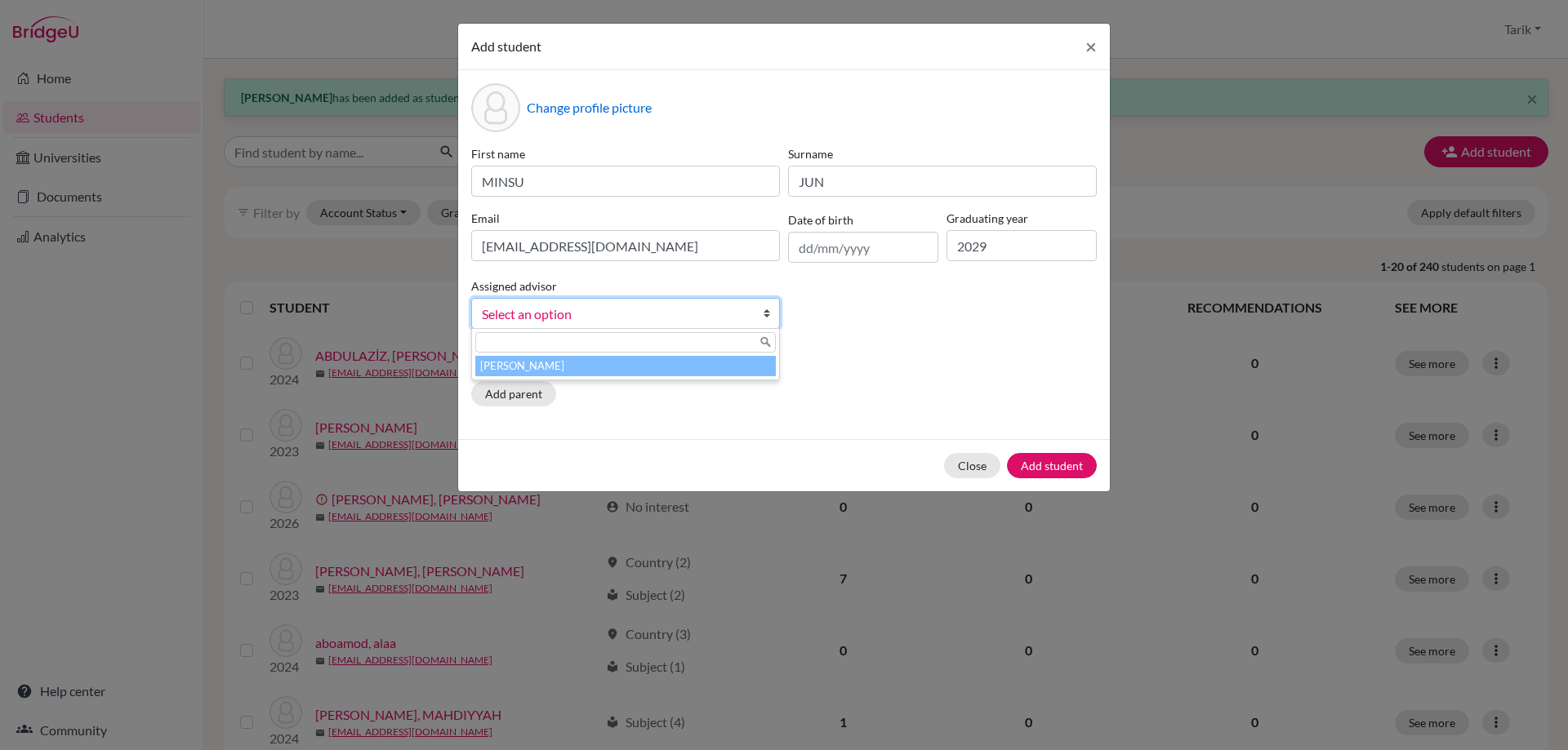
click at [698, 315] on span "Select an option" at bounding box center [615, 314] width 266 height 21
click at [654, 353] on div at bounding box center [625, 342] width 307 height 27
click at [665, 360] on li "[PERSON_NAME]" at bounding box center [626, 366] width 301 height 20
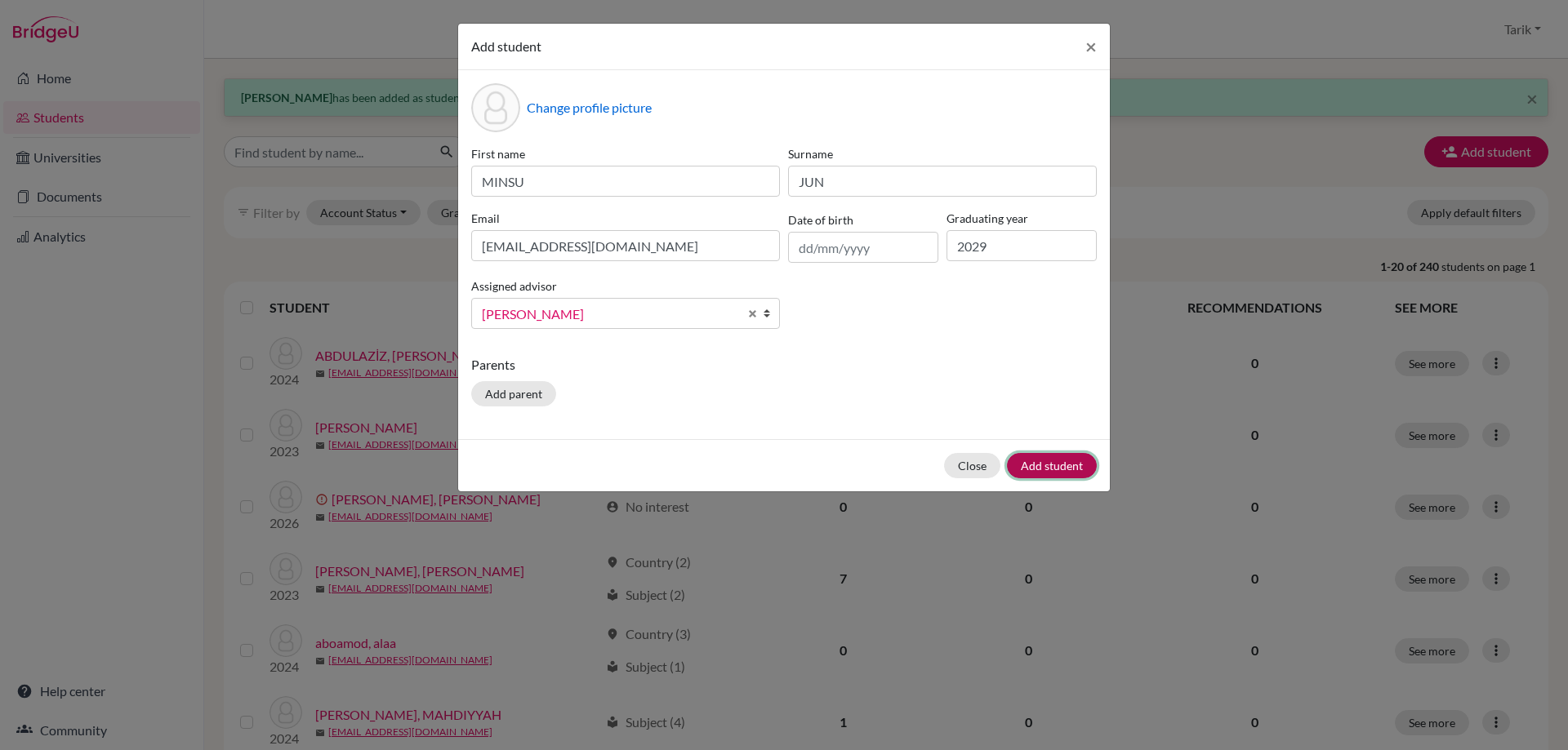
click at [1049, 469] on button "Add student" at bounding box center [1051, 465] width 89 height 25
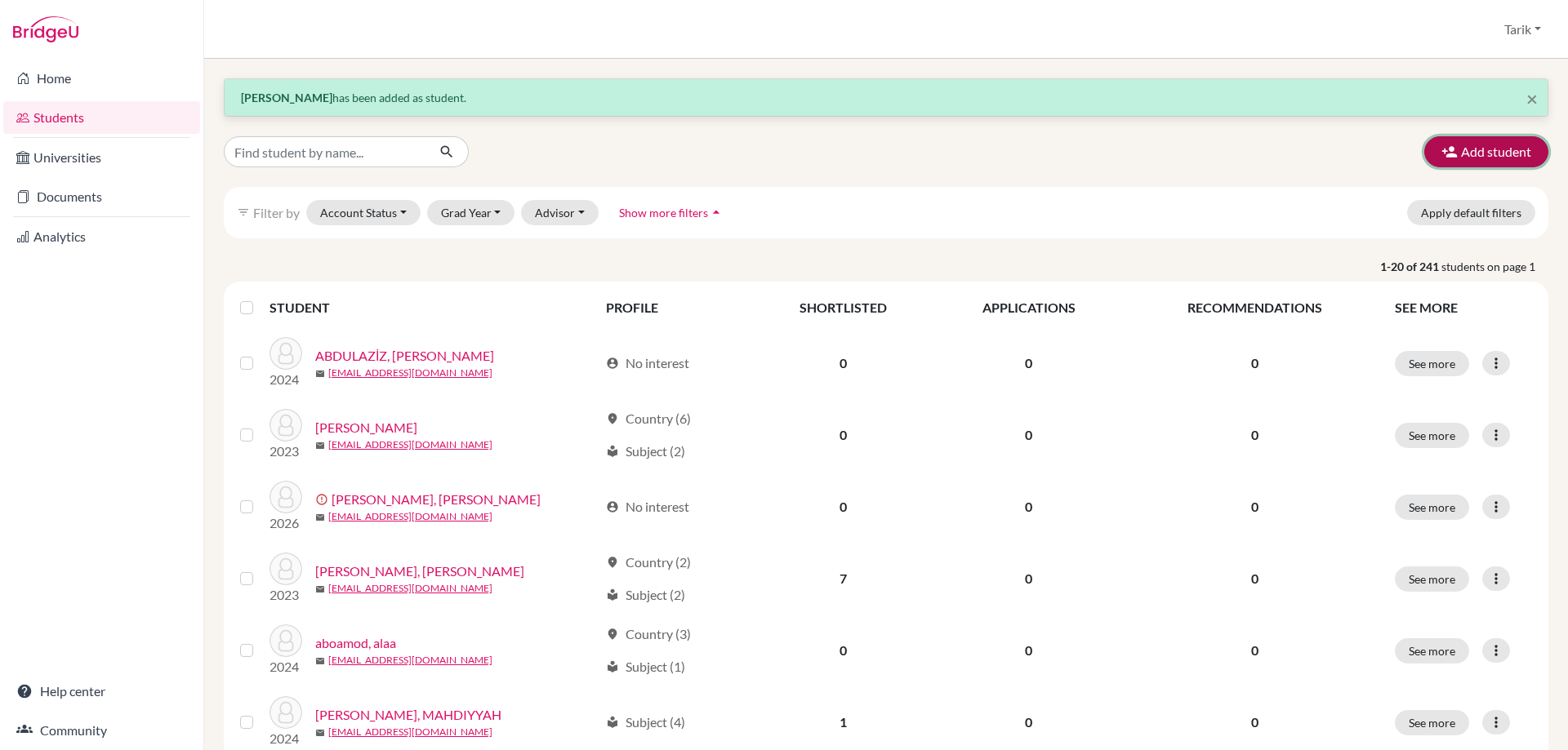
click at [1444, 158] on icon "button" at bounding box center [1450, 152] width 17 height 17
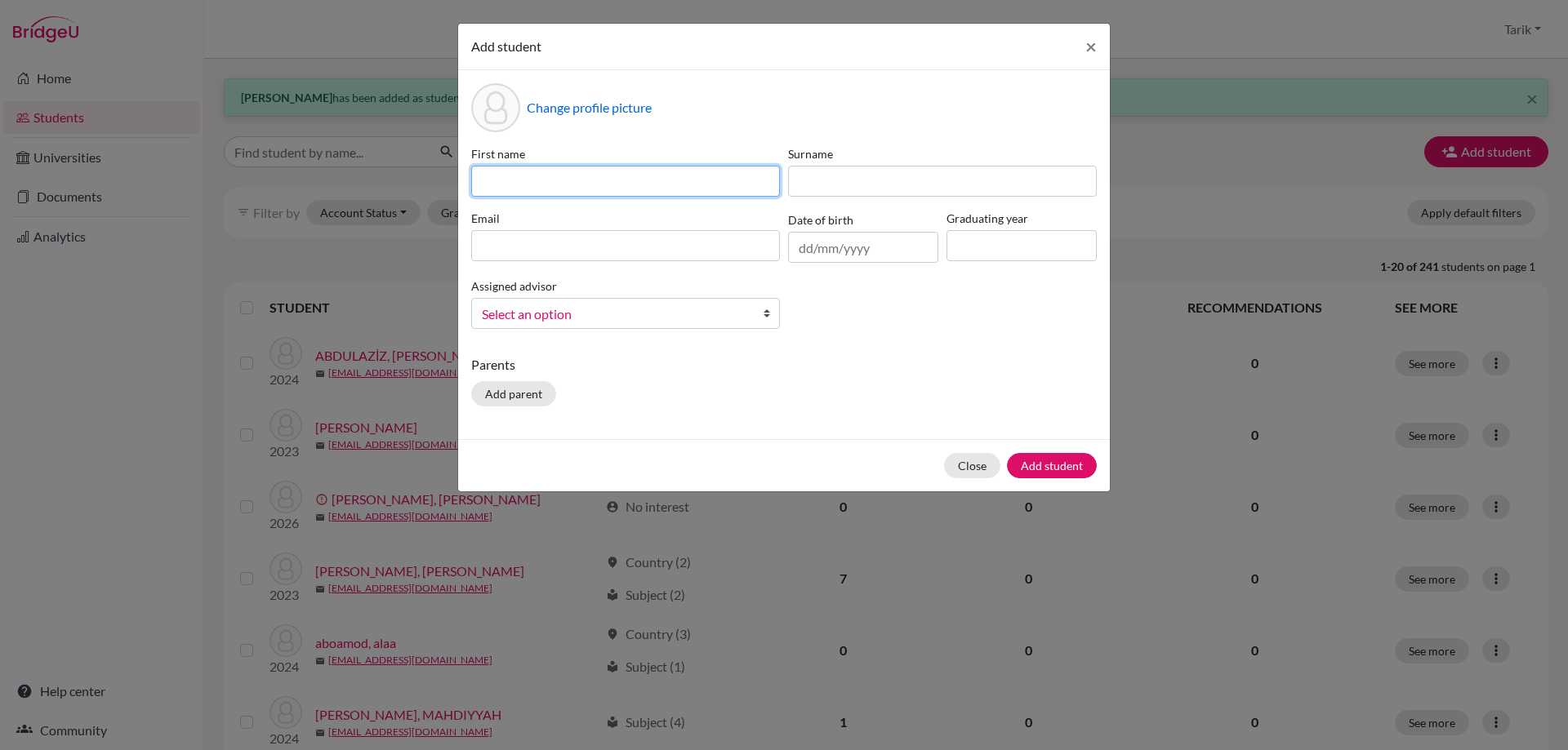
click at [533, 178] on input at bounding box center [625, 182] width 309 height 31
paste input "[PERSON_NAME]"
type input "[PERSON_NAME]"
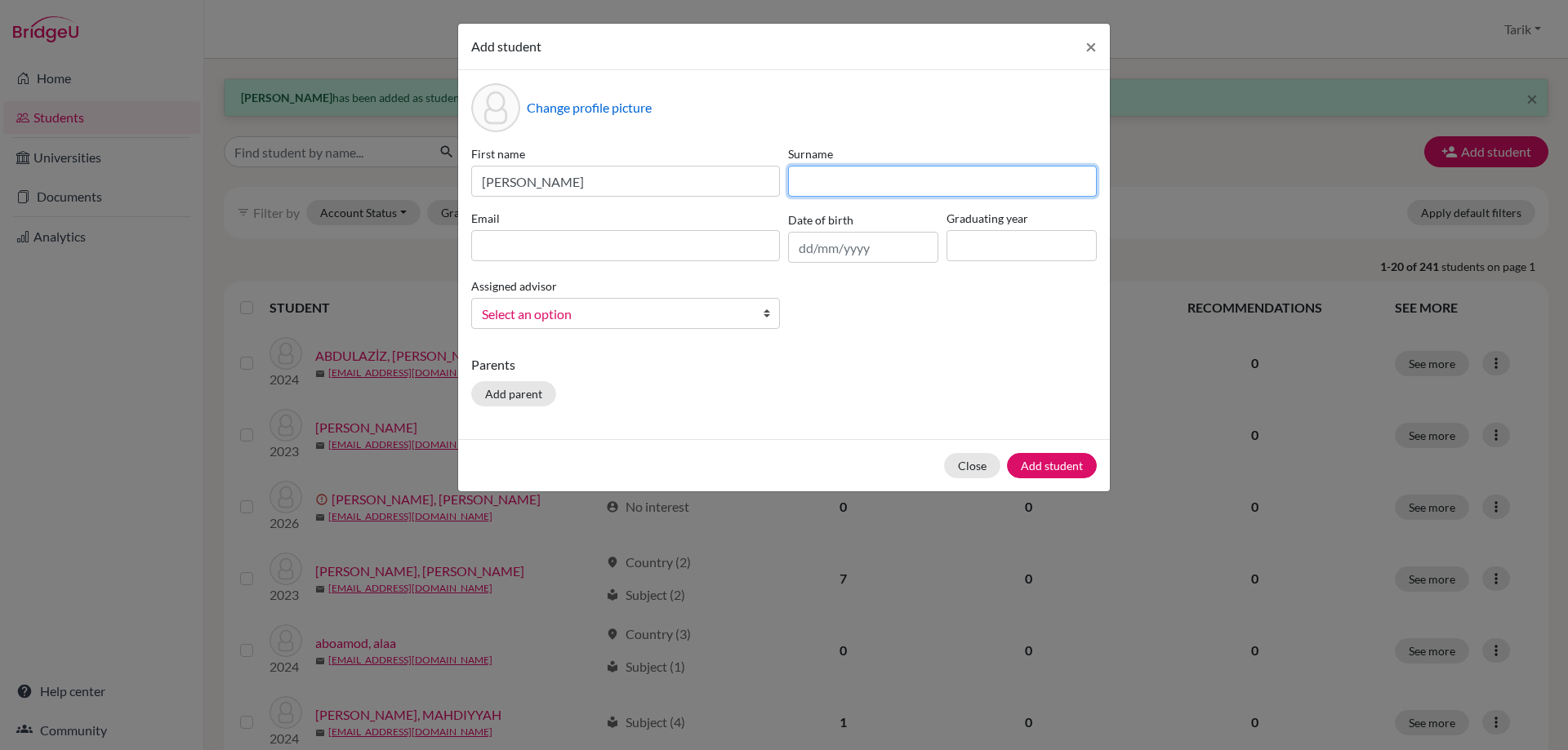
click at [891, 189] on input at bounding box center [942, 182] width 309 height 31
paste input "[PERSON_NAME]"
type input "[PERSON_NAME]"
click at [685, 244] on input at bounding box center [625, 246] width 309 height 31
paste input "[EMAIL_ADDRESS][PERSON_NAME][DOMAIN_NAME]"
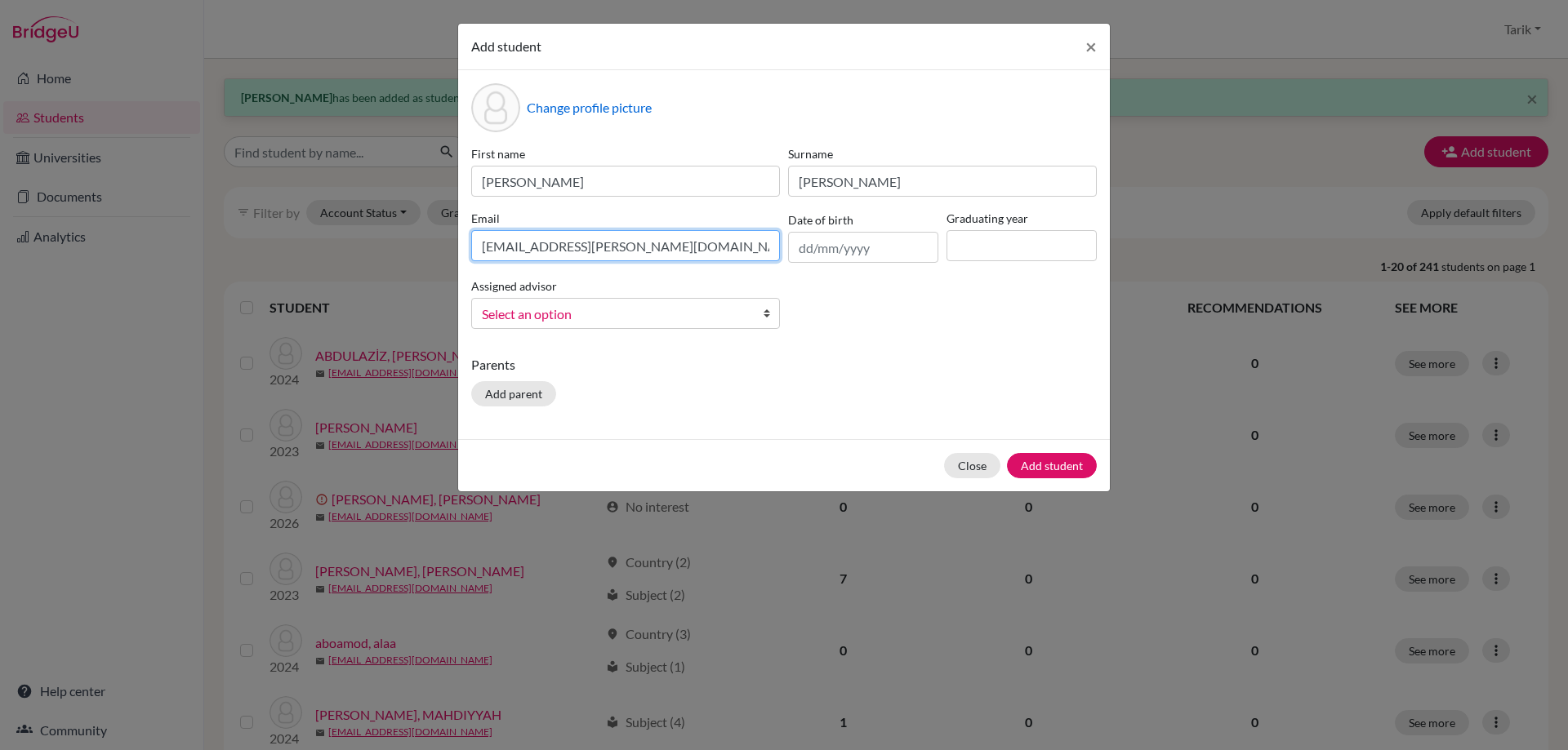
type input "[EMAIL_ADDRESS][PERSON_NAME][DOMAIN_NAME]"
drag, startPoint x: 1030, startPoint y: 240, endPoint x: 1029, endPoint y: 261, distance: 21.0
click at [1030, 240] on input at bounding box center [1021, 246] width 150 height 31
type input "2029"
click at [719, 305] on span "Select an option" at bounding box center [615, 314] width 266 height 21
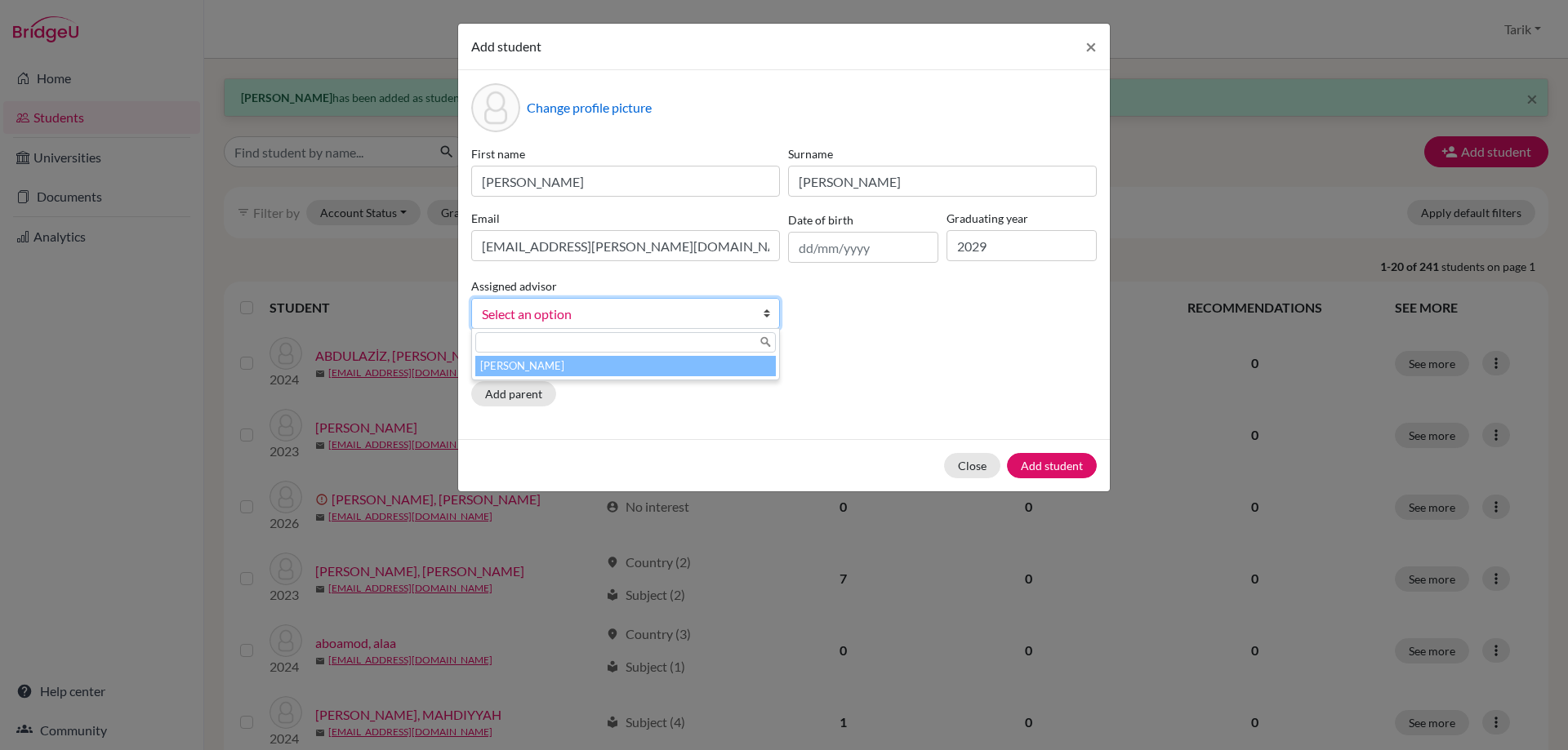
click at [716, 362] on li "[PERSON_NAME]" at bounding box center [626, 366] width 301 height 20
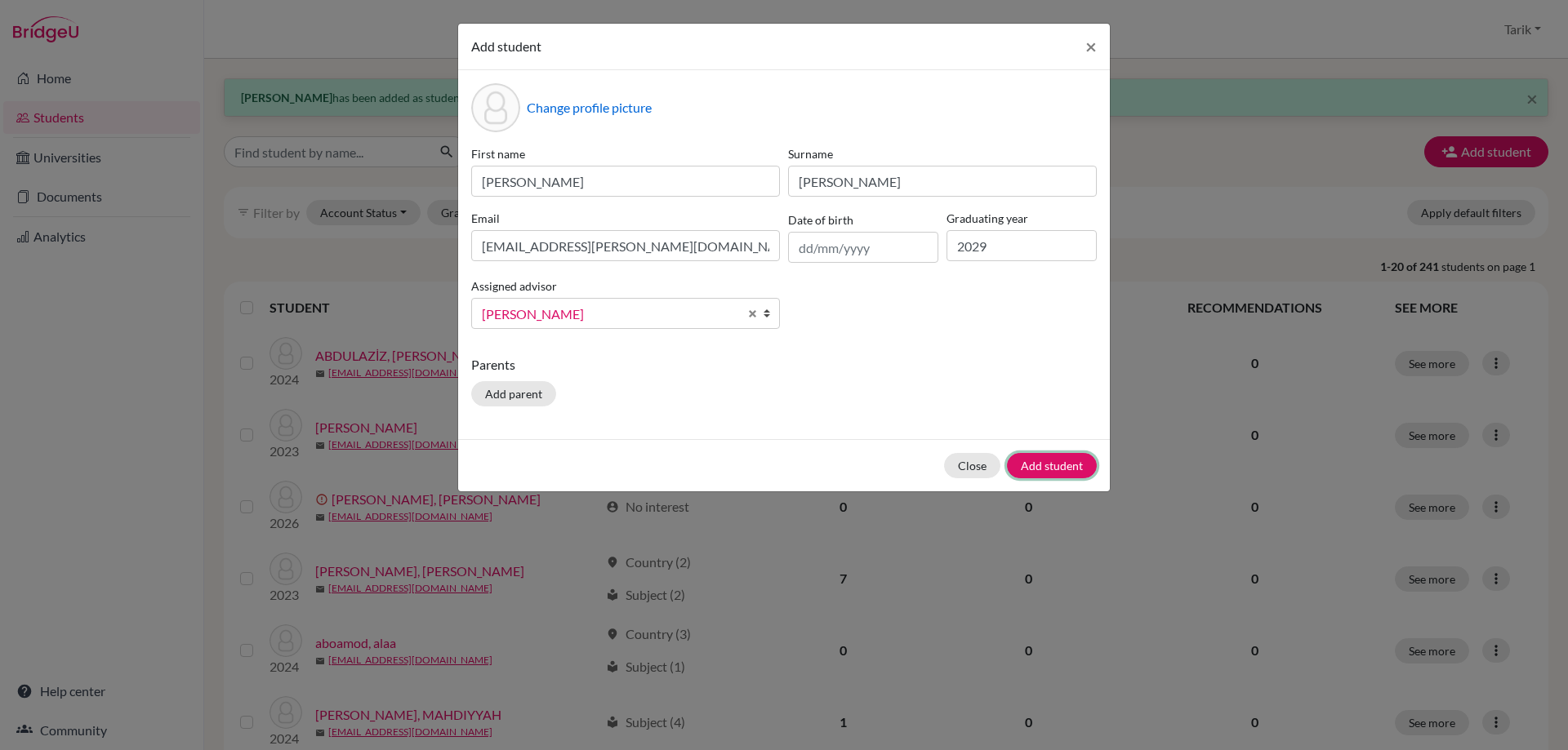
click at [1041, 469] on button "Add student" at bounding box center [1051, 465] width 89 height 25
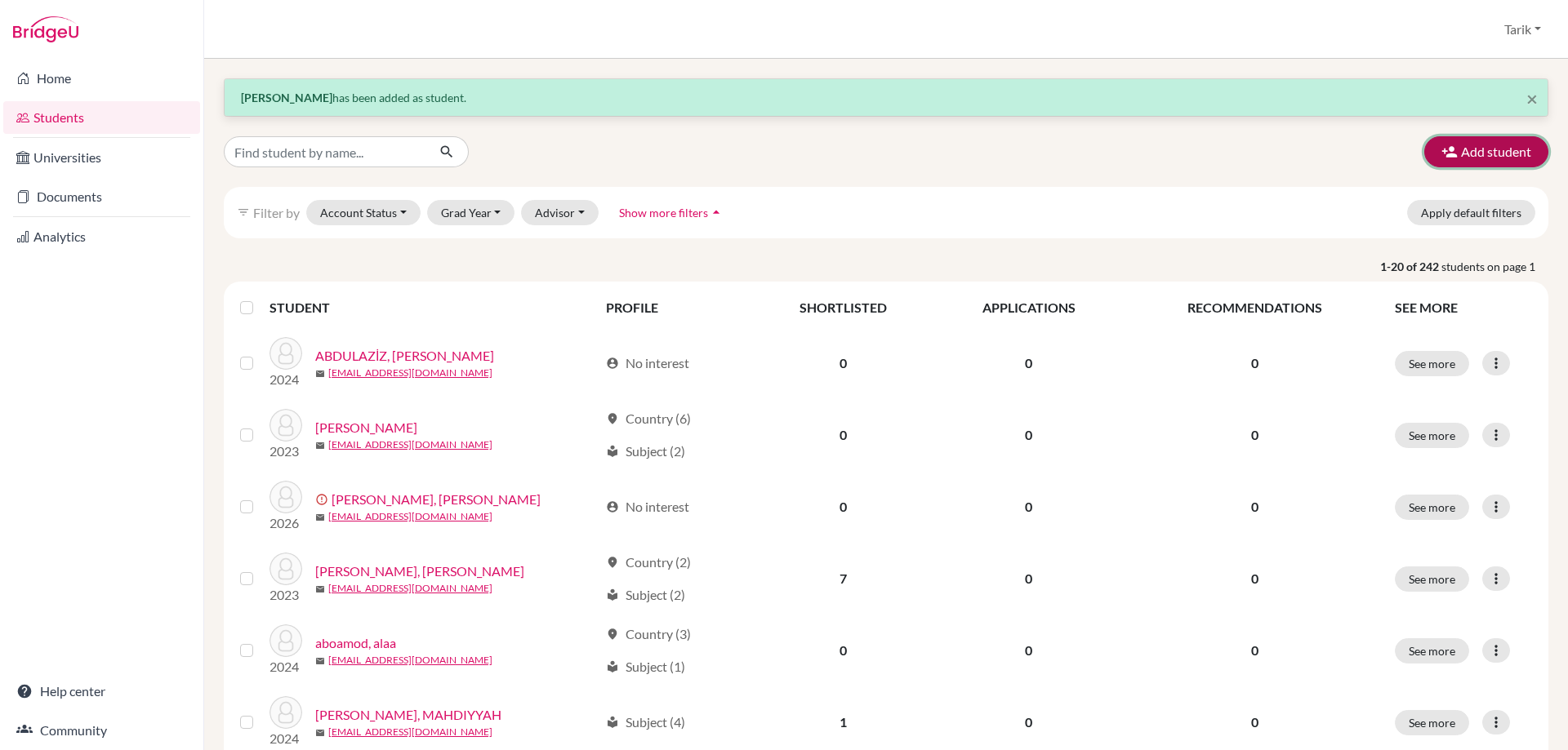
click at [1464, 149] on button "Add student" at bounding box center [1486, 152] width 124 height 31
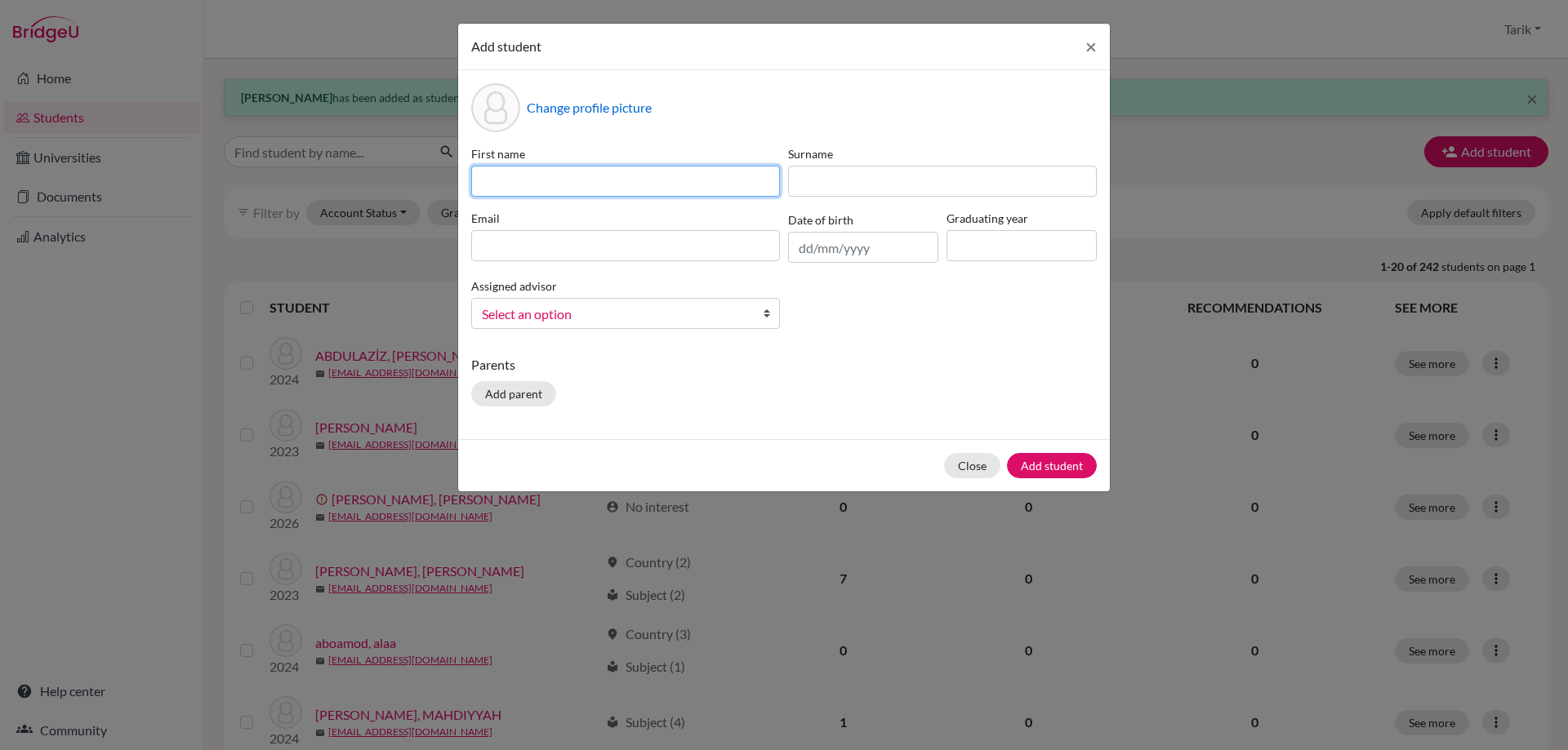
drag, startPoint x: 583, startPoint y: 191, endPoint x: 524, endPoint y: 162, distance: 65.7
click at [583, 191] on input at bounding box center [625, 182] width 309 height 31
paste input "ROSE"
type input "ROSE"
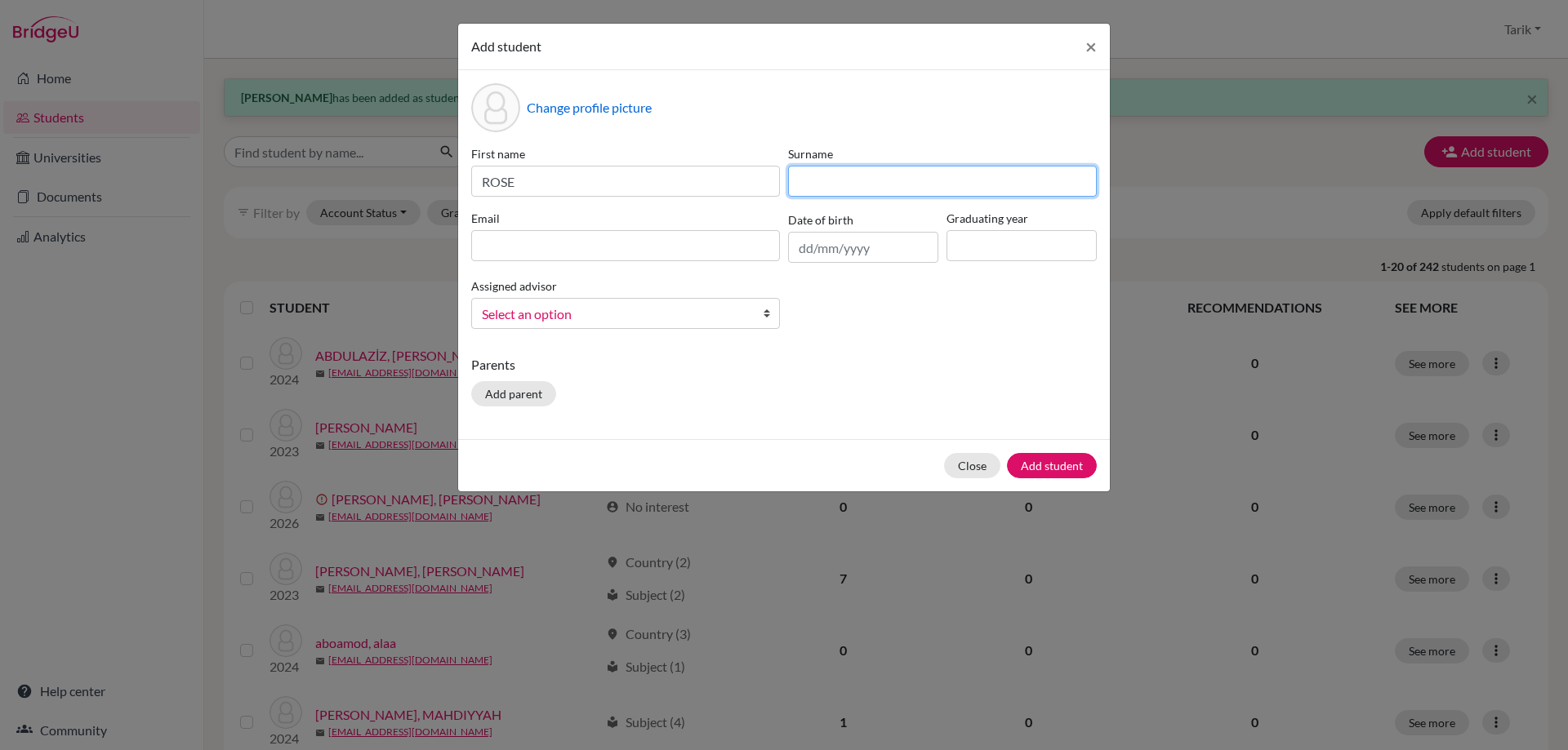
click at [818, 172] on input at bounding box center [942, 182] width 309 height 31
paste input "NAKHJAVANIPOUR"
type input "NAKHJAVANIPOUR"
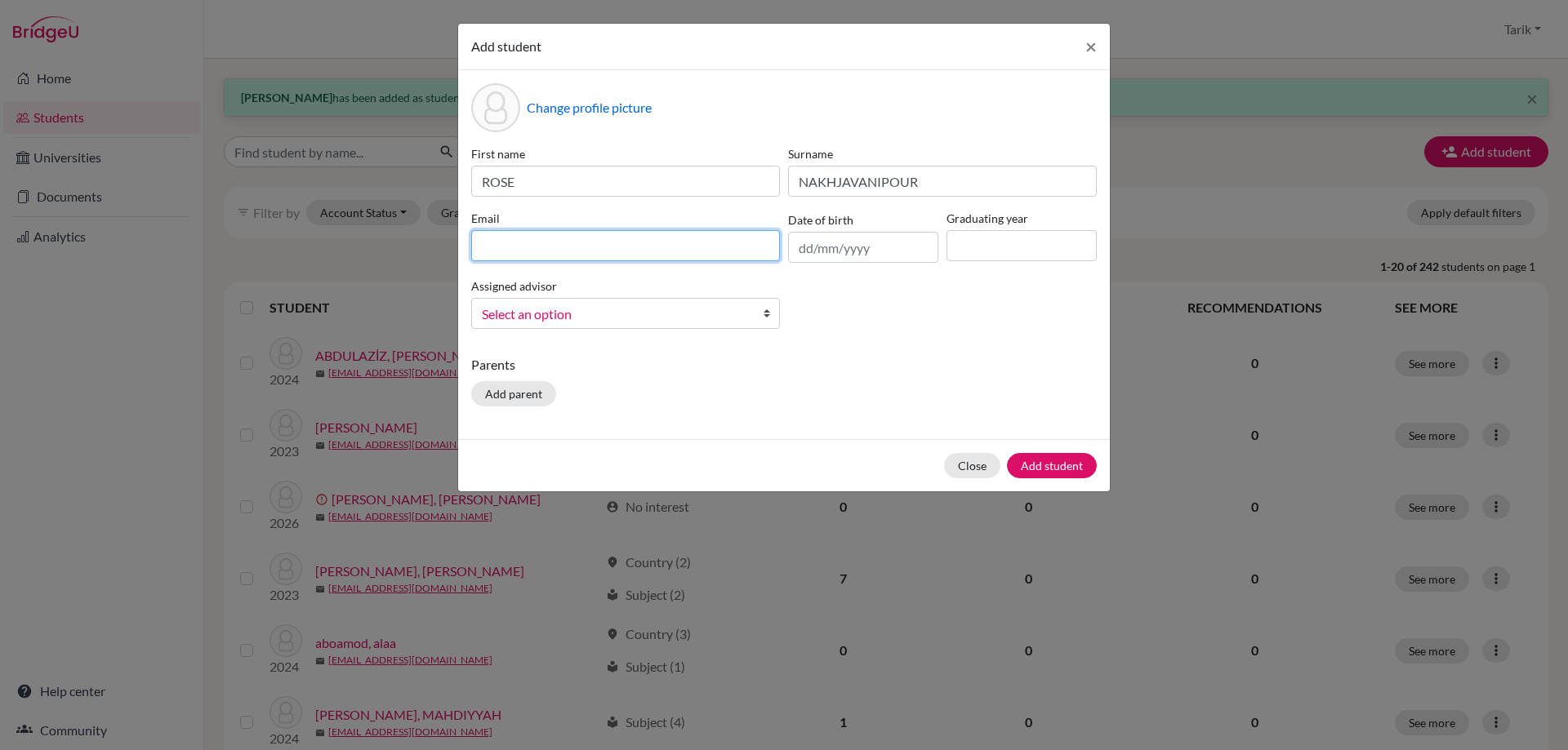
drag, startPoint x: 629, startPoint y: 246, endPoint x: 684, endPoint y: 243, distance: 55.1
click at [629, 246] on input at bounding box center [625, 246] width 309 height 31
paste input "[EMAIL_ADDRESS][DOMAIN_NAME]"
type input "[EMAIL_ADDRESS][DOMAIN_NAME]"
click at [966, 252] on input at bounding box center [1021, 246] width 150 height 31
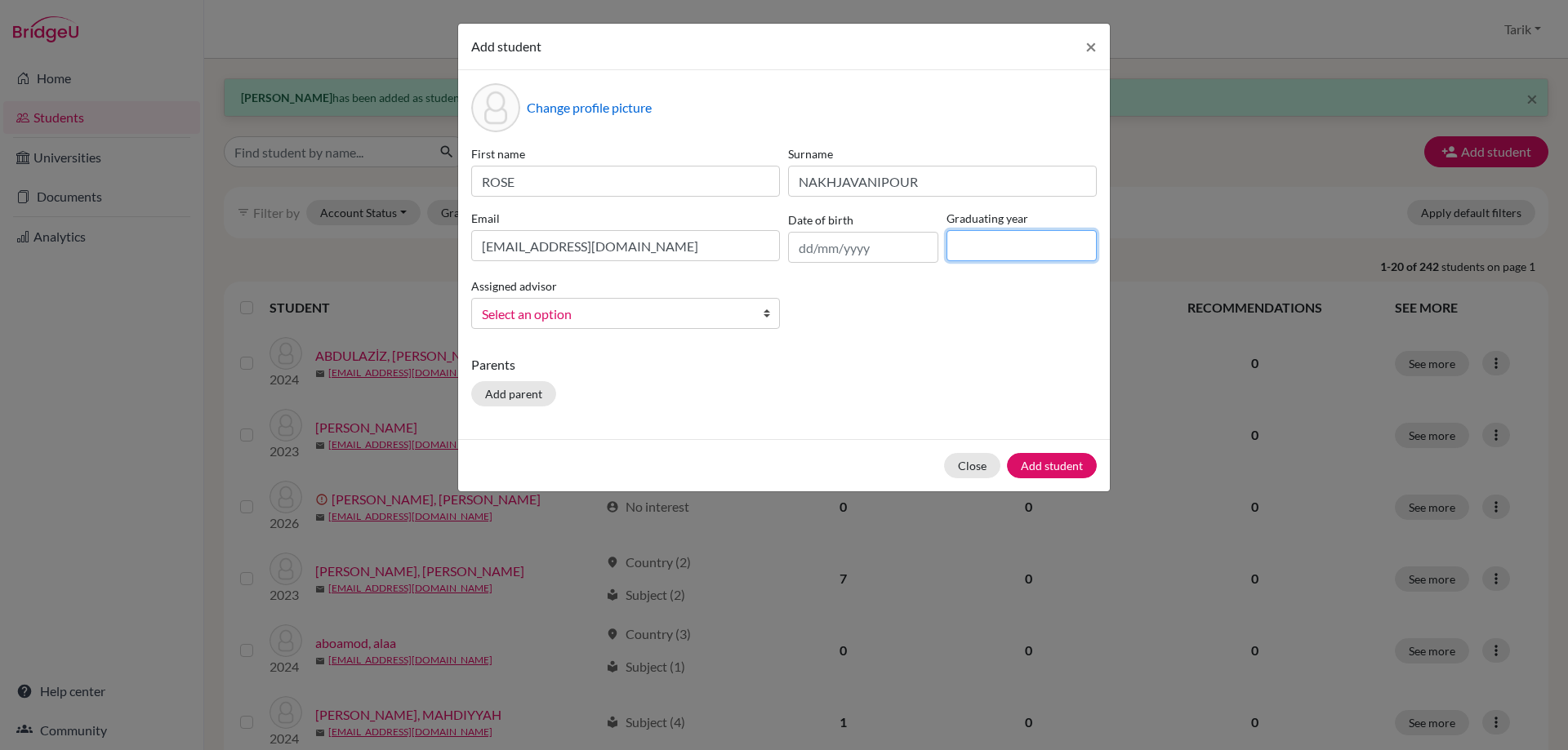
type input "2029"
click at [739, 312] on span "Select an option" at bounding box center [615, 314] width 266 height 21
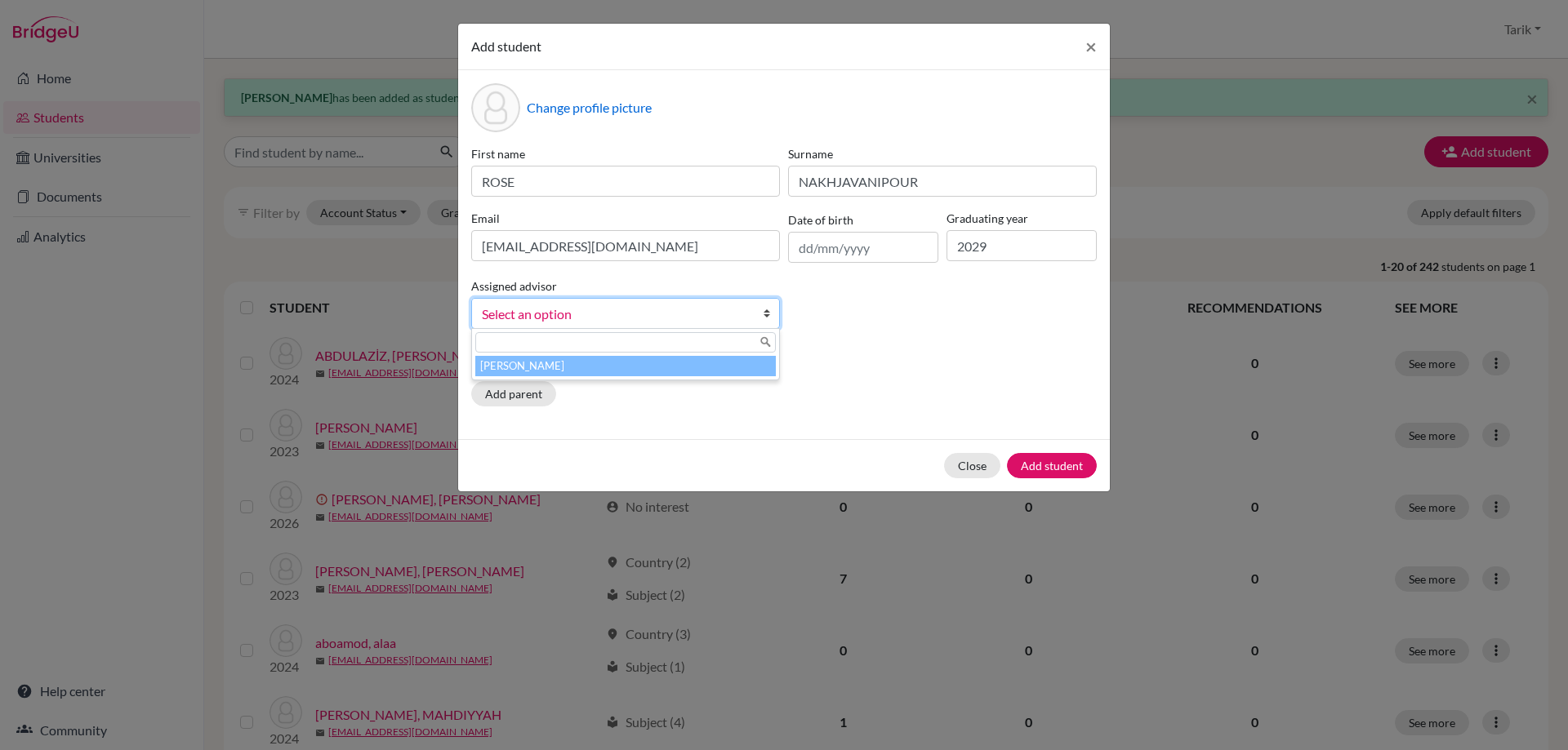
click at [714, 371] on li "[PERSON_NAME]" at bounding box center [626, 366] width 301 height 20
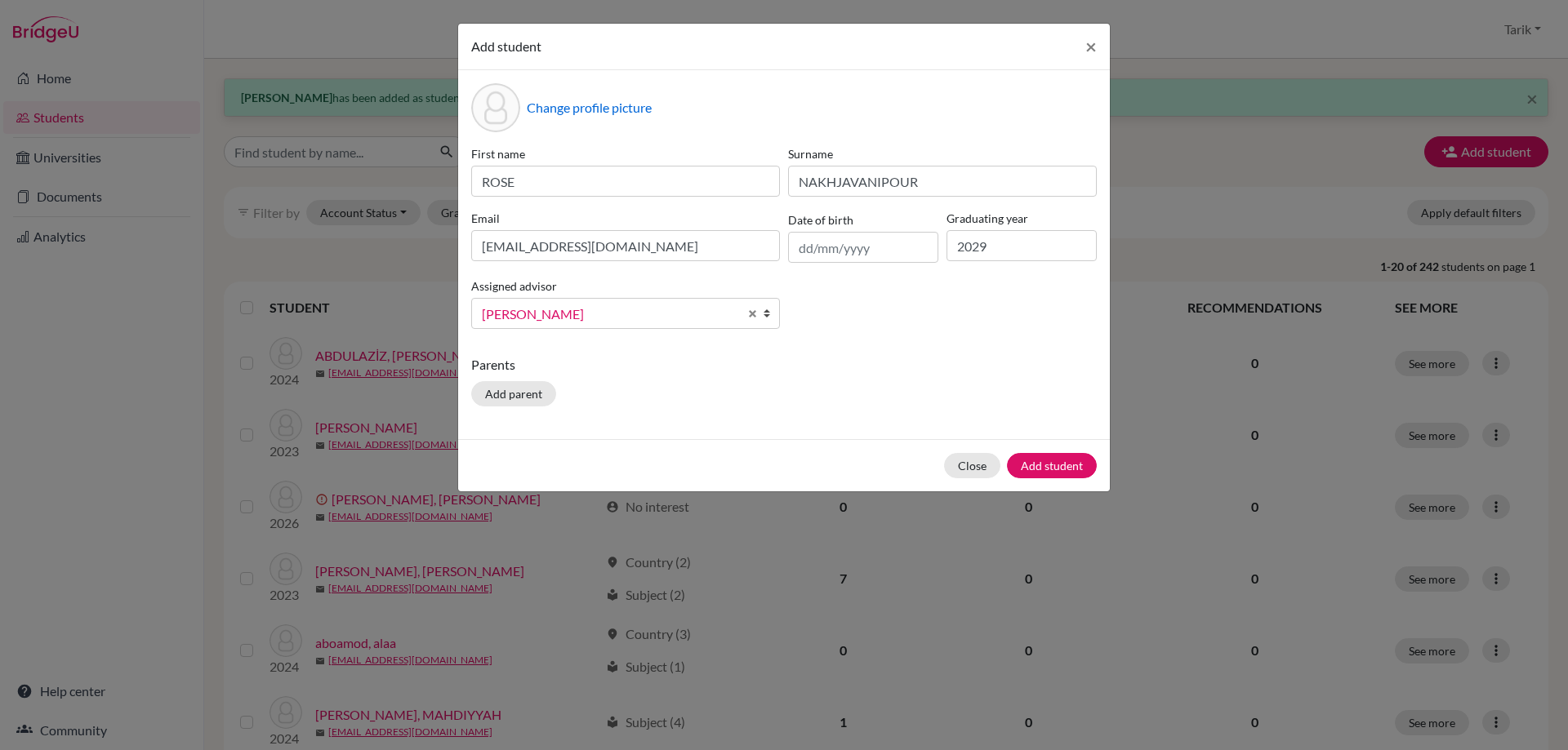
click at [1017, 451] on div "Close Add student" at bounding box center [784, 465] width 652 height 53
click at [1020, 456] on button "Add student" at bounding box center [1051, 465] width 89 height 25
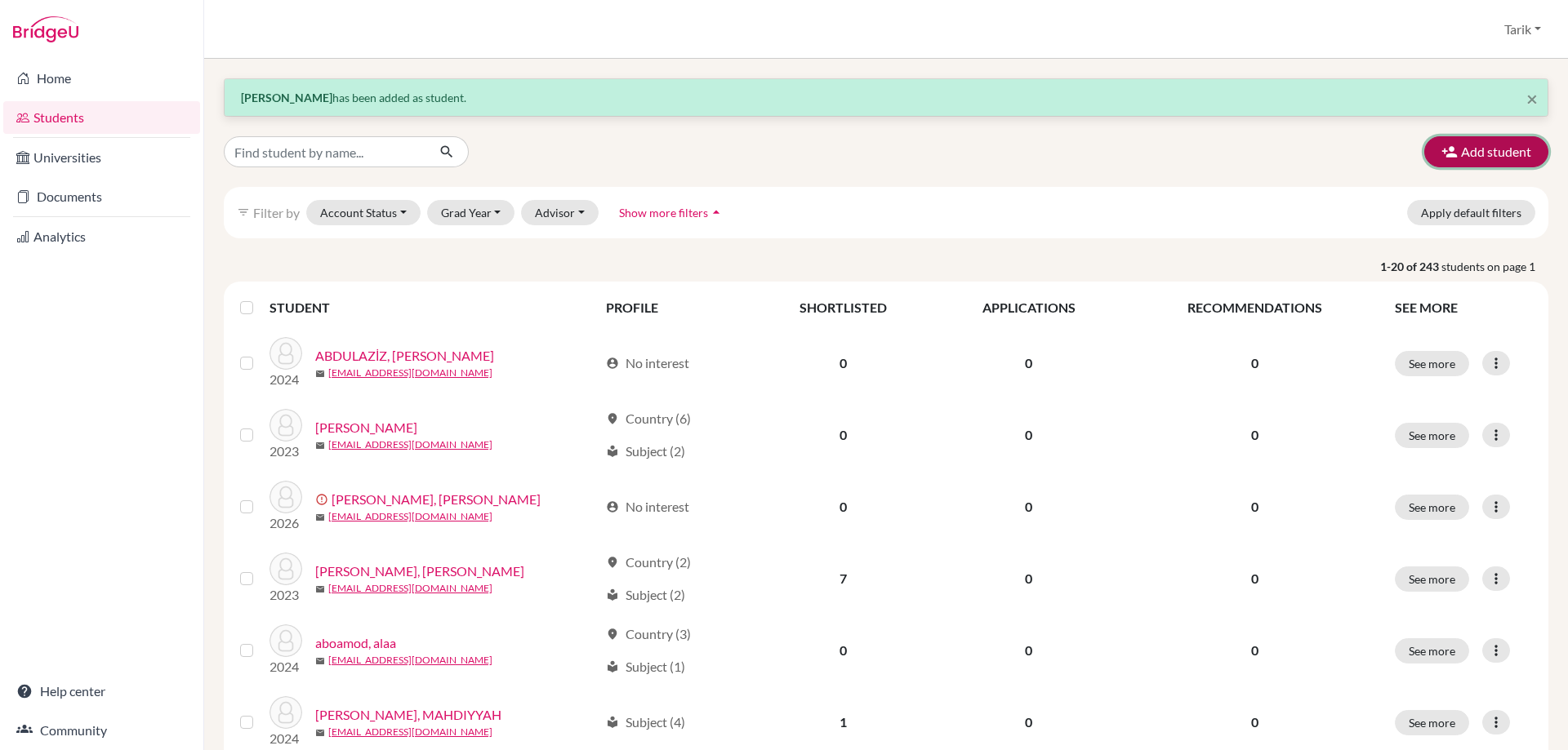
click at [1442, 157] on icon "button" at bounding box center [1450, 152] width 17 height 17
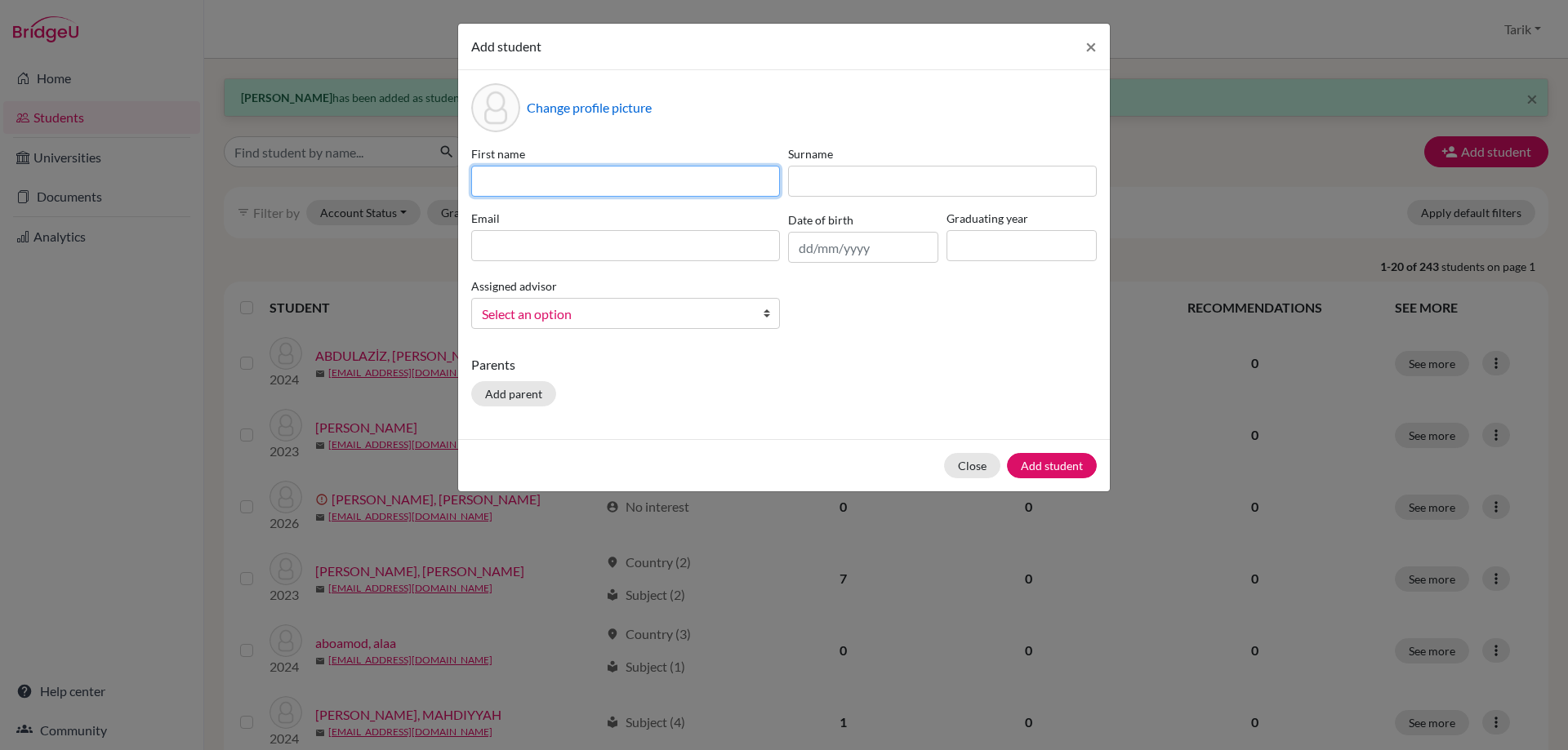
click at [605, 184] on input at bounding box center [625, 182] width 309 height 31
paste input "[PERSON_NAME] [PERSON_NAME]"
type input "[PERSON_NAME] [PERSON_NAME]"
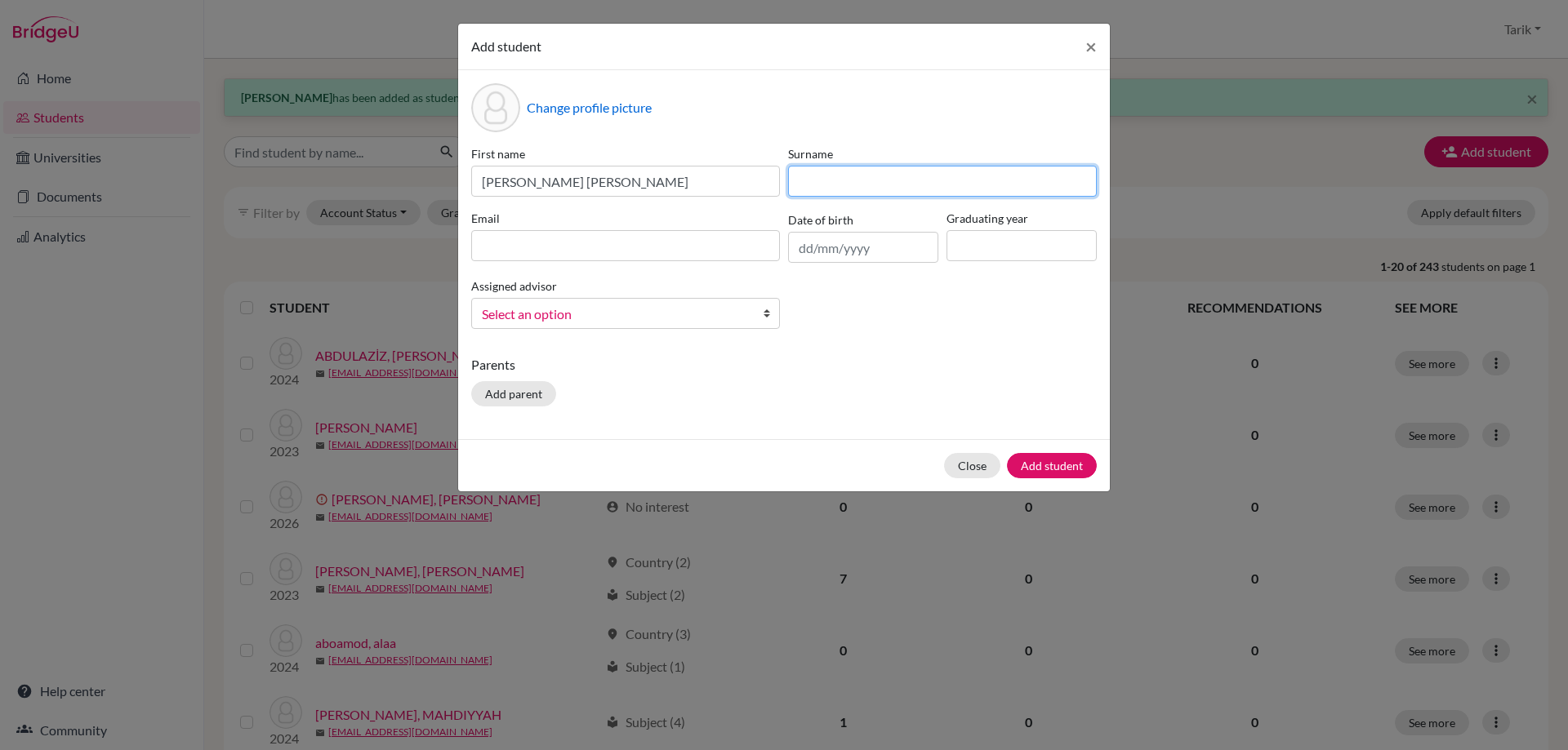
click at [823, 187] on input at bounding box center [942, 182] width 309 height 31
paste input "ALSAHLI"
type input "ALSAHLI"
drag, startPoint x: 683, startPoint y: 254, endPoint x: 733, endPoint y: 249, distance: 50.2
click at [682, 254] on input at bounding box center [625, 246] width 309 height 31
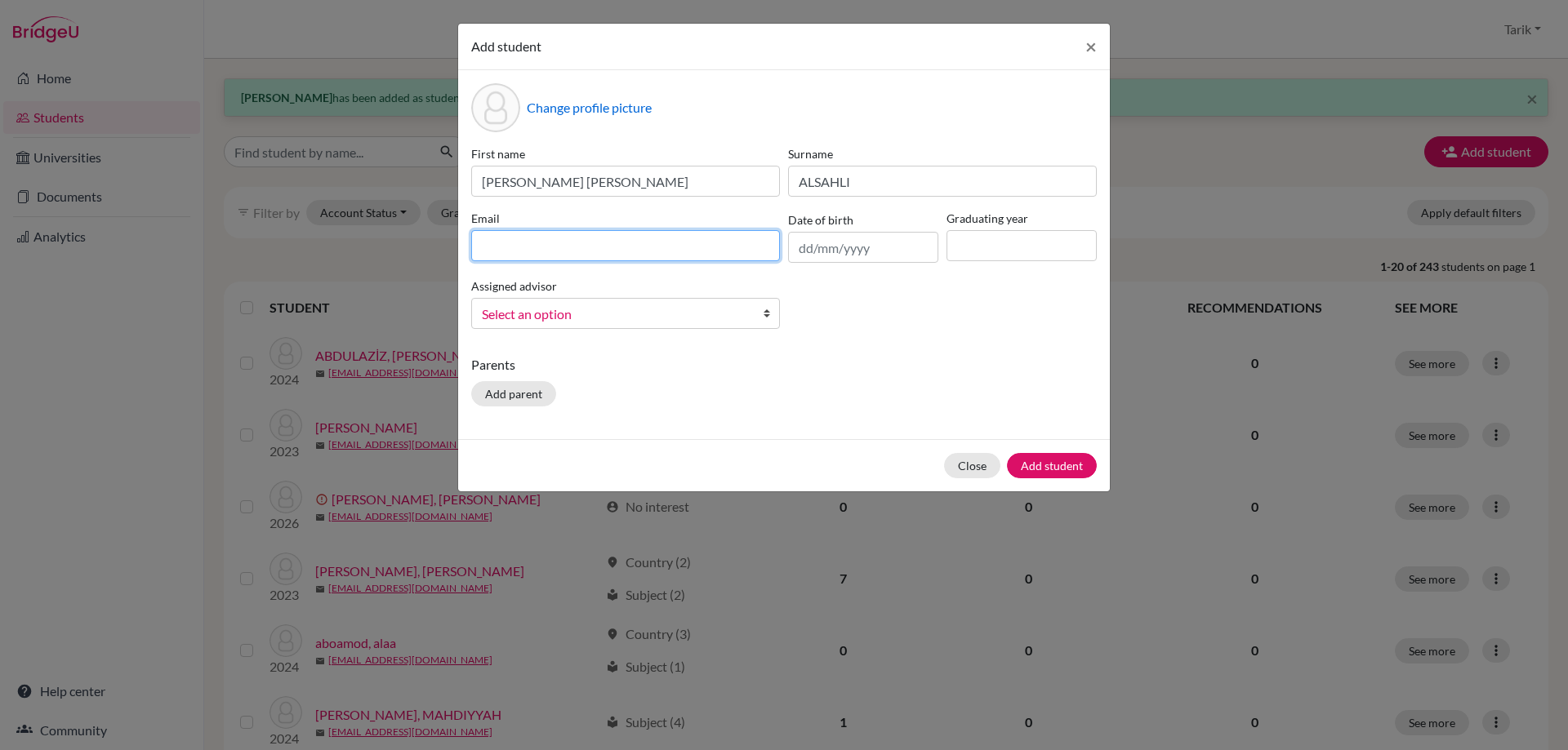
paste input "[PERSON_NAME][EMAIL_ADDRESS][PERSON_NAME][DOMAIN_NAME]"
type input "[PERSON_NAME][EMAIL_ADDRESS][PERSON_NAME][DOMAIN_NAME]"
click at [995, 247] on input at bounding box center [1021, 246] width 150 height 31
type input "2029"
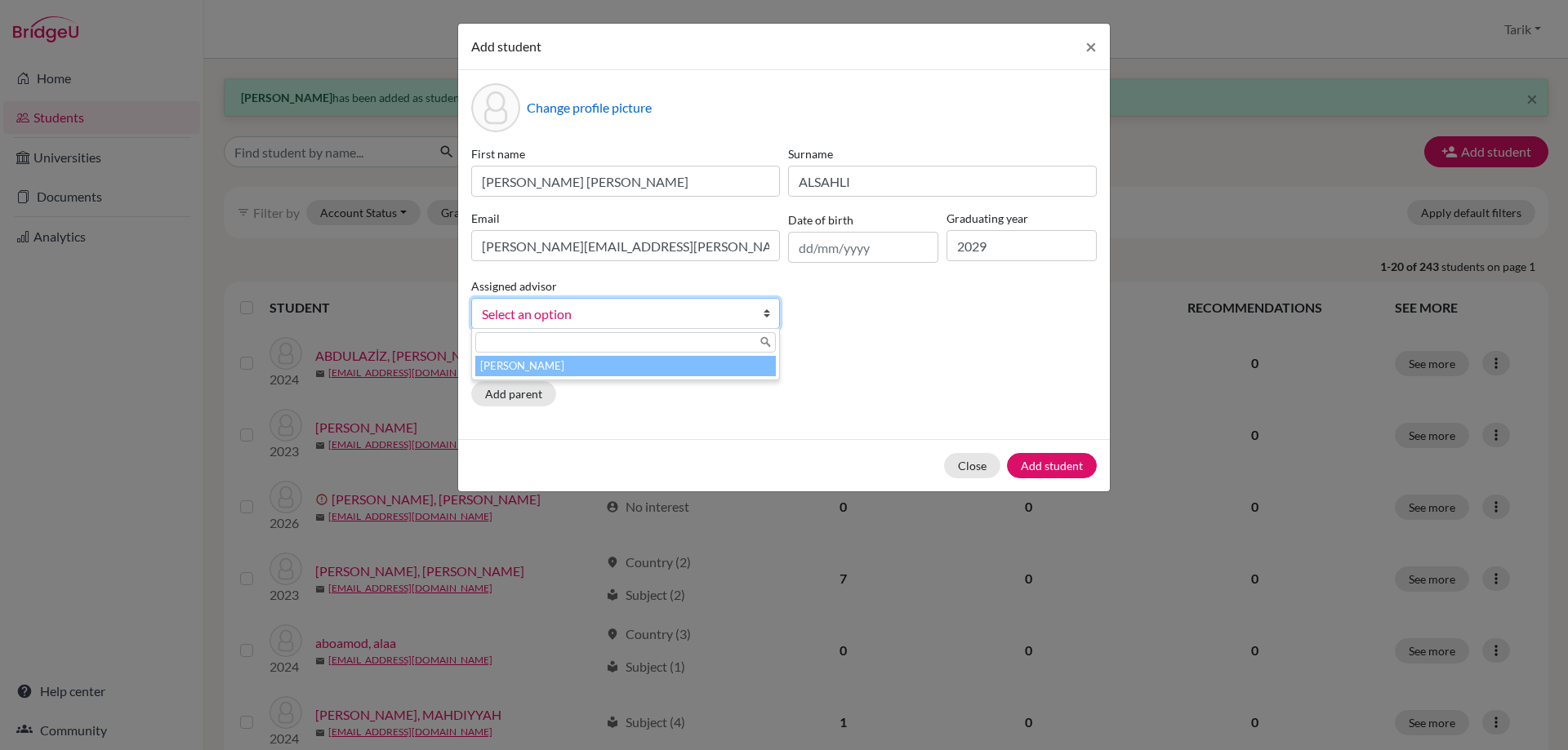
click at [684, 304] on span "Select an option" at bounding box center [615, 314] width 266 height 21
click at [607, 371] on li "[PERSON_NAME]" at bounding box center [626, 366] width 301 height 20
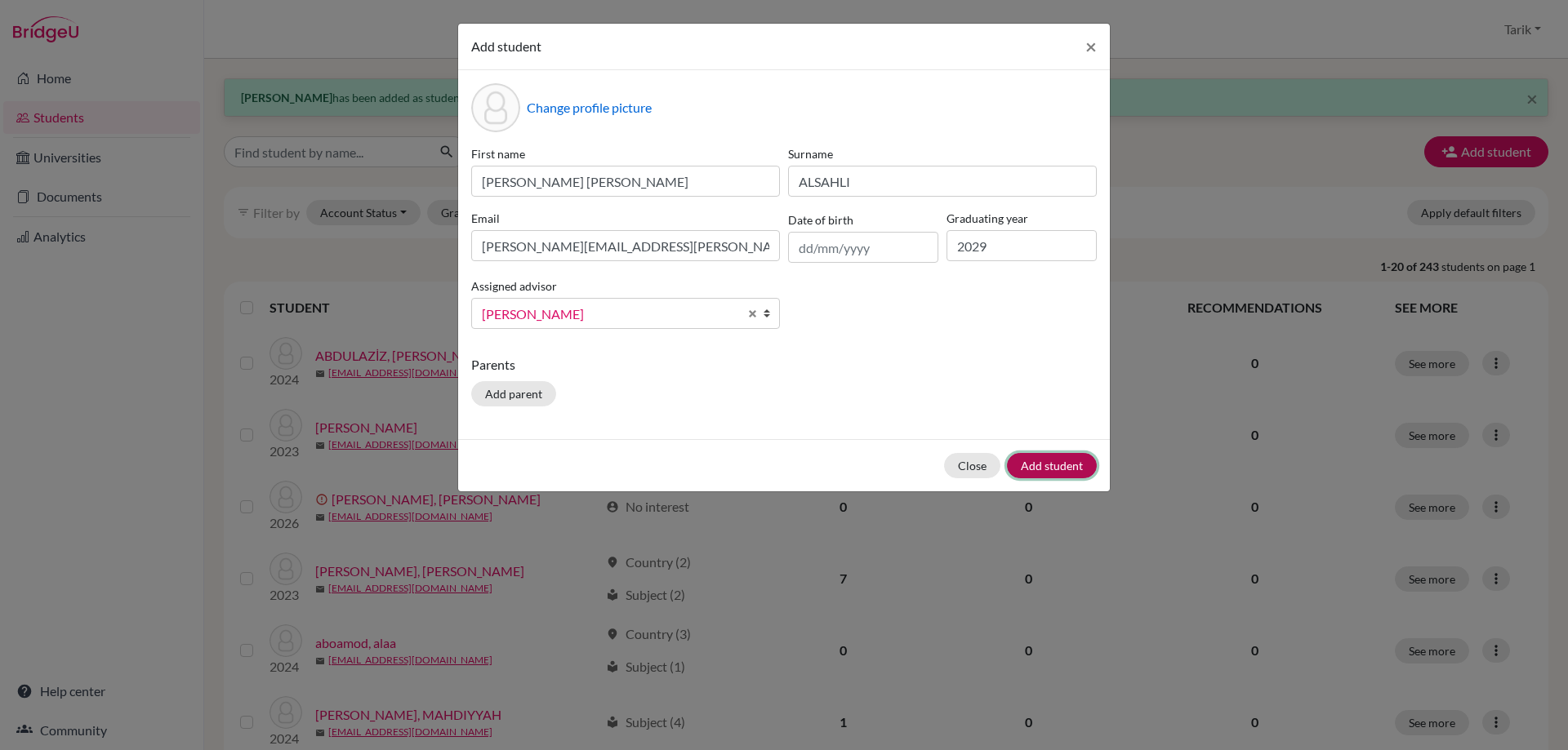
click at [1055, 467] on button "Add student" at bounding box center [1051, 465] width 89 height 25
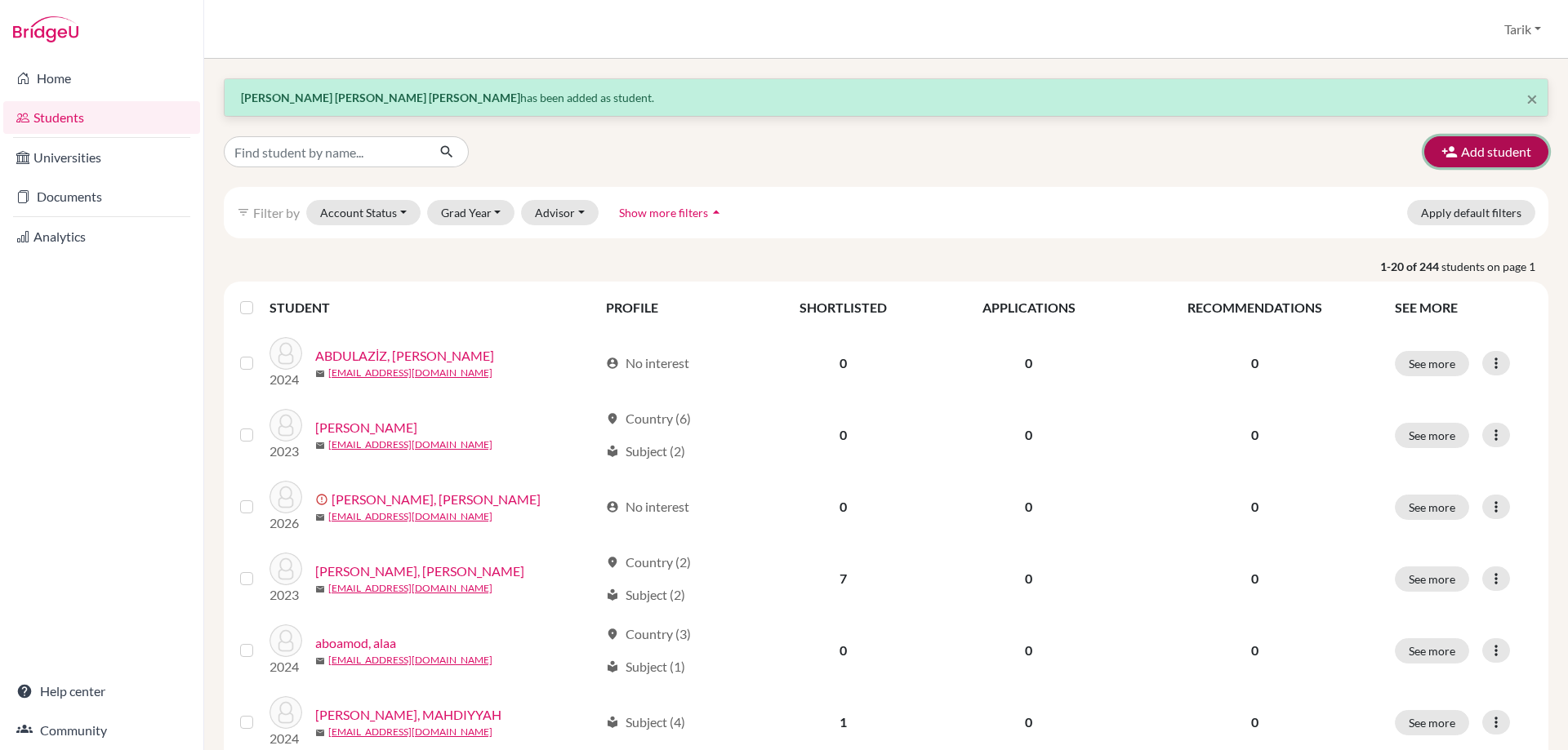
click at [1443, 146] on icon "button" at bounding box center [1450, 152] width 17 height 17
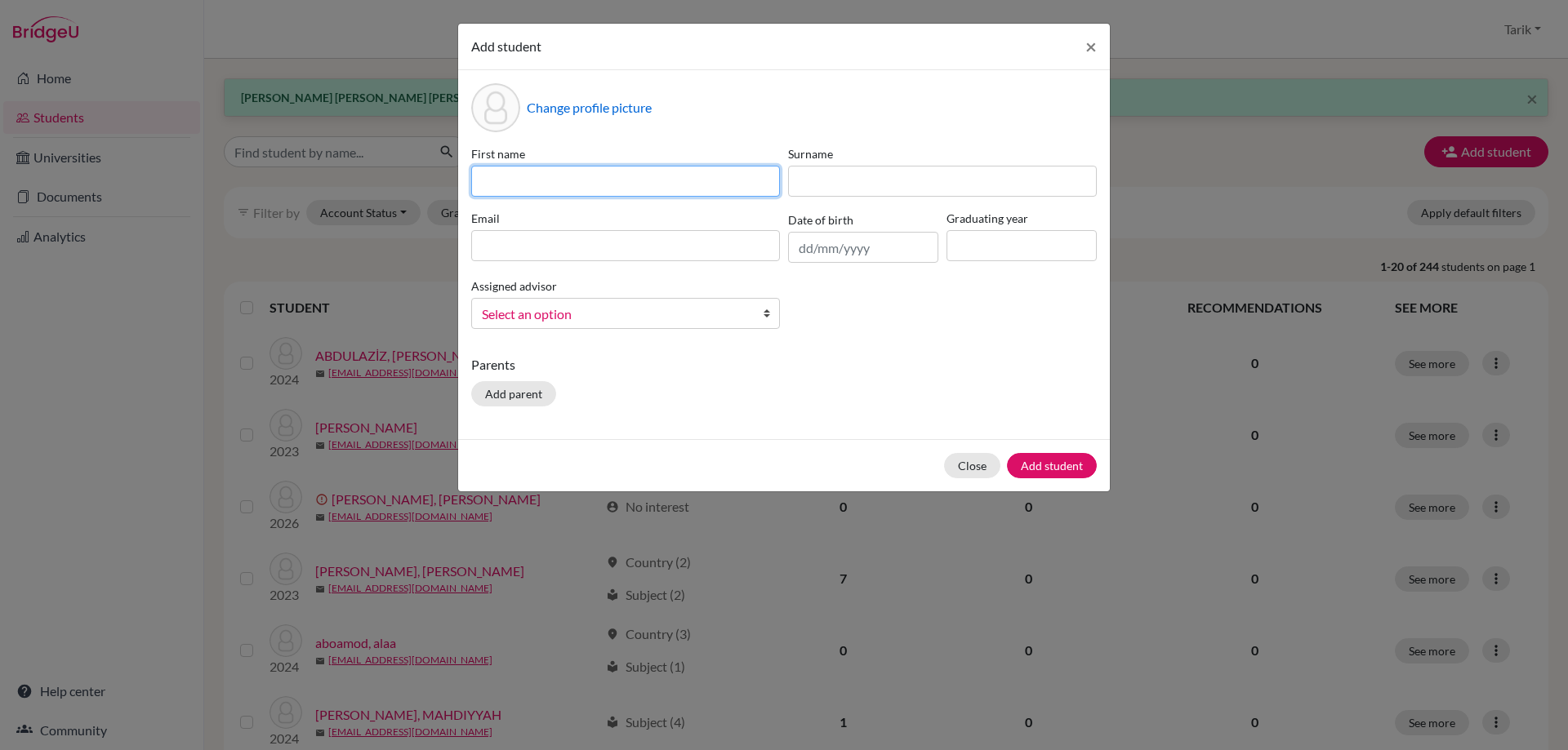
click at [653, 186] on input at bounding box center [625, 182] width 309 height 31
paste input "[PERSON_NAME]"
type input "[PERSON_NAME]"
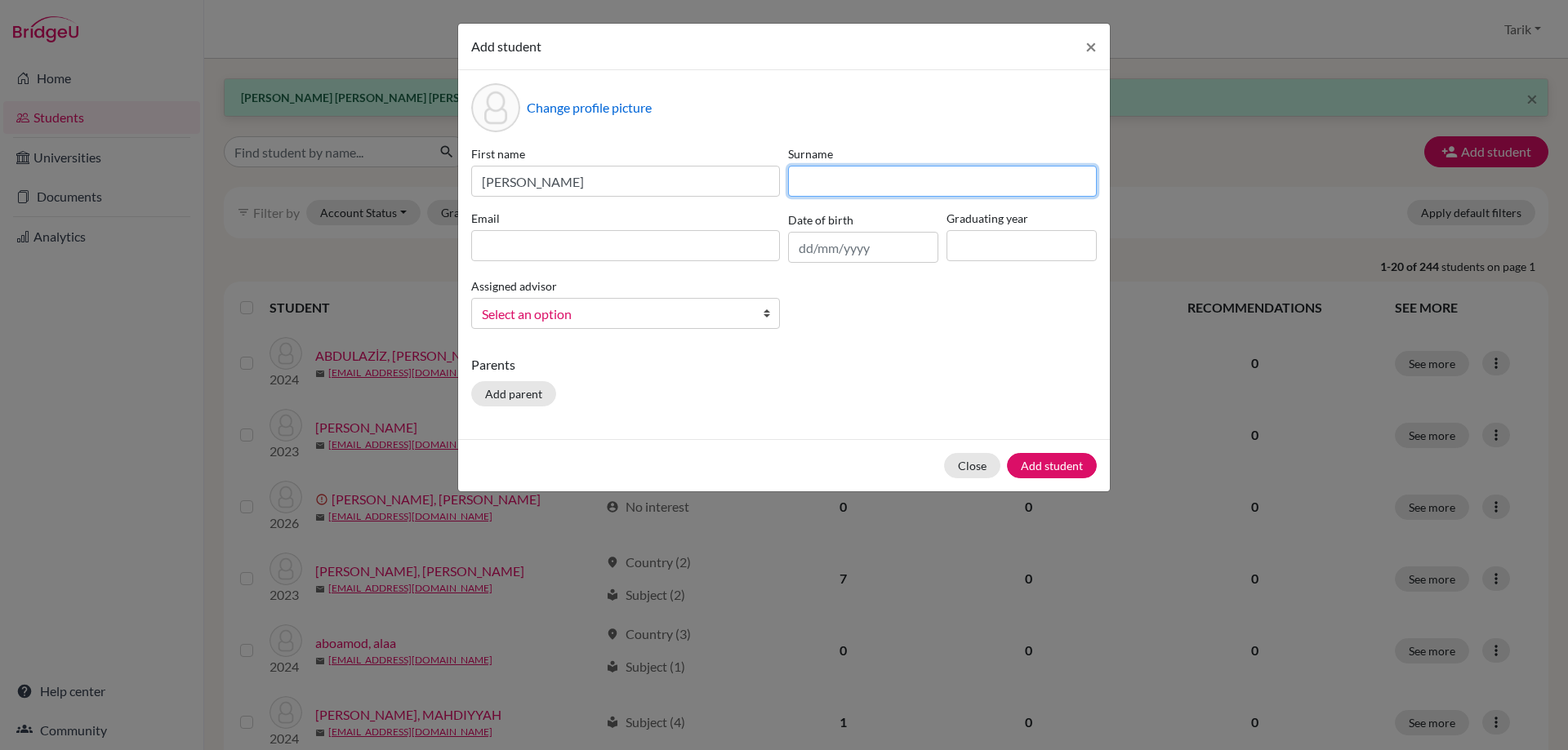
click at [925, 193] on input at bounding box center [942, 182] width 309 height 31
paste input "ABDYLDAEVA"
type input "ABDYLDAEVA"
click at [614, 236] on input at bounding box center [625, 246] width 309 height 31
paste input "[PERSON_NAME][EMAIL_ADDRESS][DOMAIN_NAME]"
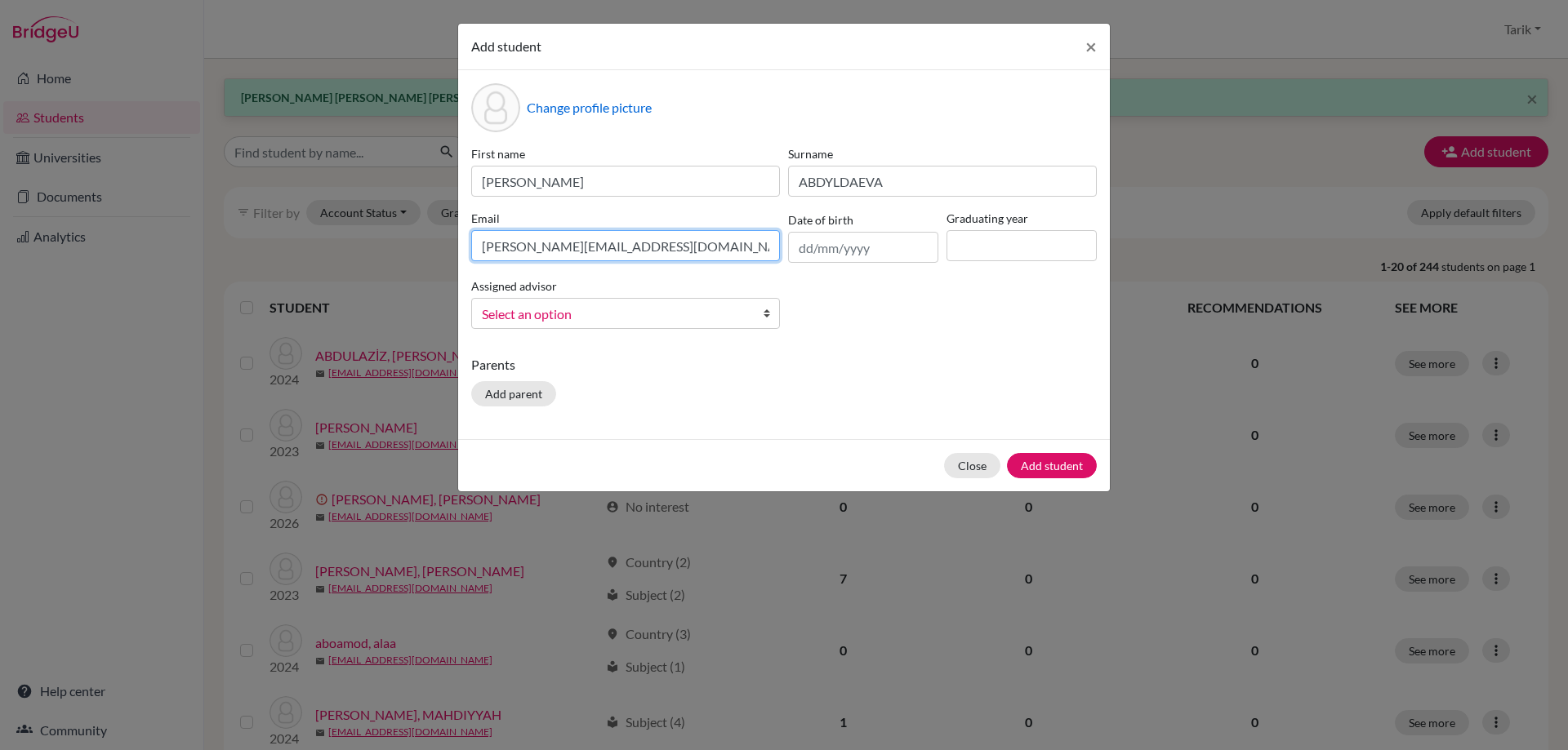
type input "[PERSON_NAME][EMAIL_ADDRESS][DOMAIN_NAME]"
click at [1016, 254] on input at bounding box center [1021, 246] width 150 height 31
type input "2029"
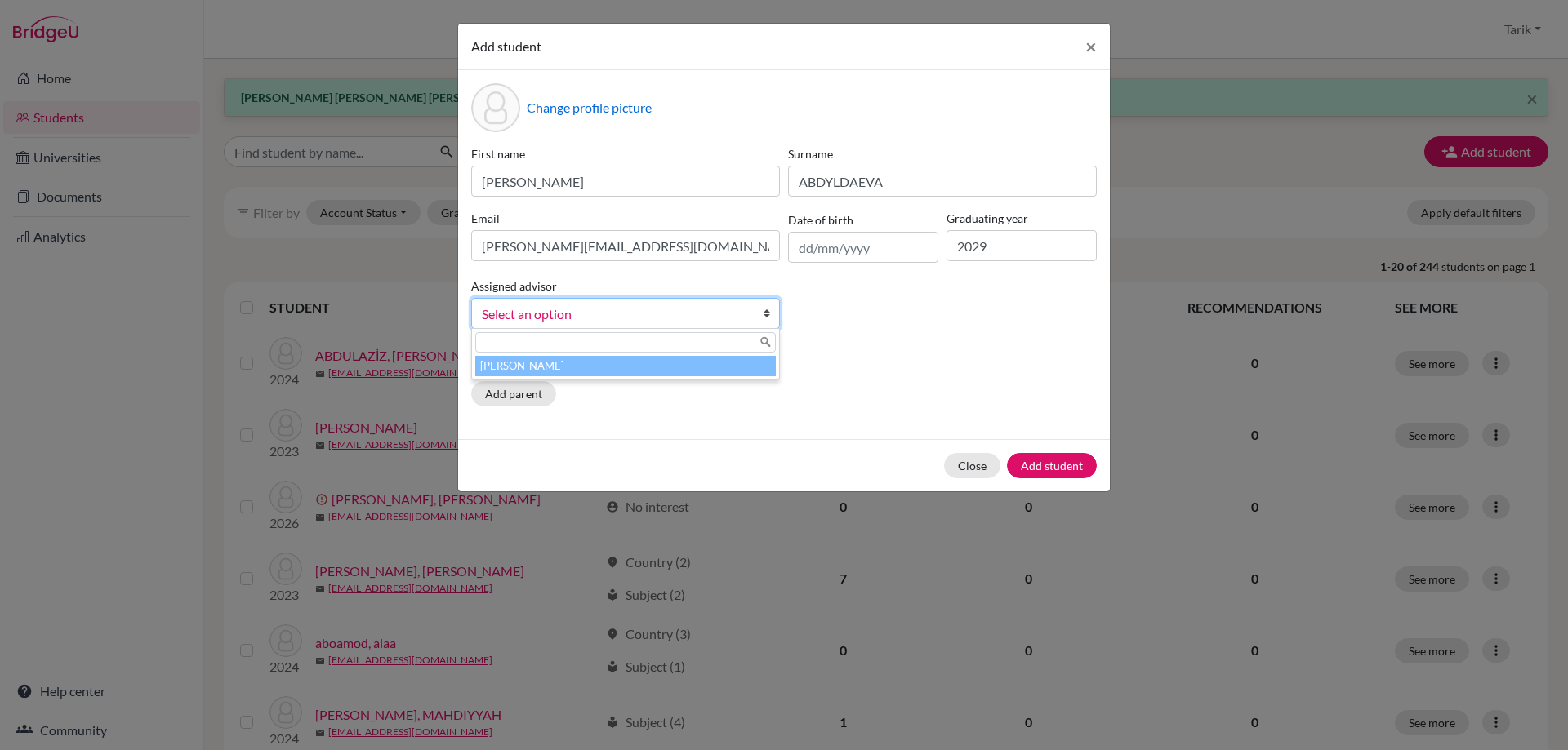
drag, startPoint x: 774, startPoint y: 299, endPoint x: 760, endPoint y: 315, distance: 21.3
click at [772, 301] on b at bounding box center [771, 313] width 17 height 29
click at [731, 360] on li "[PERSON_NAME]" at bounding box center [626, 366] width 301 height 20
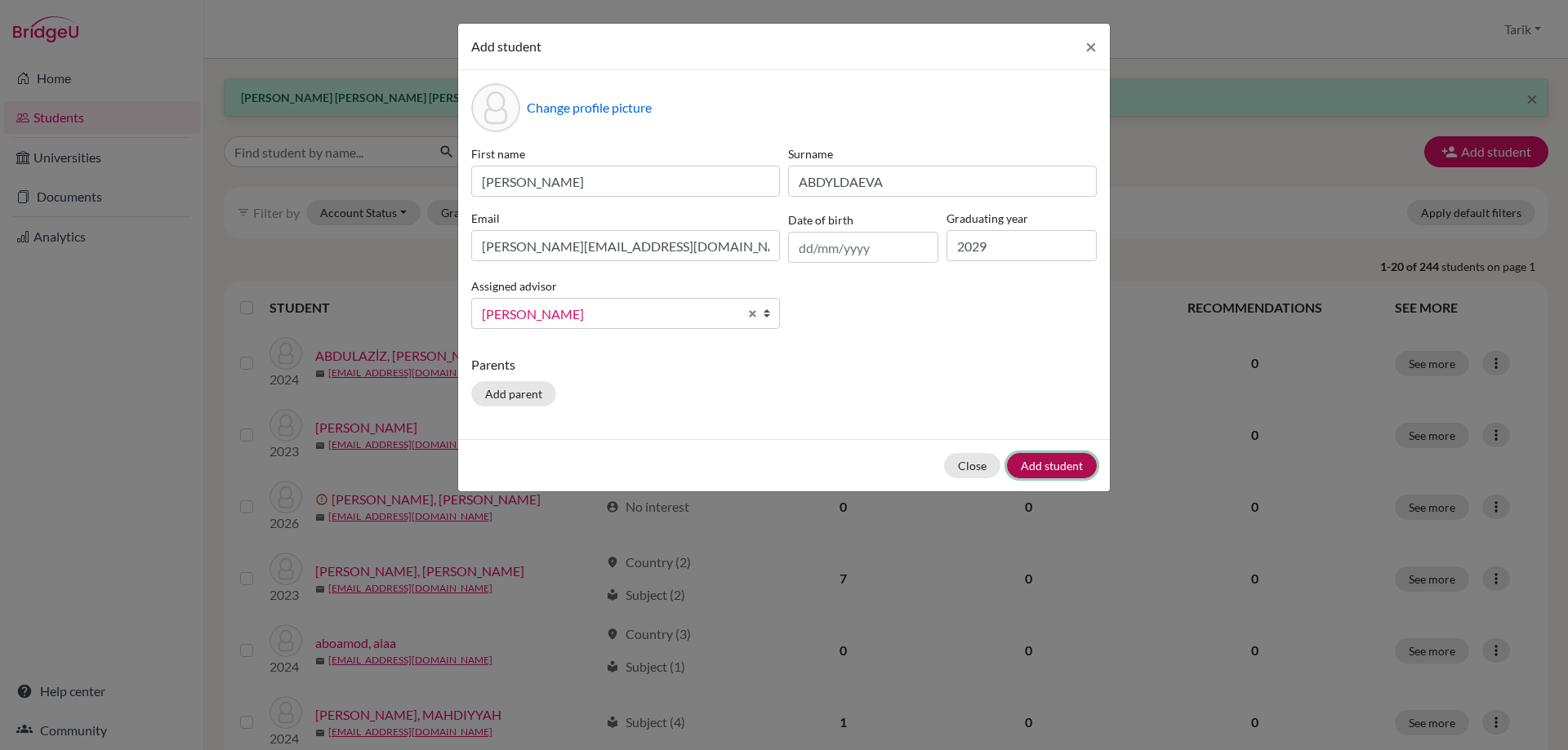
click at [1045, 469] on button "Add student" at bounding box center [1051, 465] width 89 height 25
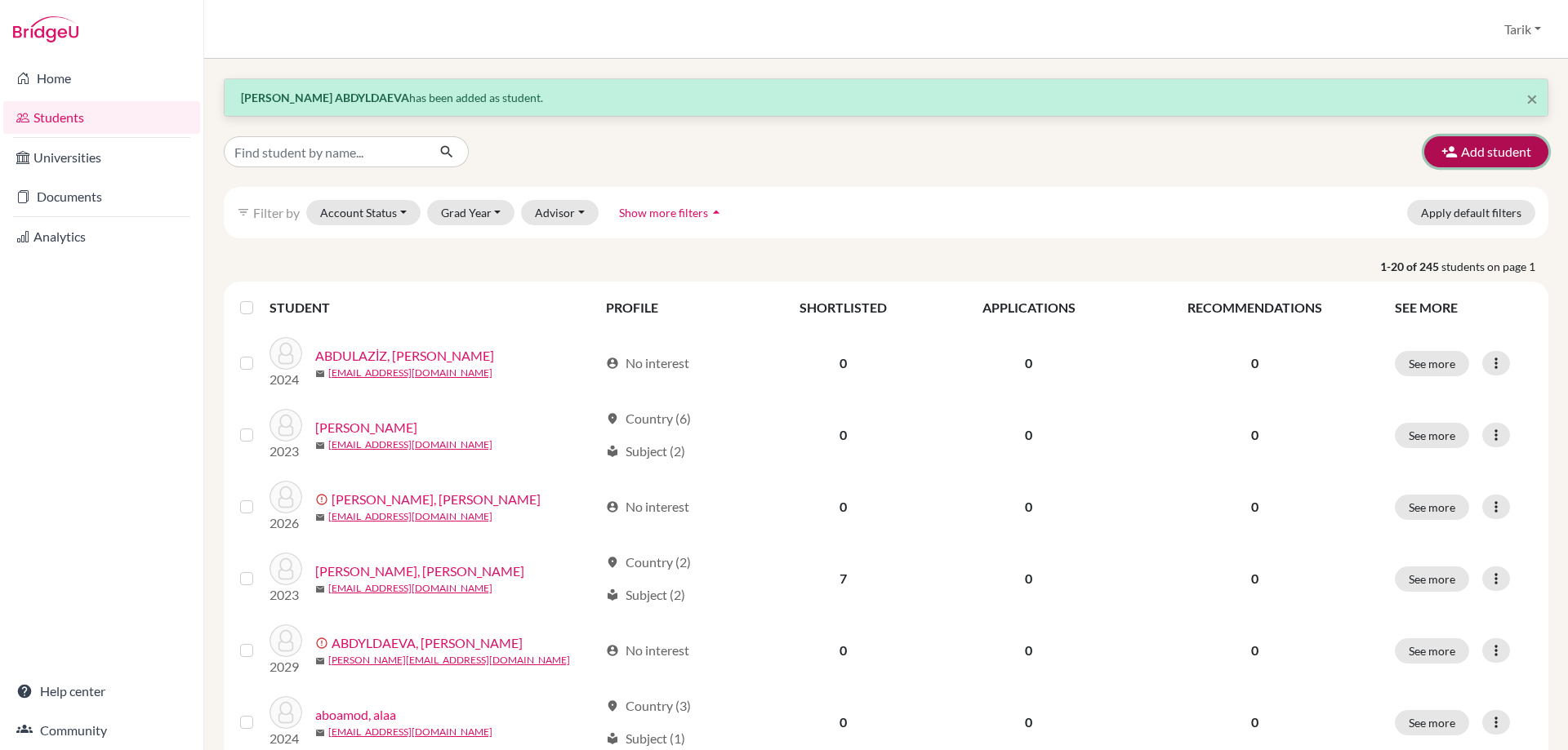
click at [1456, 160] on button "Add student" at bounding box center [1486, 152] width 124 height 31
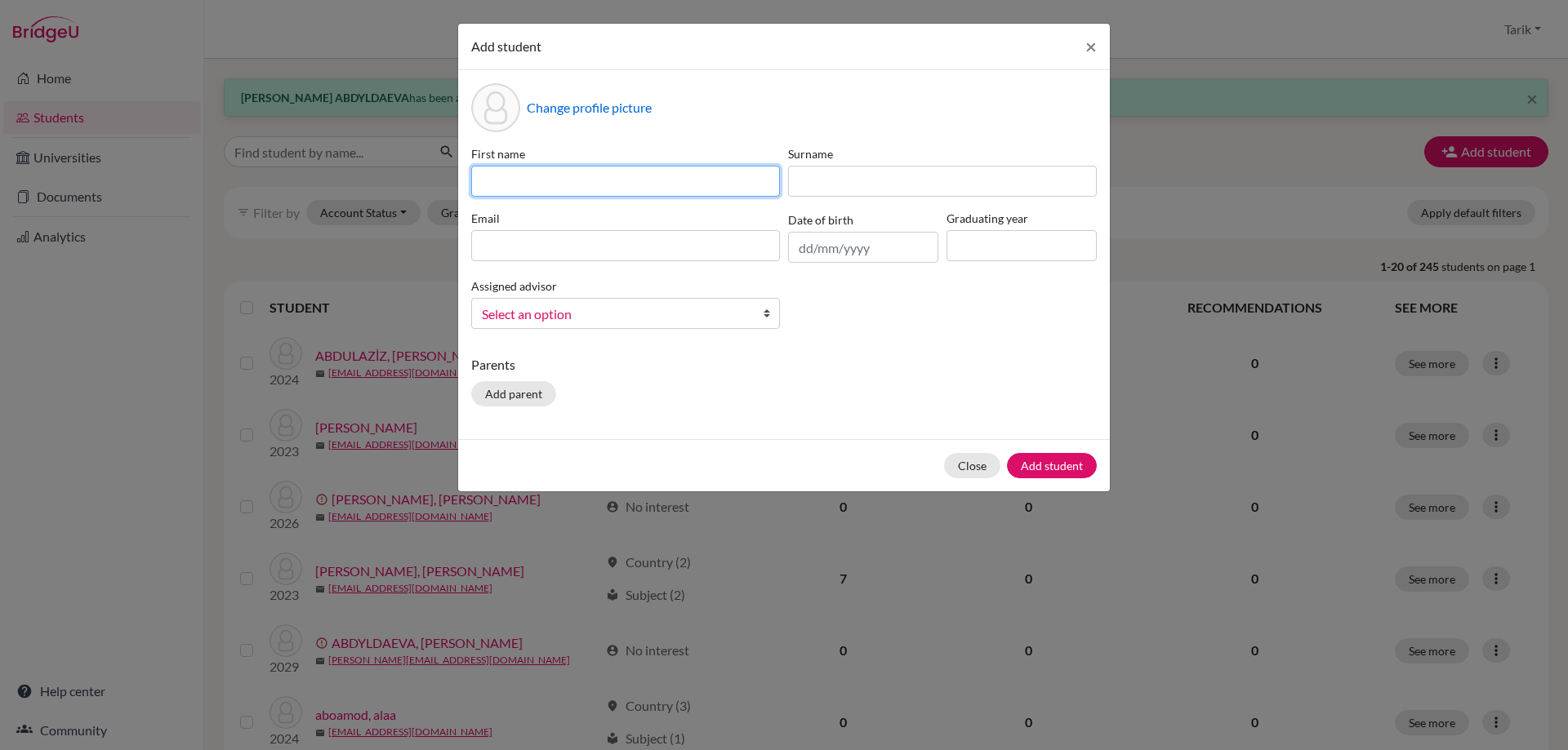
click at [569, 173] on input at bounding box center [625, 182] width 309 height 31
paste input "TELMO"
type input "TELMO"
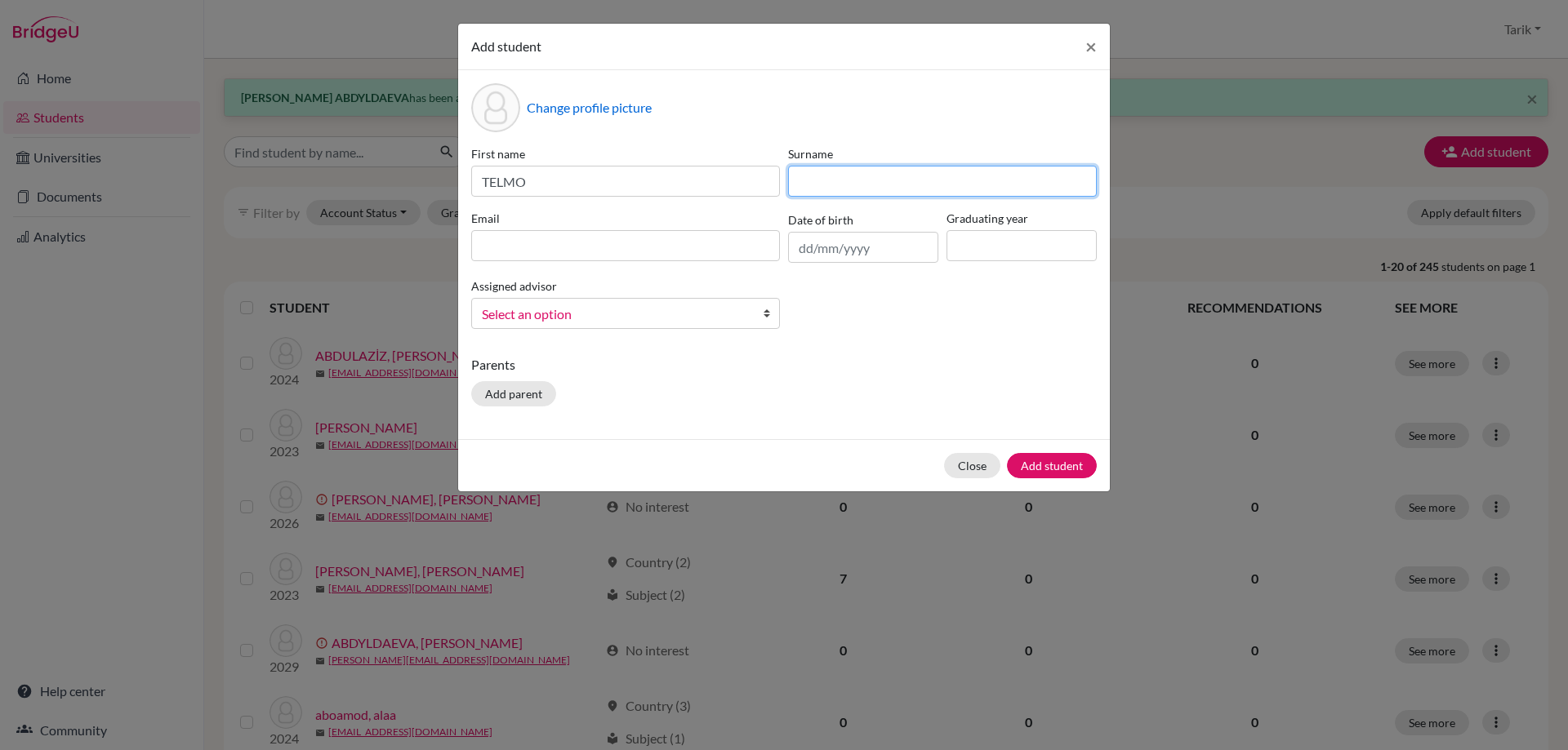
click at [870, 186] on input at bounding box center [942, 182] width 309 height 31
paste input "AYESTARAN"
type input "AYESTARAN"
click at [653, 240] on input at bounding box center [625, 246] width 309 height 31
paste input "[EMAIL_ADDRESS][DOMAIN_NAME]"
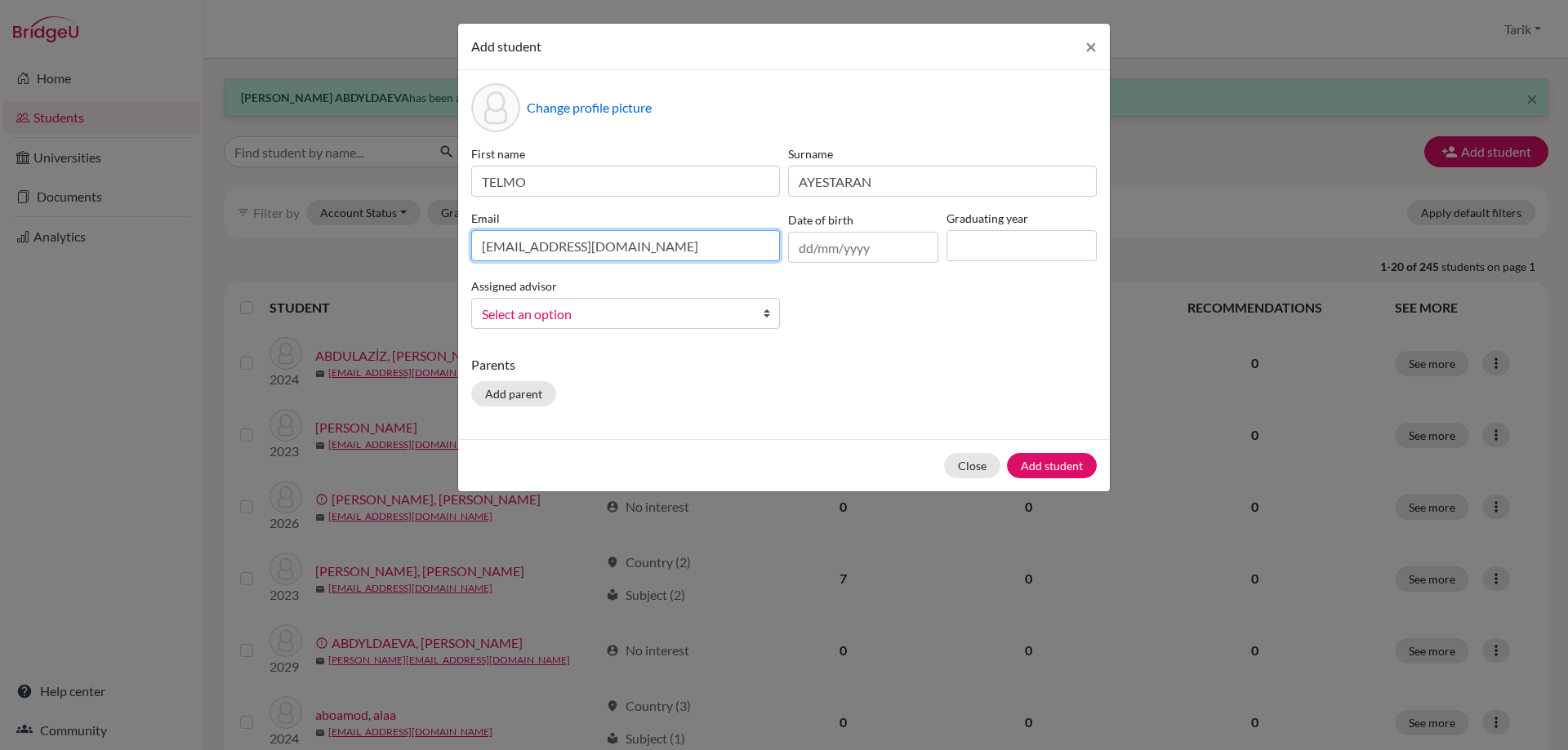
type input "[EMAIL_ADDRESS][DOMAIN_NAME]"
click at [1007, 268] on div "First name TELMO Surname AYESTARAN Email [EMAIL_ADDRESS][DOMAIN_NAME] Date of b…" at bounding box center [784, 244] width 633 height 197
click at [1015, 248] on input at bounding box center [1021, 246] width 150 height 31
type input "2029"
click at [726, 319] on span "Select an option" at bounding box center [615, 314] width 266 height 21
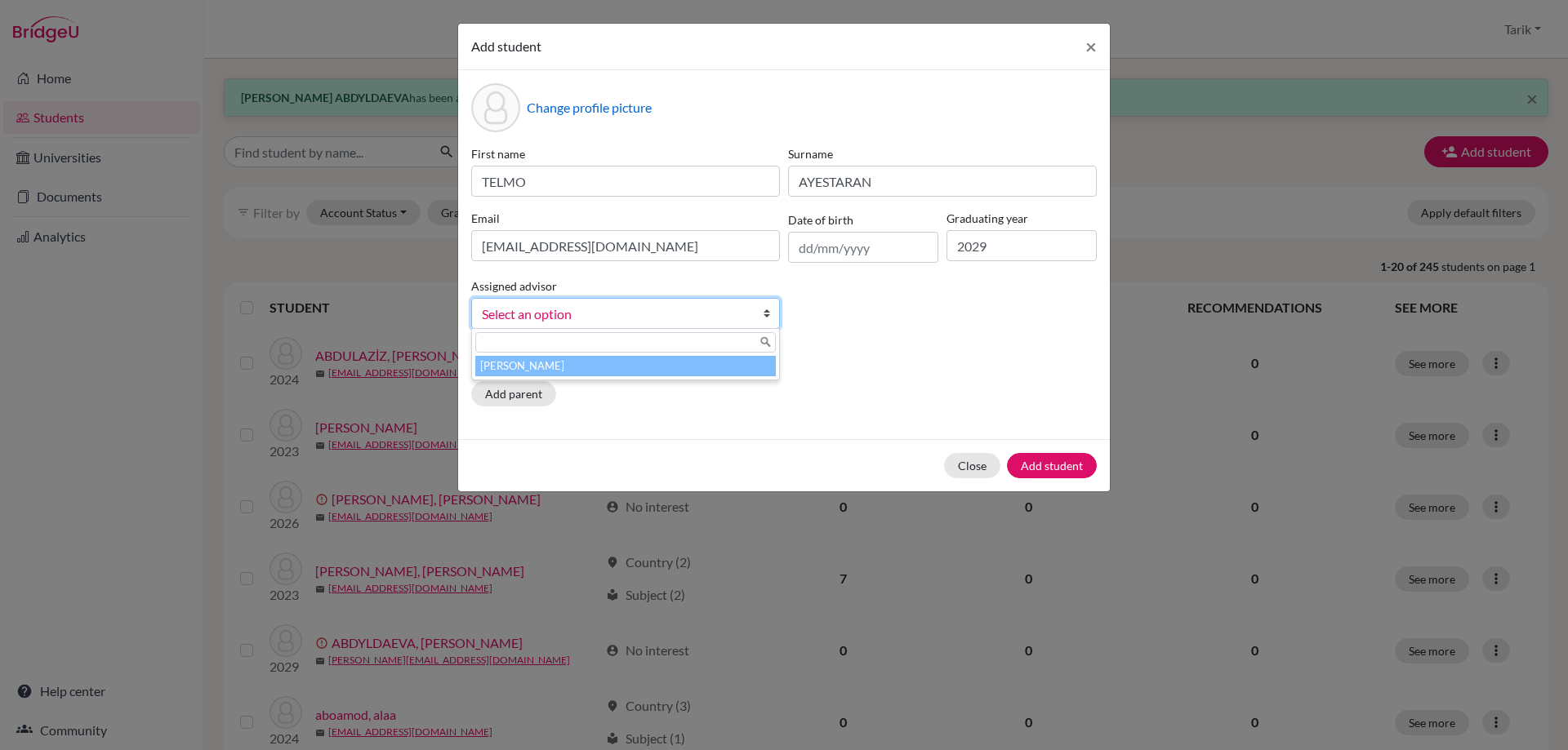
click at [682, 373] on li "[PERSON_NAME]" at bounding box center [626, 366] width 301 height 20
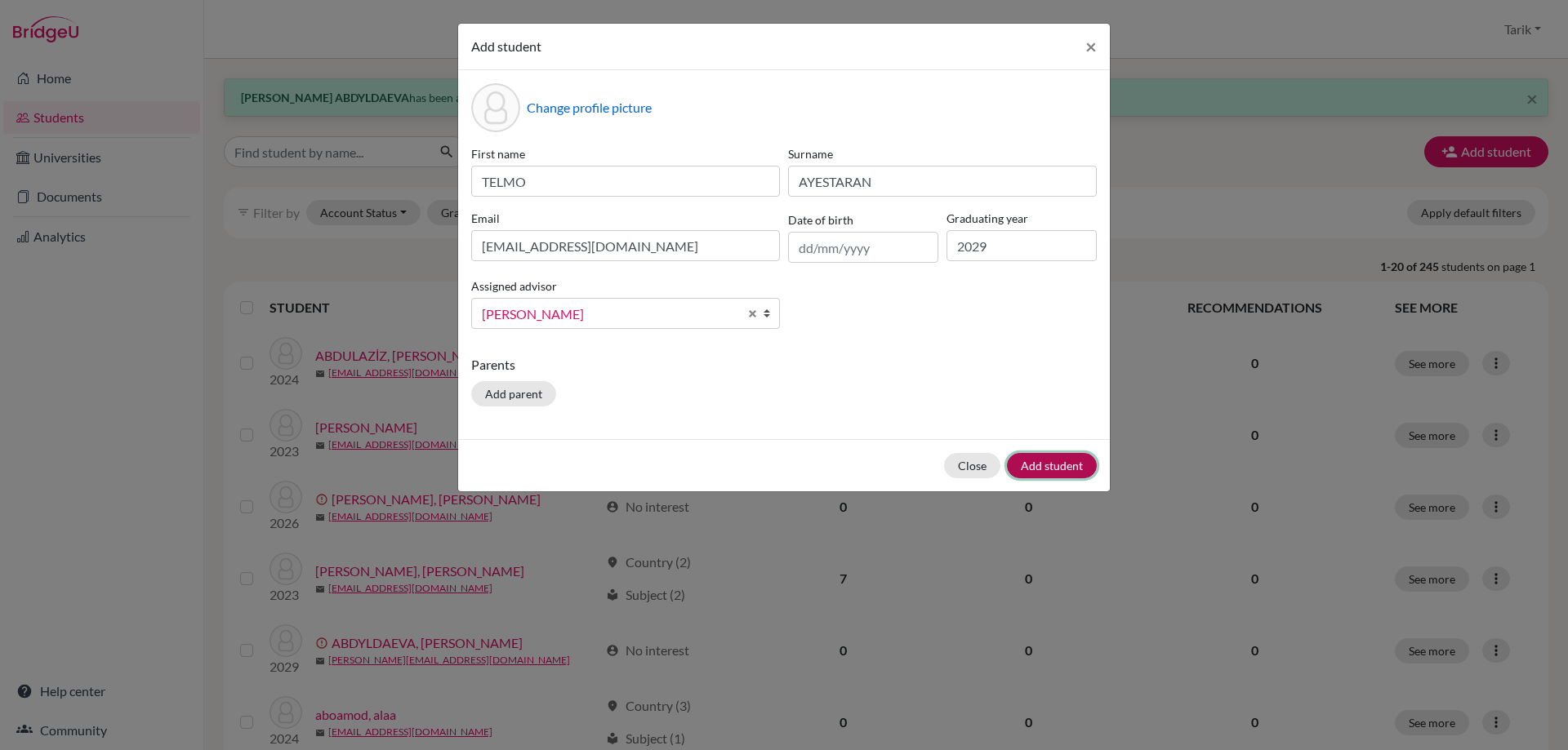
click at [1063, 472] on button "Add student" at bounding box center [1051, 465] width 89 height 25
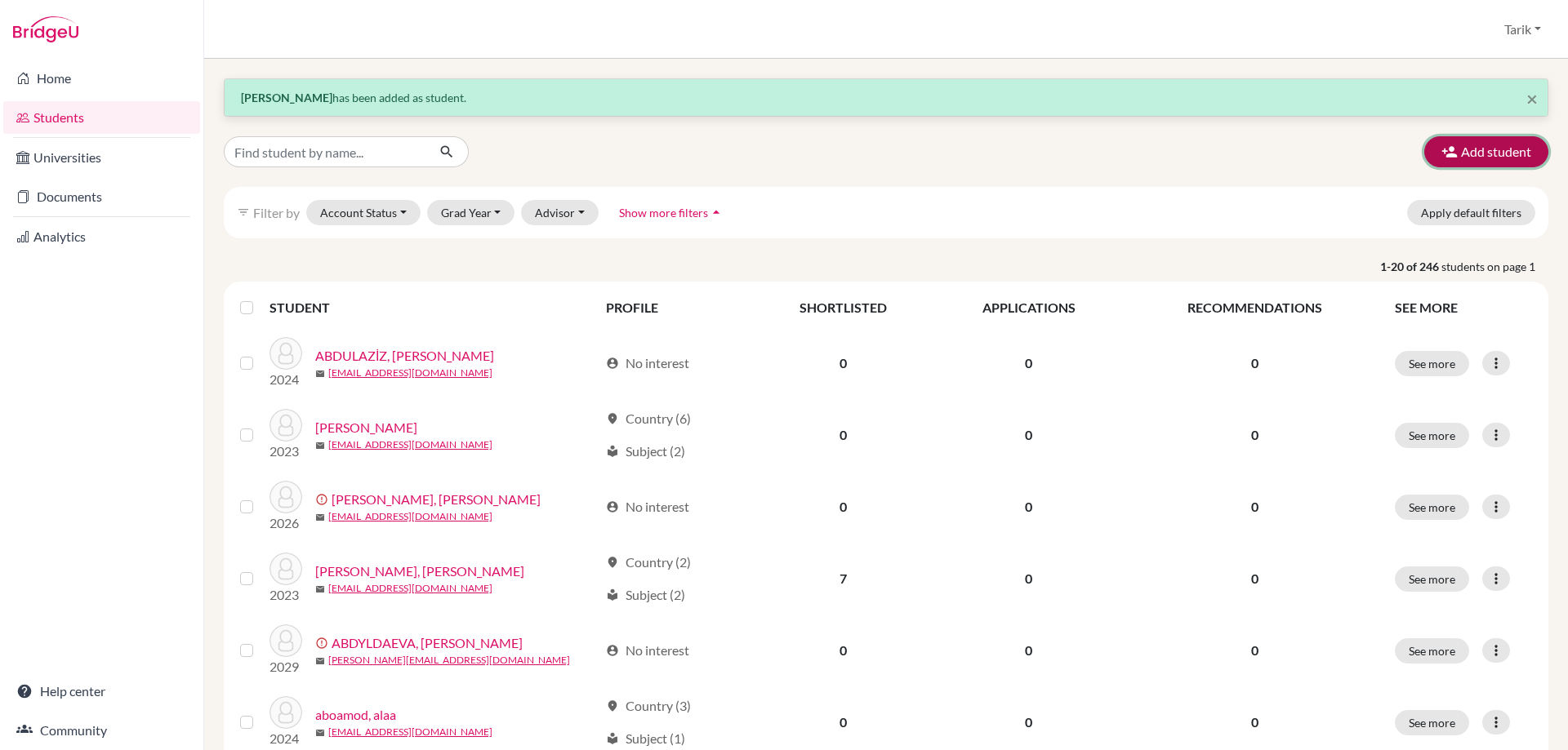
click at [1428, 143] on button "Add student" at bounding box center [1486, 152] width 124 height 31
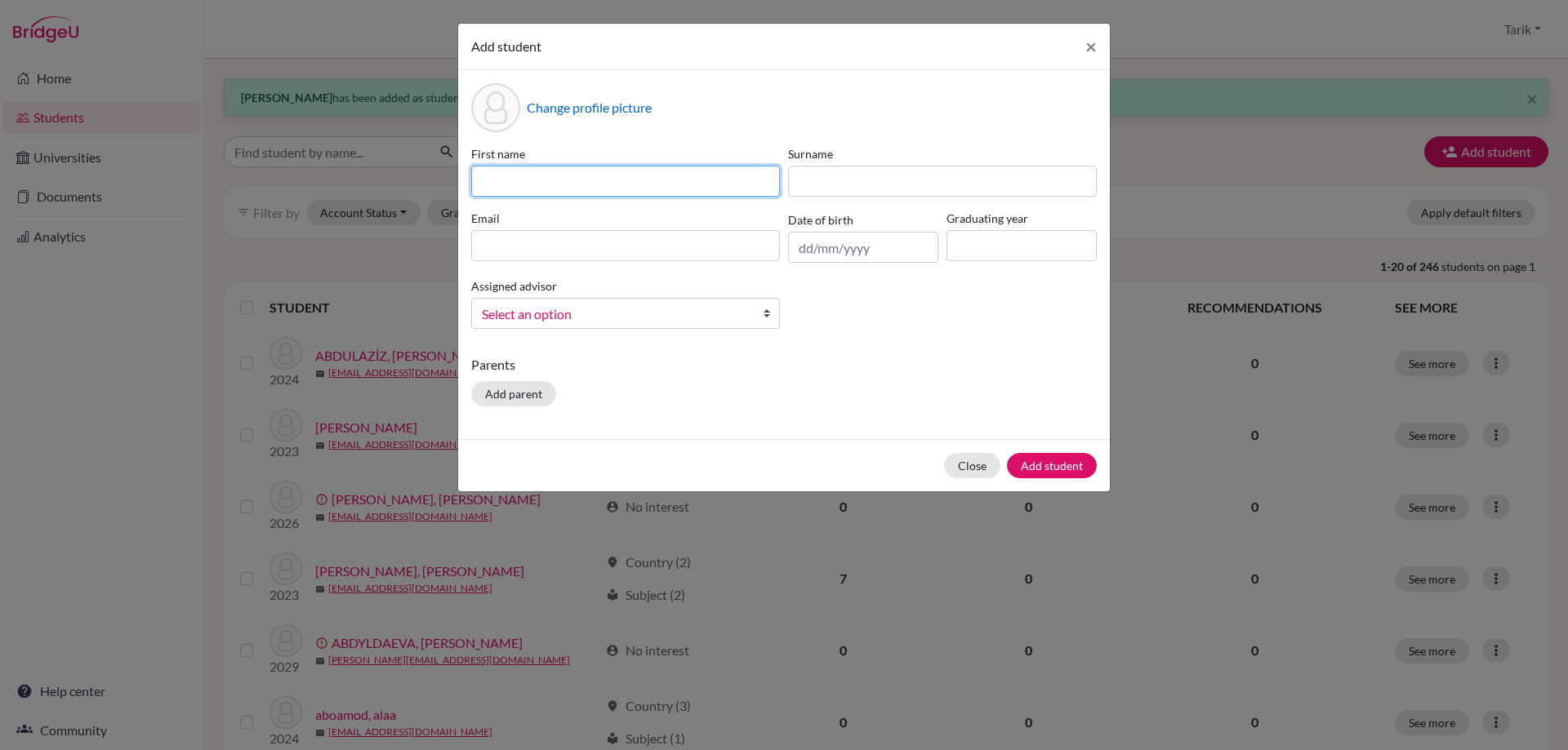
click at [697, 182] on input at bounding box center [625, 182] width 309 height 31
paste input "[PERSON_NAME]"
type input "[PERSON_NAME]"
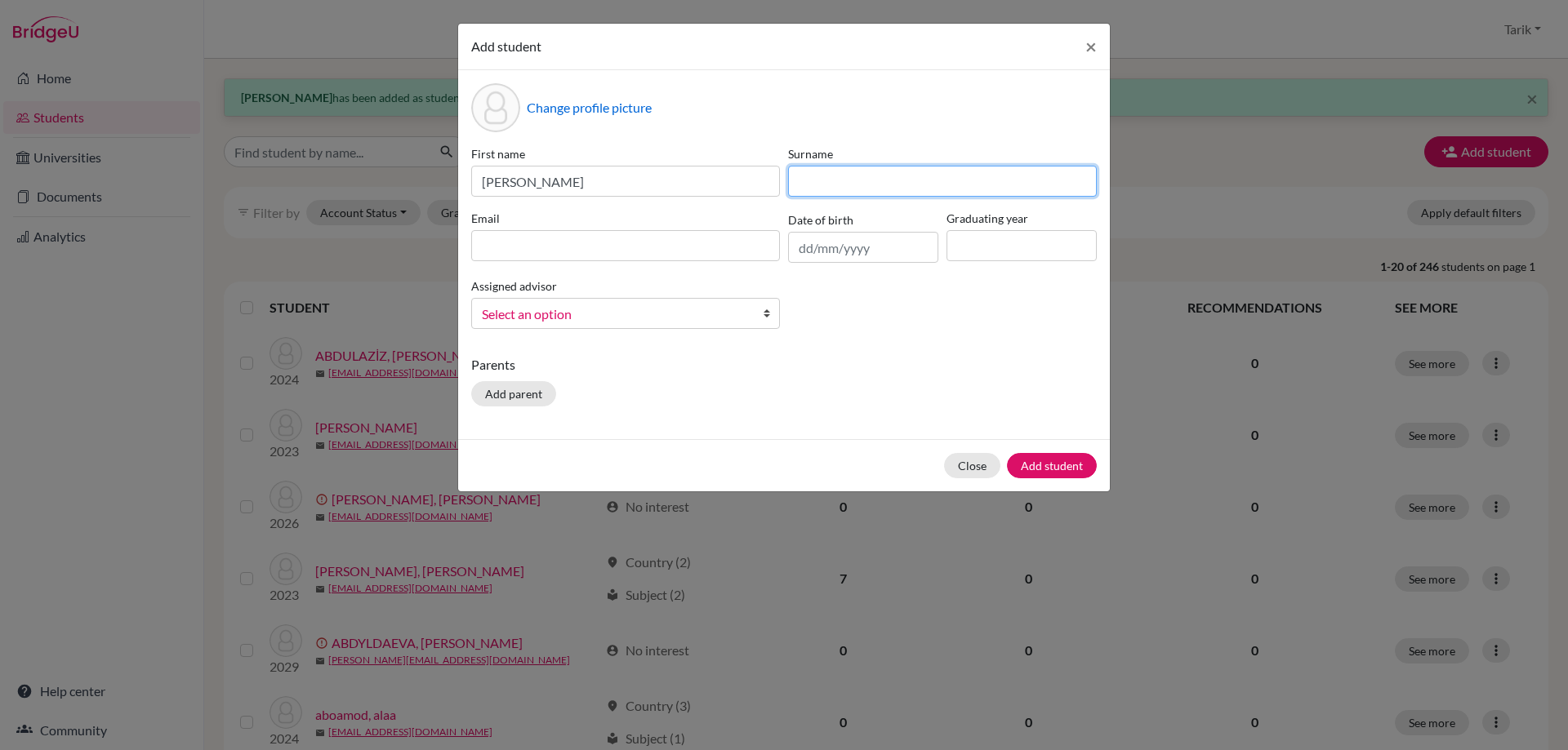
drag, startPoint x: 821, startPoint y: 181, endPoint x: 770, endPoint y: 153, distance: 58.2
click at [821, 181] on input at bounding box center [942, 182] width 309 height 31
paste input "ABDYLDAEVA"
type input "ABDYLDAEVA"
drag, startPoint x: 727, startPoint y: 250, endPoint x: 910, endPoint y: 247, distance: 183.0
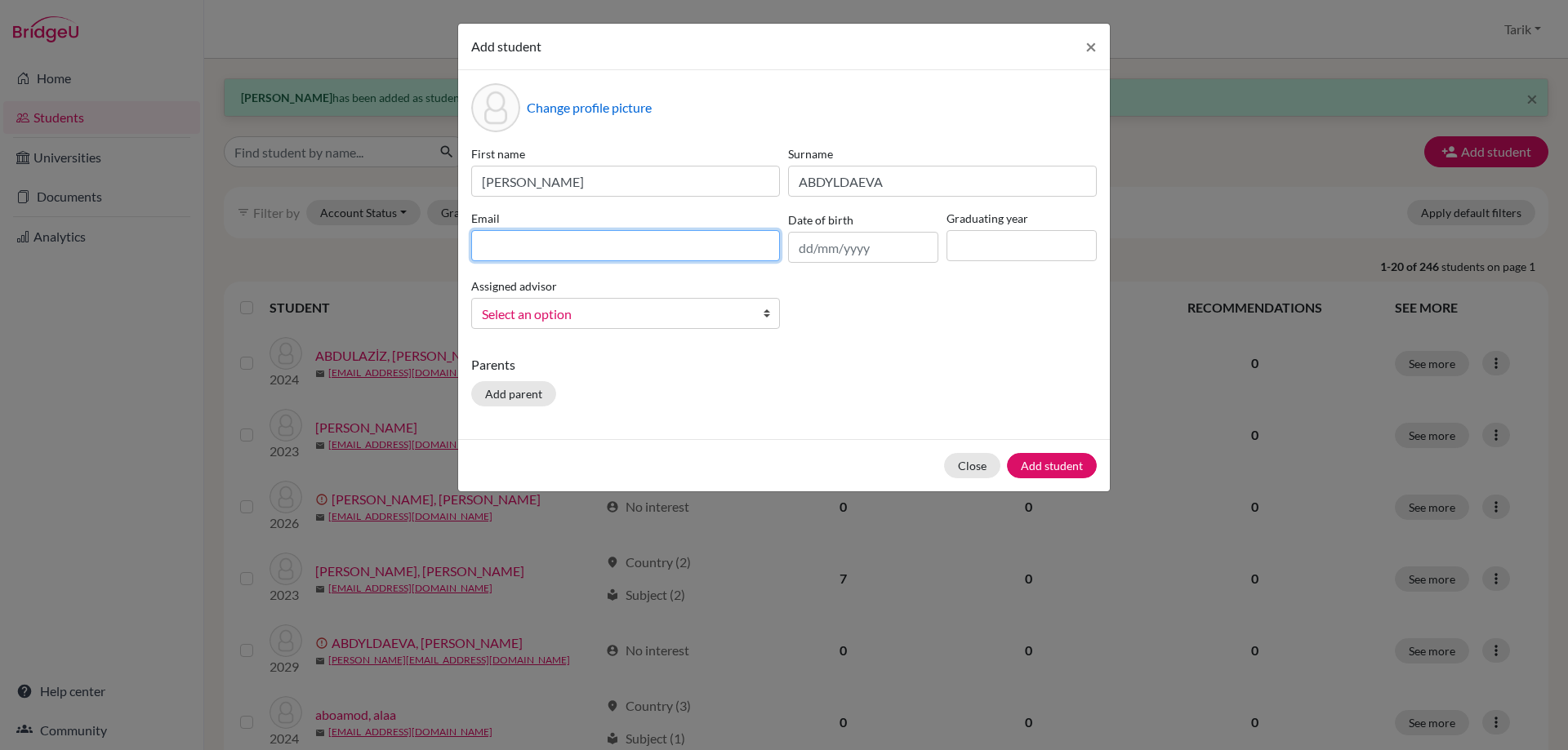
click at [726, 250] on input at bounding box center [625, 246] width 309 height 31
paste input "[EMAIL_ADDRESS][DOMAIN_NAME]"
type input "[EMAIL_ADDRESS][DOMAIN_NAME]"
click at [997, 249] on input at bounding box center [1021, 246] width 150 height 31
type input "2029"
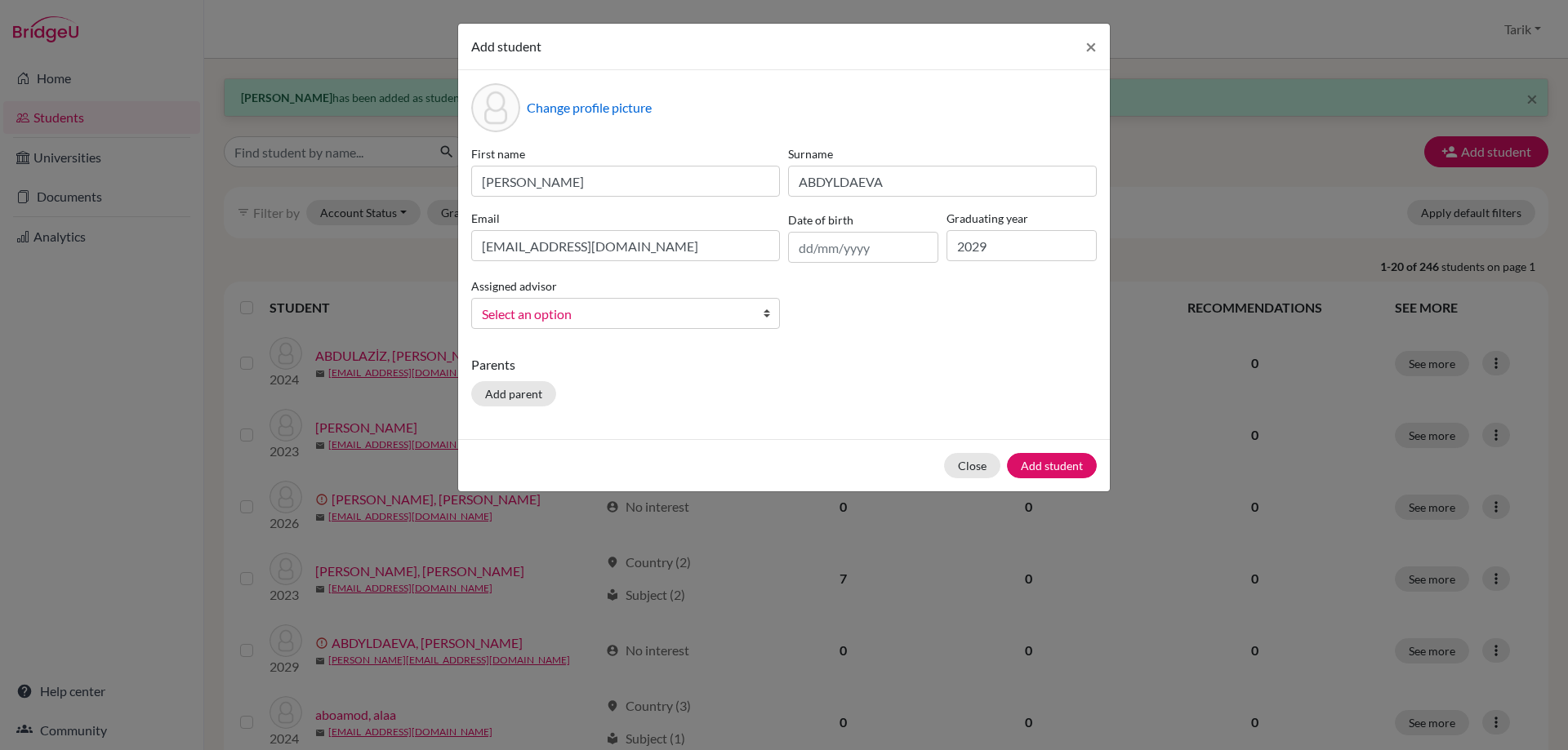
click at [713, 309] on span "Select an option" at bounding box center [615, 314] width 266 height 21
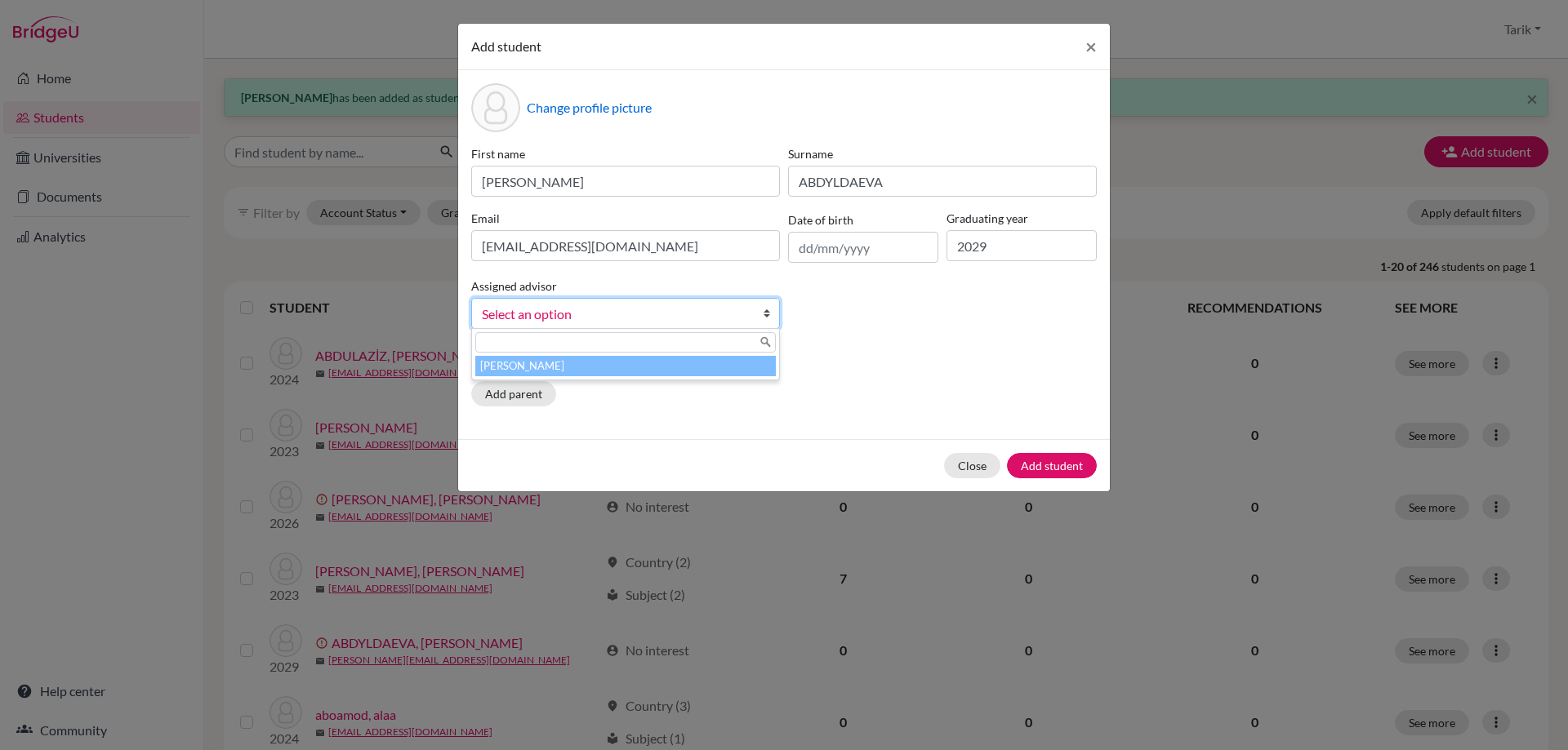
click at [713, 362] on li "[PERSON_NAME]" at bounding box center [626, 366] width 301 height 20
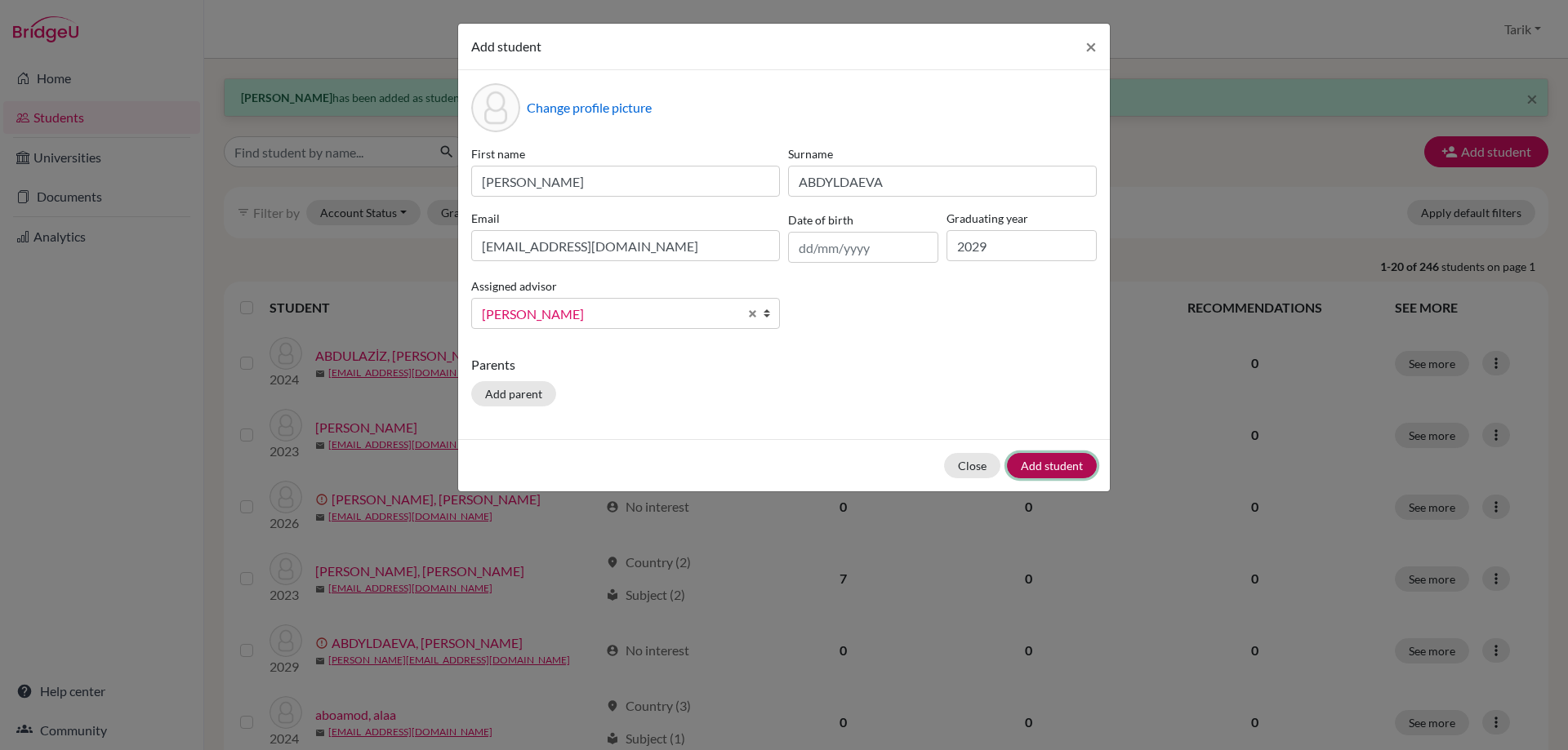
click at [1042, 468] on button "Add student" at bounding box center [1051, 465] width 89 height 25
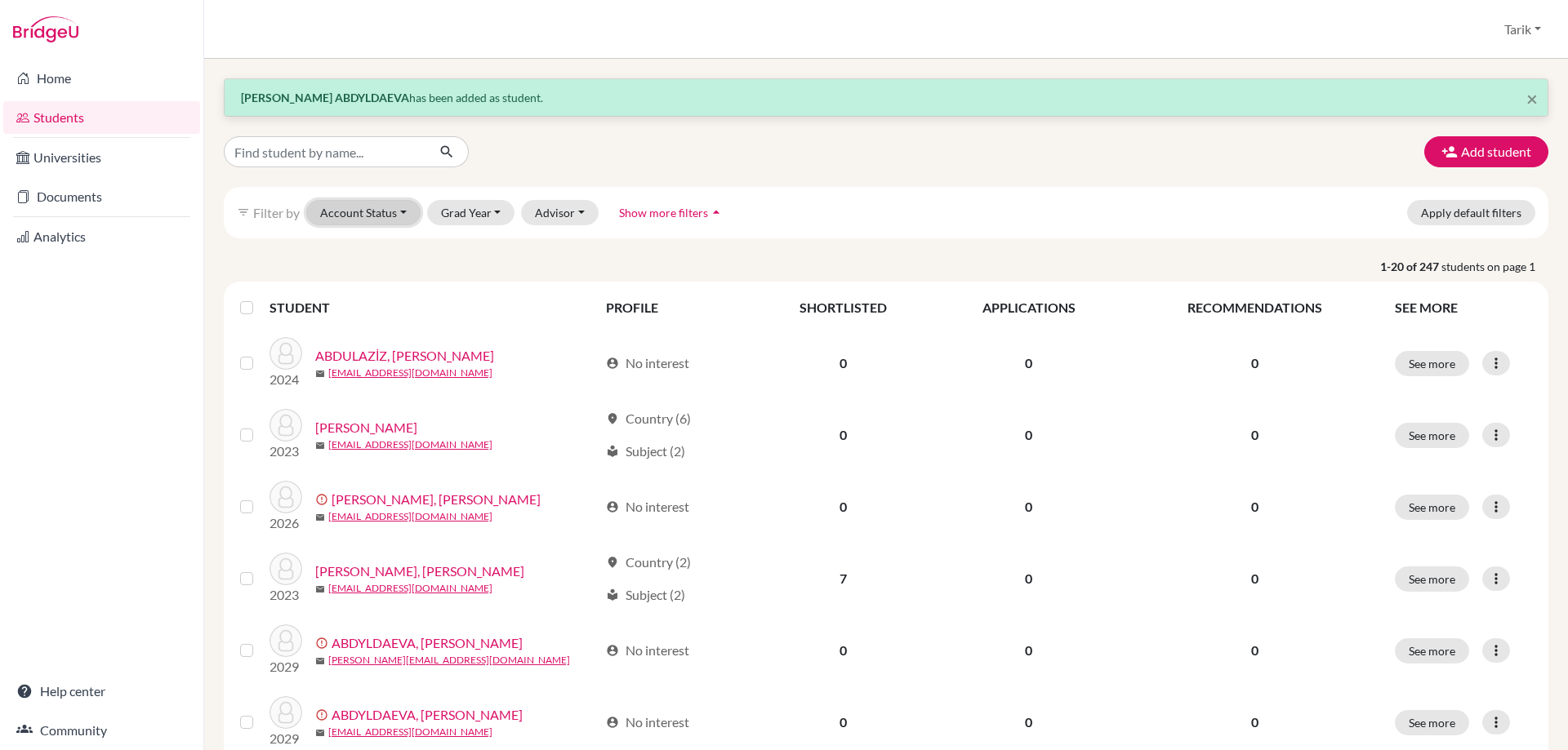
click at [397, 217] on button "Account Status" at bounding box center [363, 212] width 114 height 25
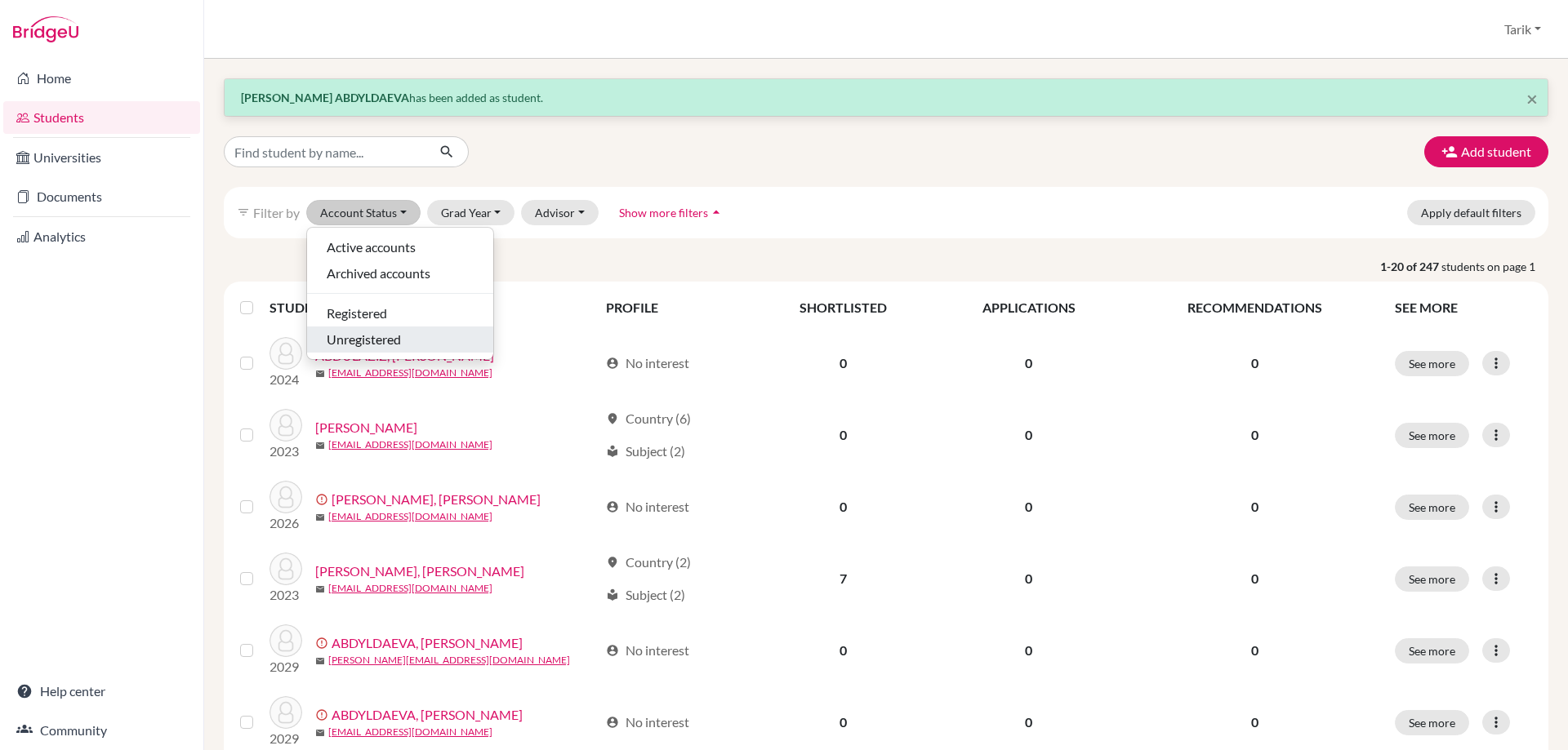
click at [361, 344] on span "Unregistered" at bounding box center [363, 339] width 75 height 19
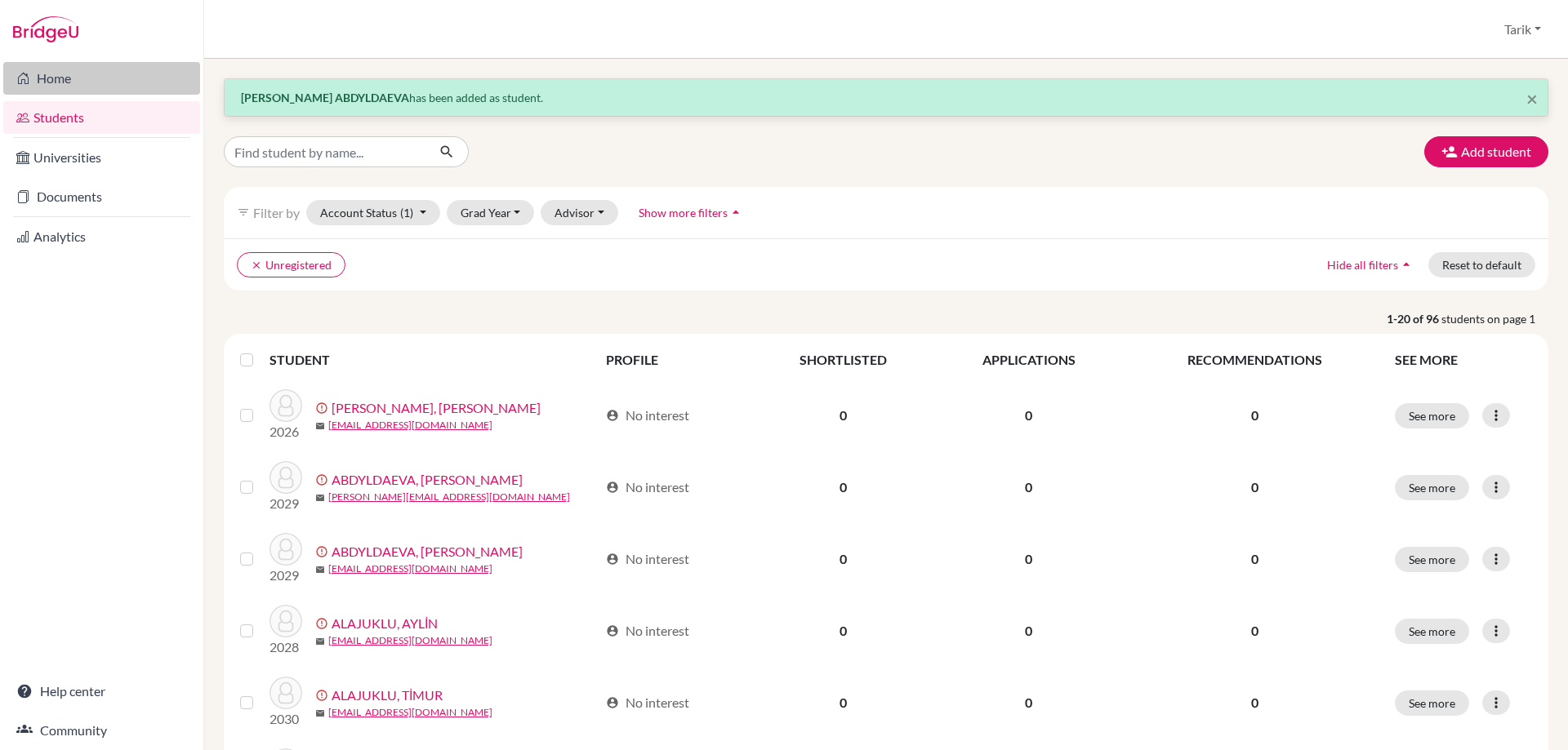
click at [25, 88] on link "Home" at bounding box center [102, 77] width 197 height 32
